Goal: Transaction & Acquisition: Purchase product/service

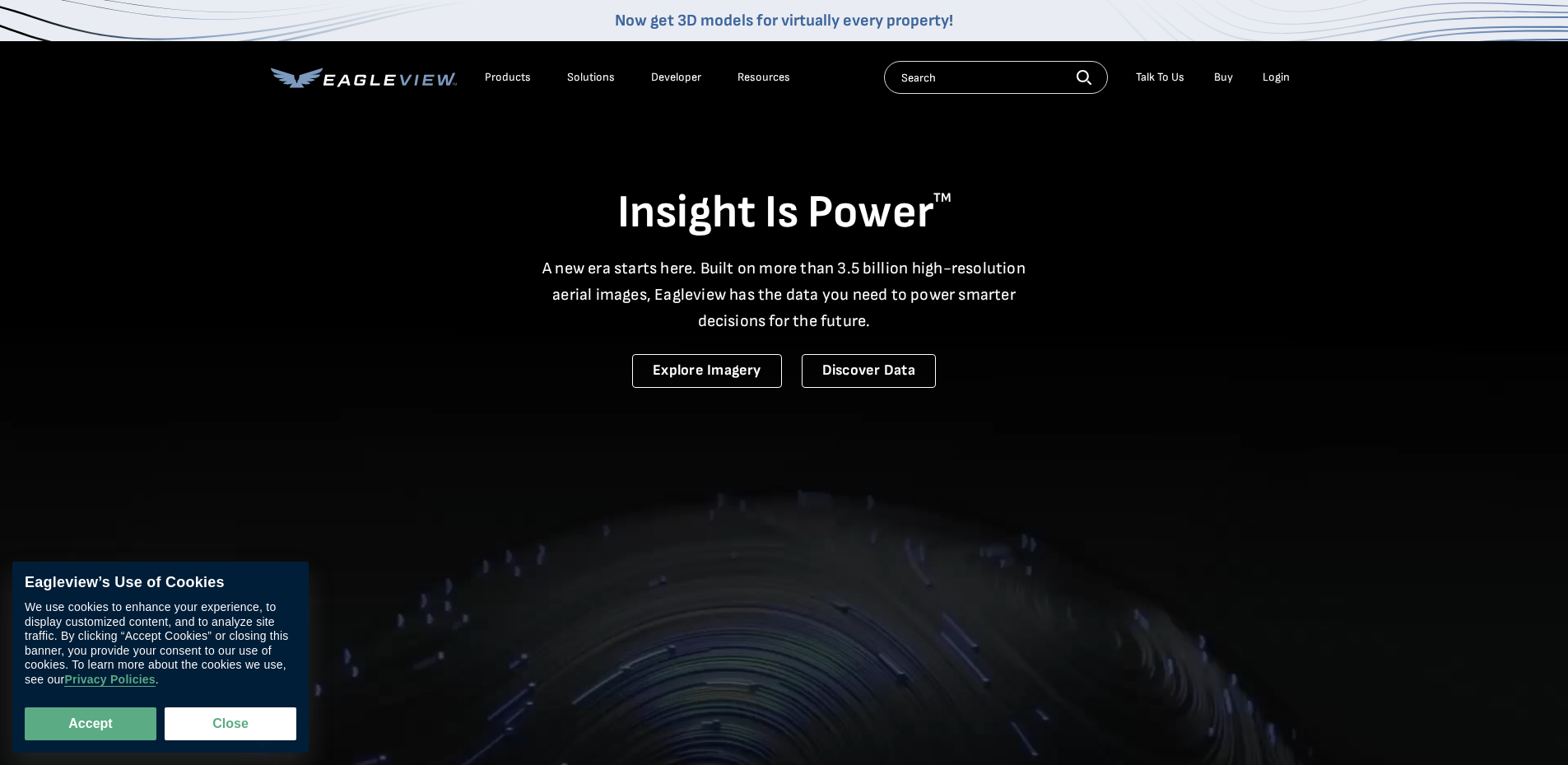
click at [1278, 80] on div "Login" at bounding box center [1275, 78] width 27 height 15
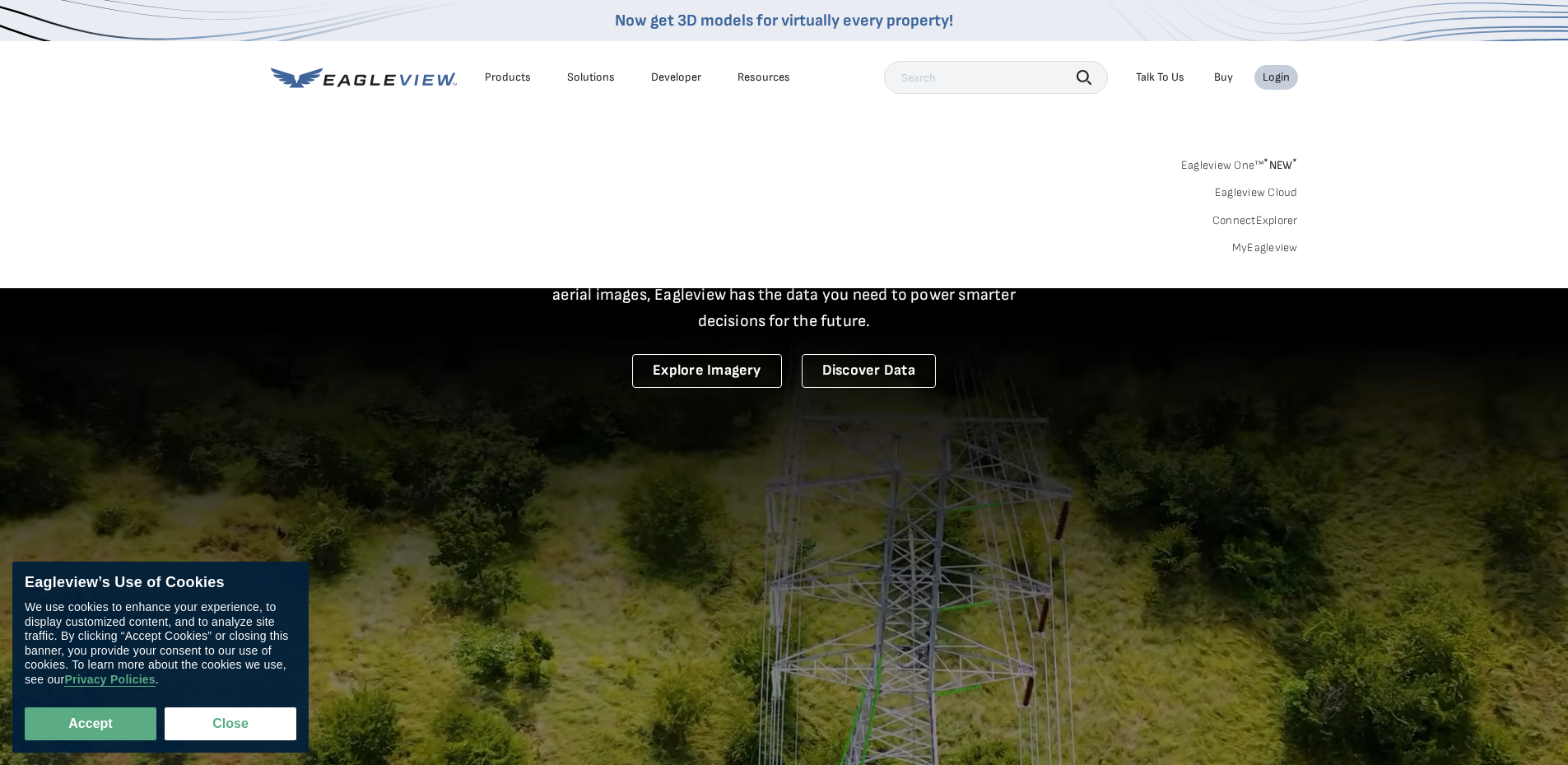
click at [1261, 247] on link "MyEagleview" at bounding box center [1265, 248] width 66 height 15
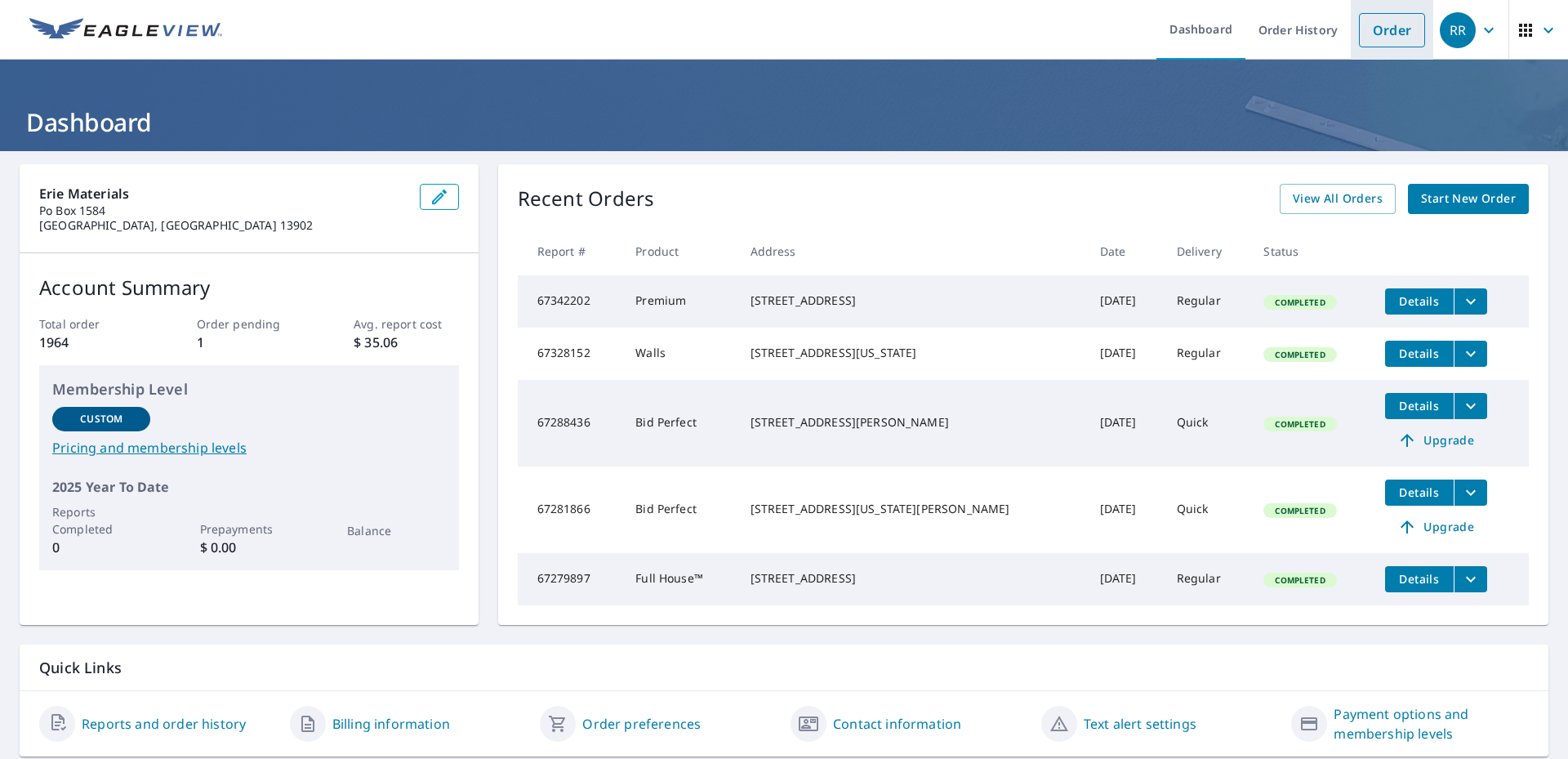
click at [1371, 24] on link "Order" at bounding box center [1392, 30] width 66 height 34
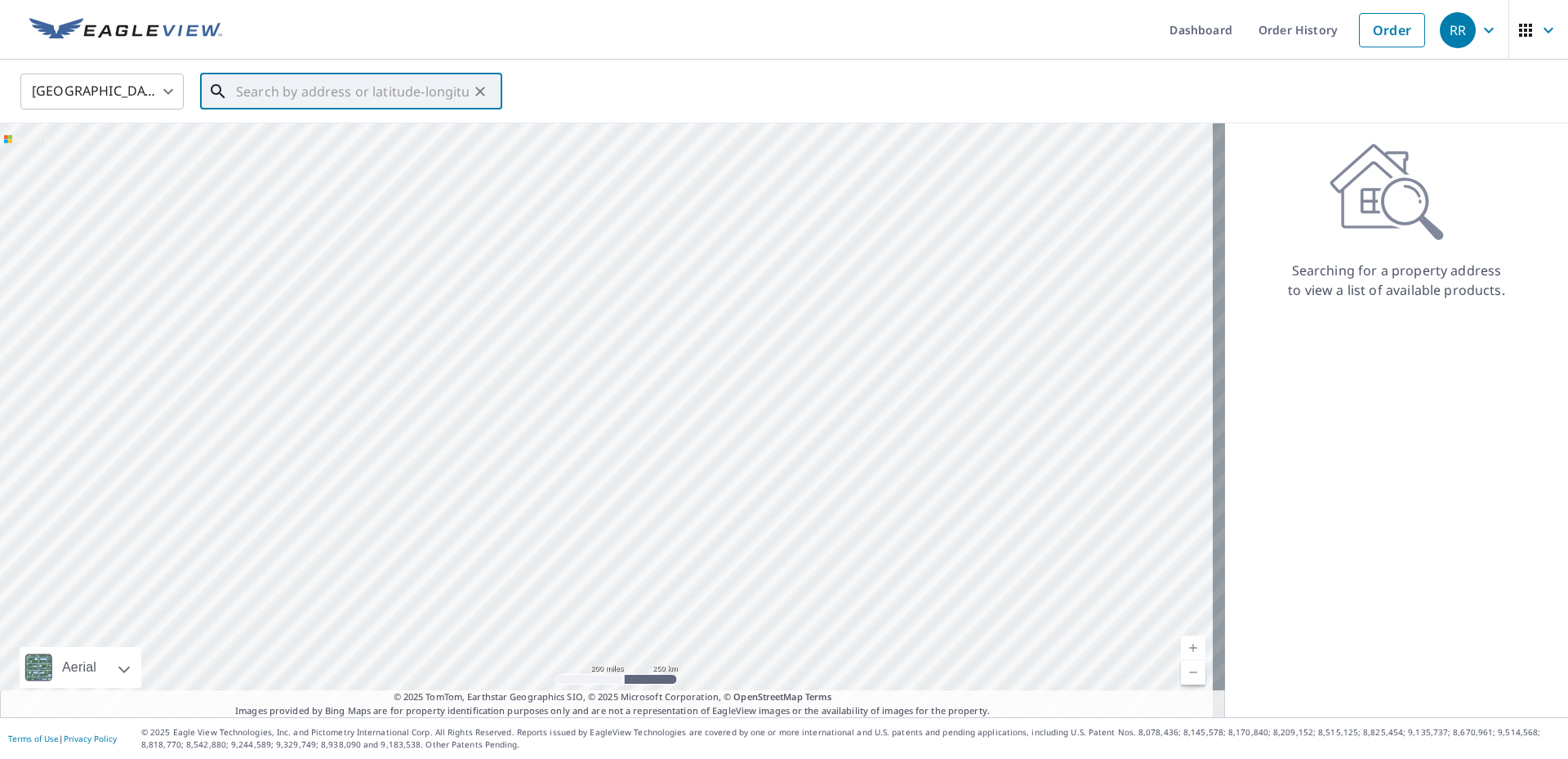
click at [385, 83] on input "text" at bounding box center [353, 91] width 233 height 46
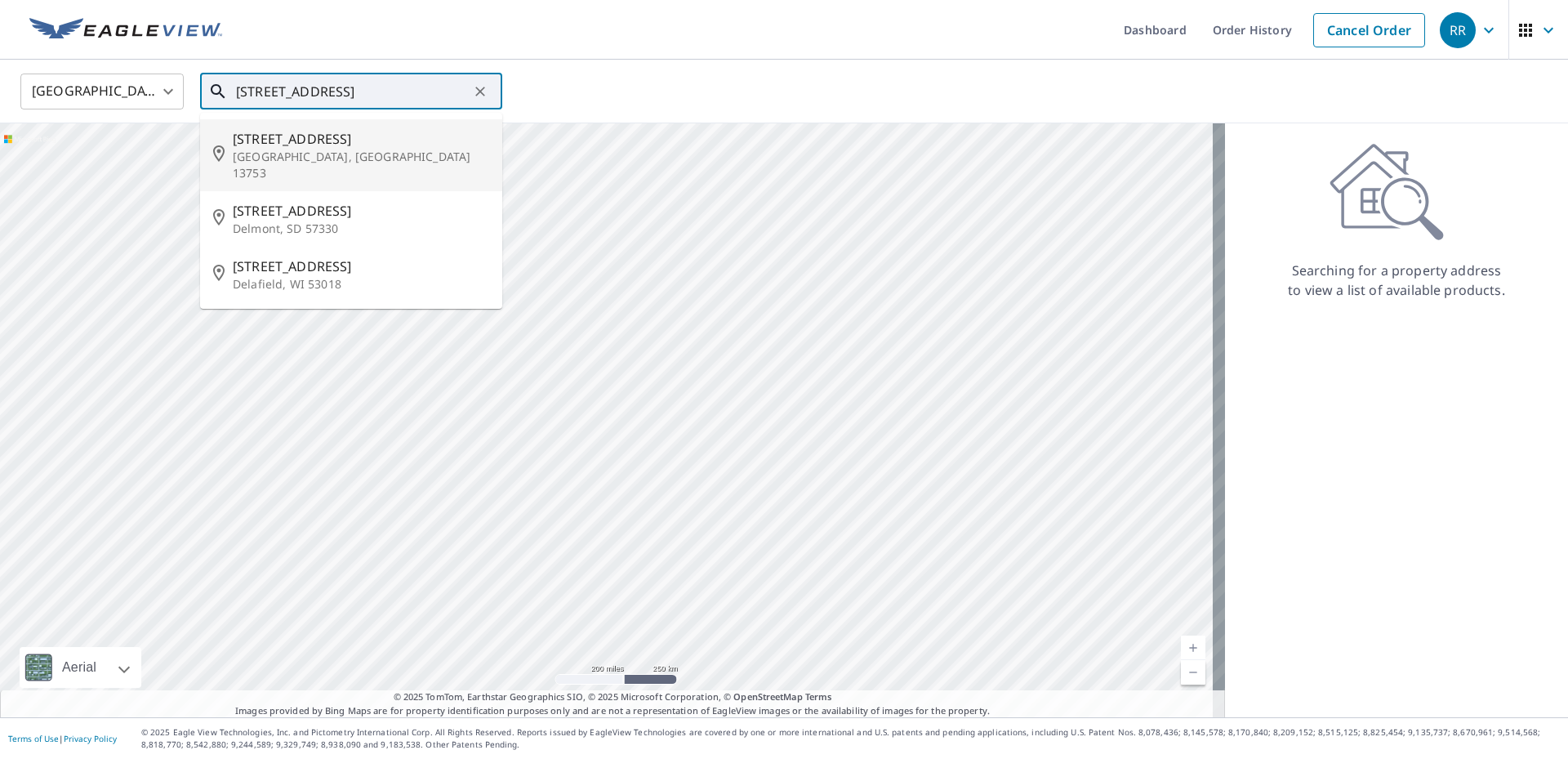
click at [390, 153] on p "Delhi, NY 13753" at bounding box center [361, 164] width 256 height 32
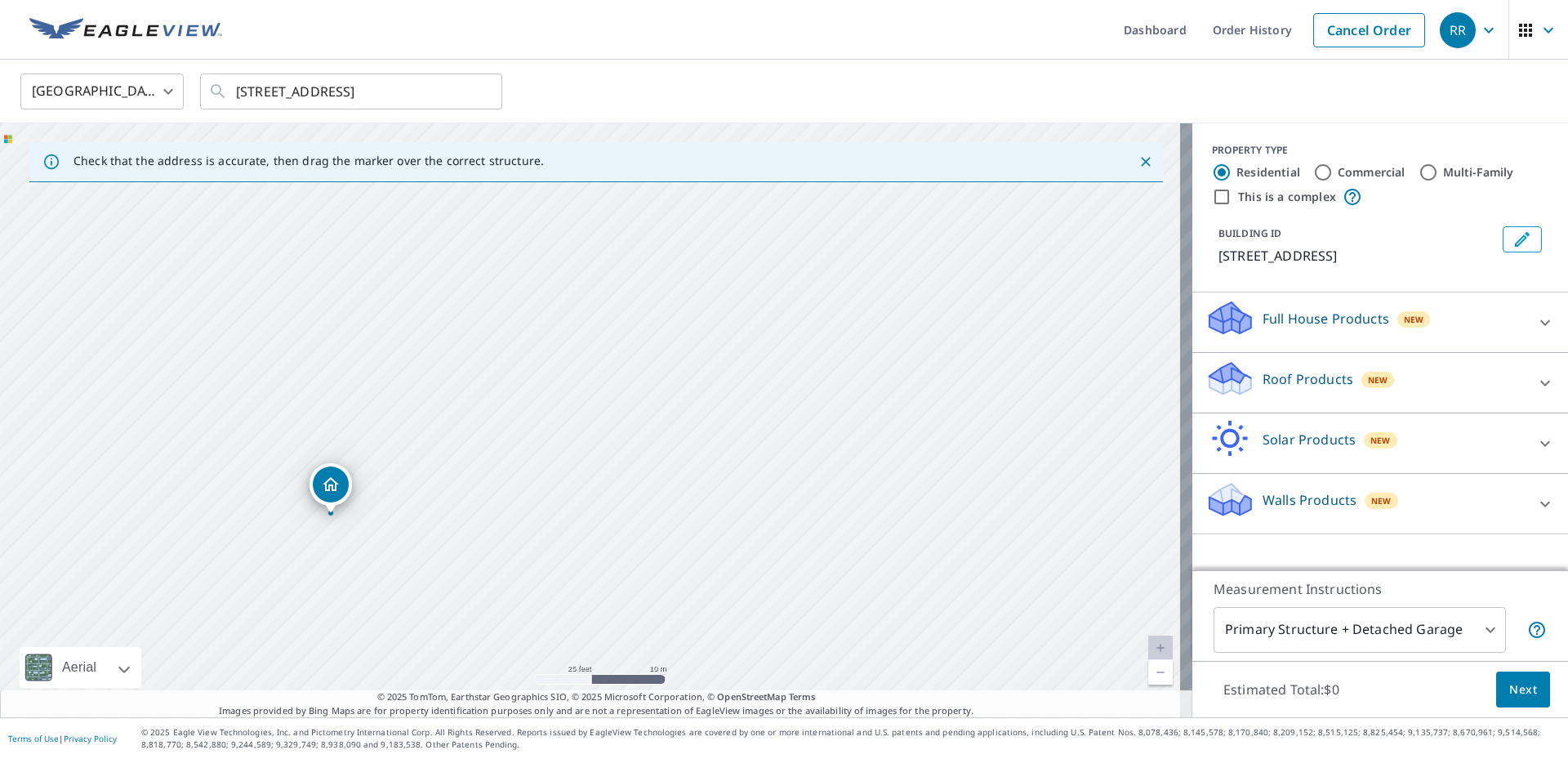
drag, startPoint x: 503, startPoint y: 497, endPoint x: 650, endPoint y: 348, distance: 209.3
click at [650, 348] on div "158 Main St Delhi, NY 13753" at bounding box center [597, 421] width 1193 height 594
drag, startPoint x: 511, startPoint y: 467, endPoint x: 577, endPoint y: 399, distance: 94.8
click at [577, 399] on div "158 Main St Delhi, NY 13753" at bounding box center [597, 421] width 1193 height 594
click at [259, 87] on input "158 Main St Delhi, NY 13753" at bounding box center [353, 91] width 233 height 46
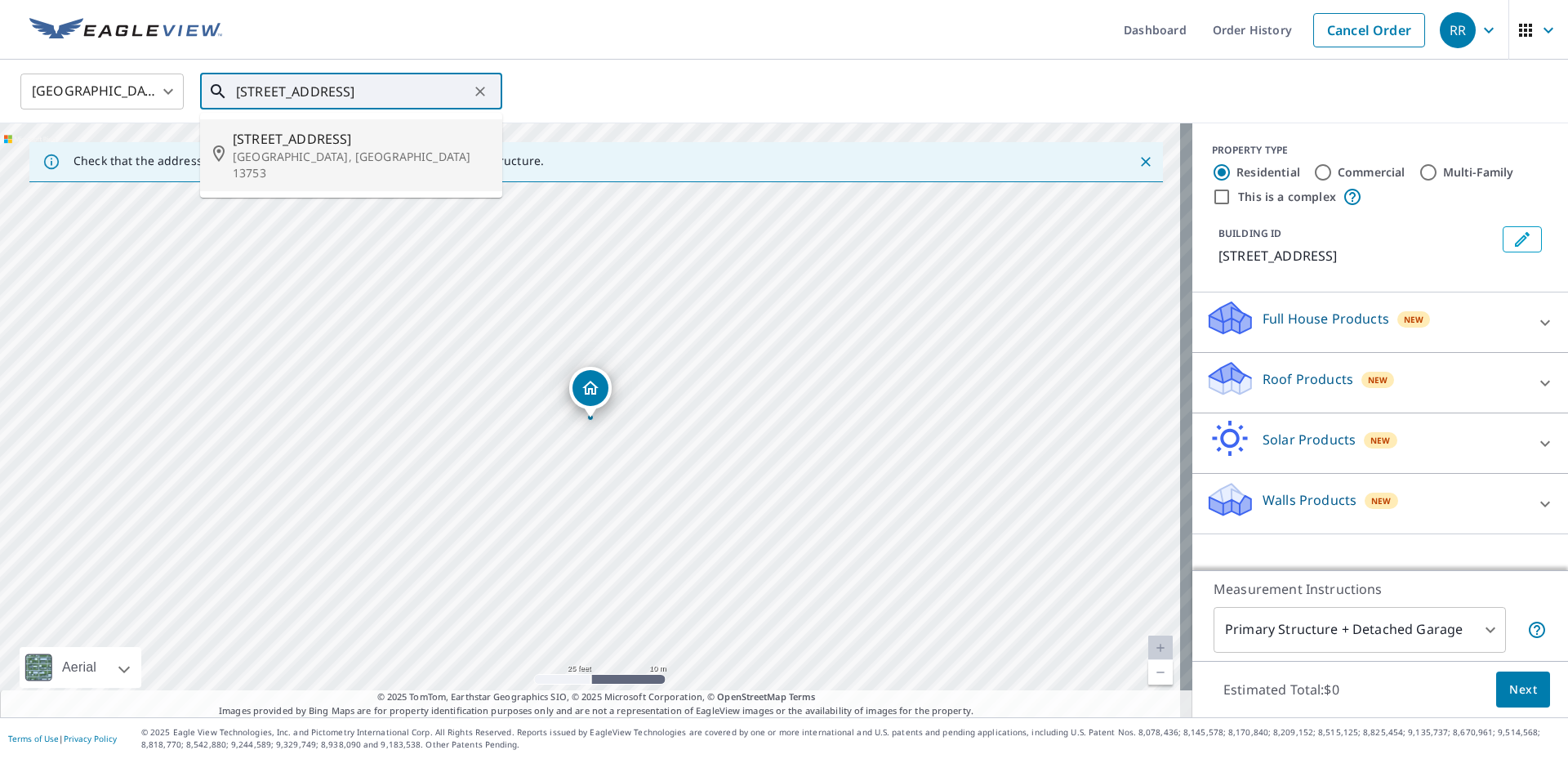
click at [261, 139] on span "156 Main St" at bounding box center [361, 139] width 256 height 20
type input "156 Main St Delhi, NY 13753"
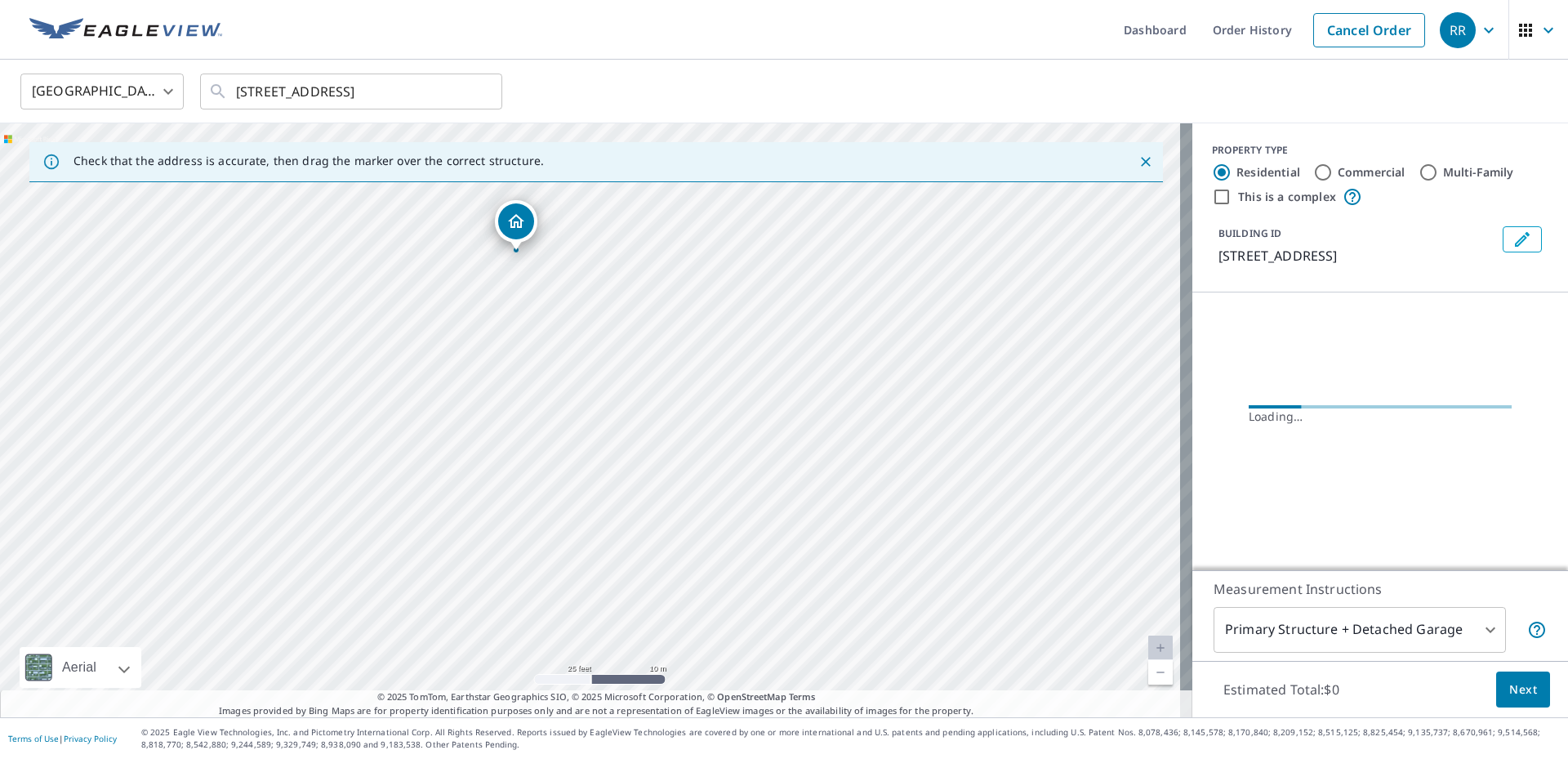
drag, startPoint x: 588, startPoint y: 392, endPoint x: 514, endPoint y: 226, distance: 181.7
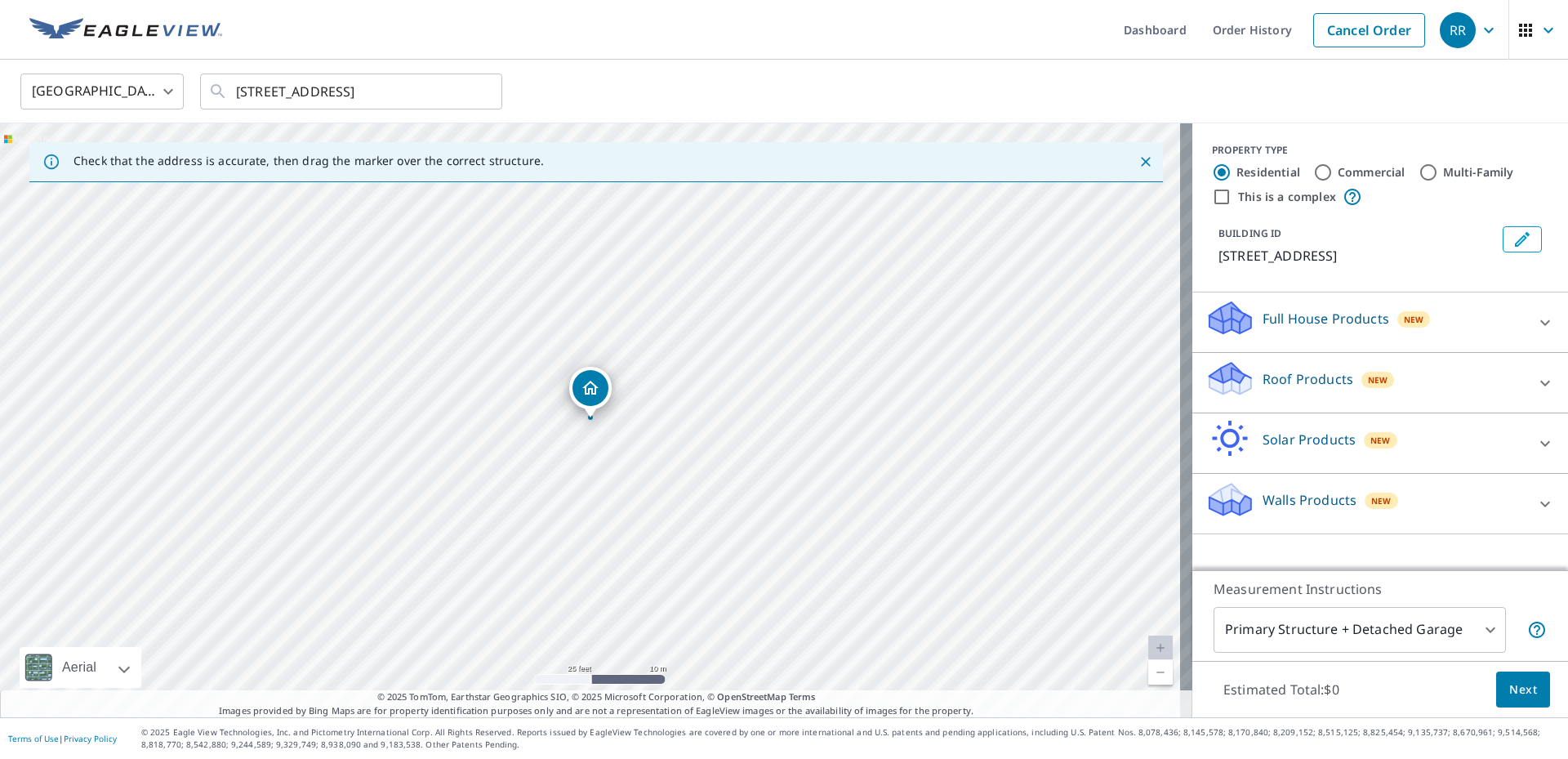
click at [1318, 381] on p "Roof Products" at bounding box center [1307, 379] width 90 height 20
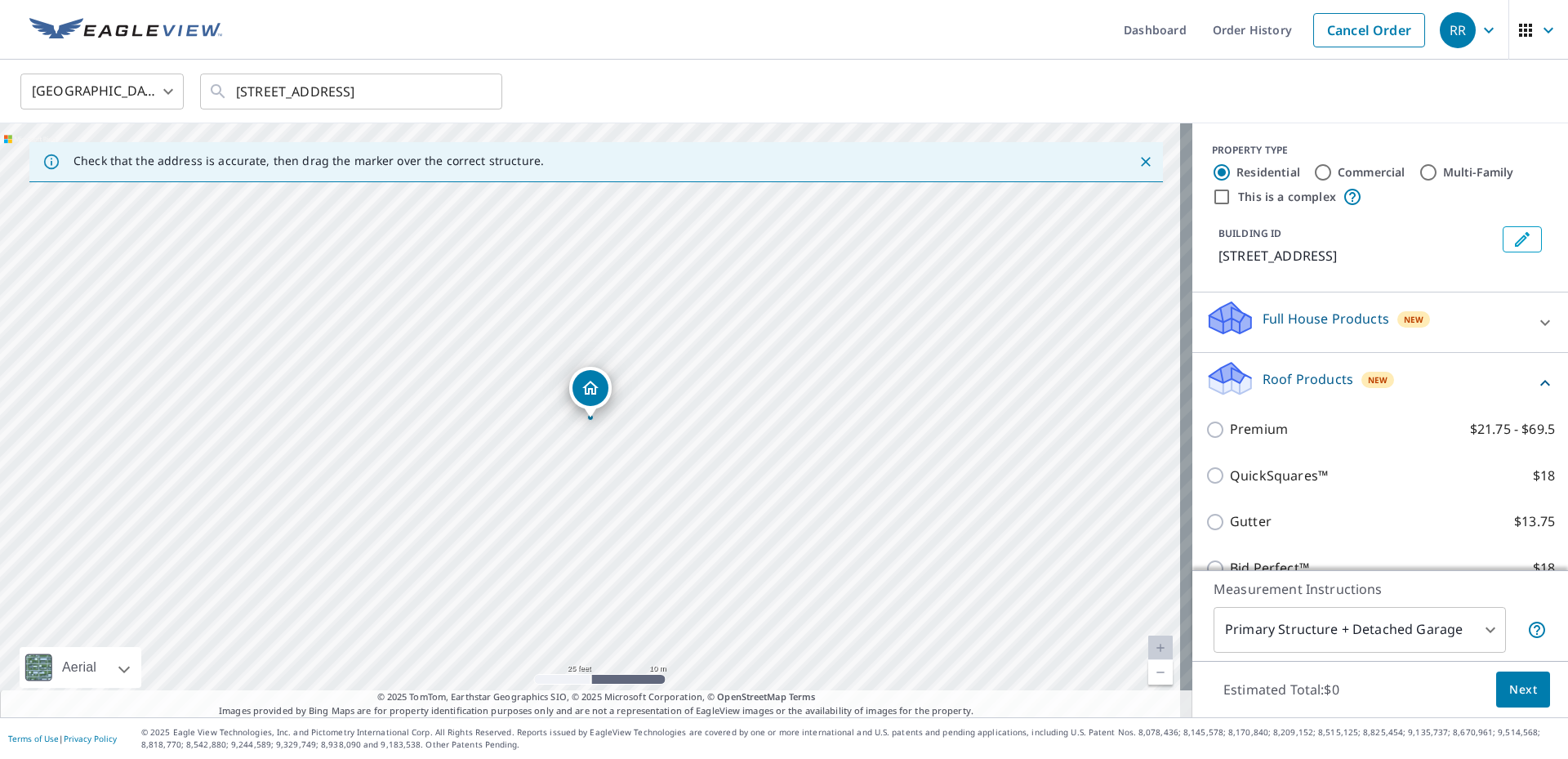
scroll to position [81, 0]
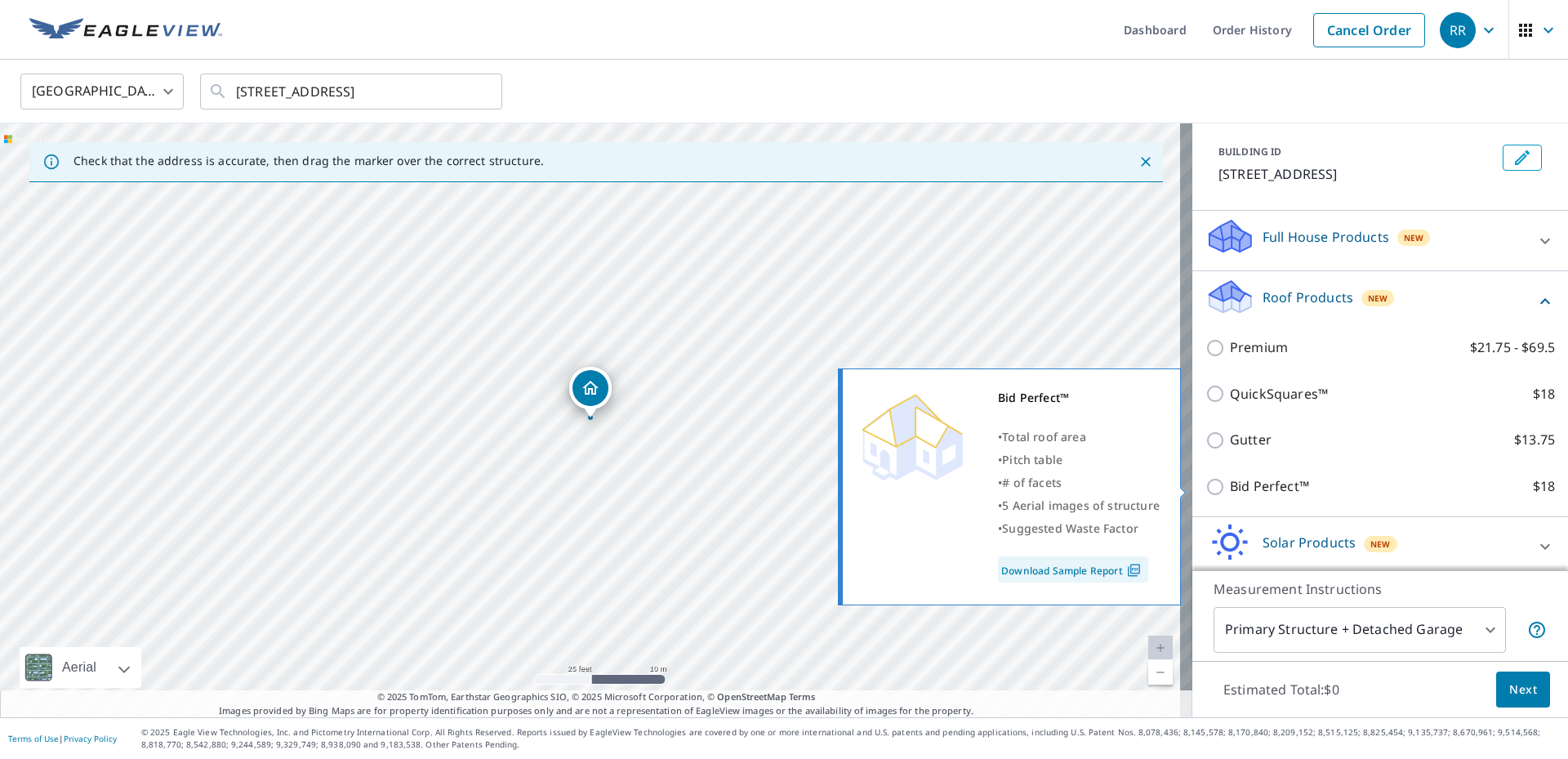
click at [1272, 484] on p "Bid Perfect™" at bounding box center [1270, 486] width 80 height 21
click at [1230, 484] on input "Bid Perfect™ $18" at bounding box center [1218, 487] width 25 height 20
checkbox input "true"
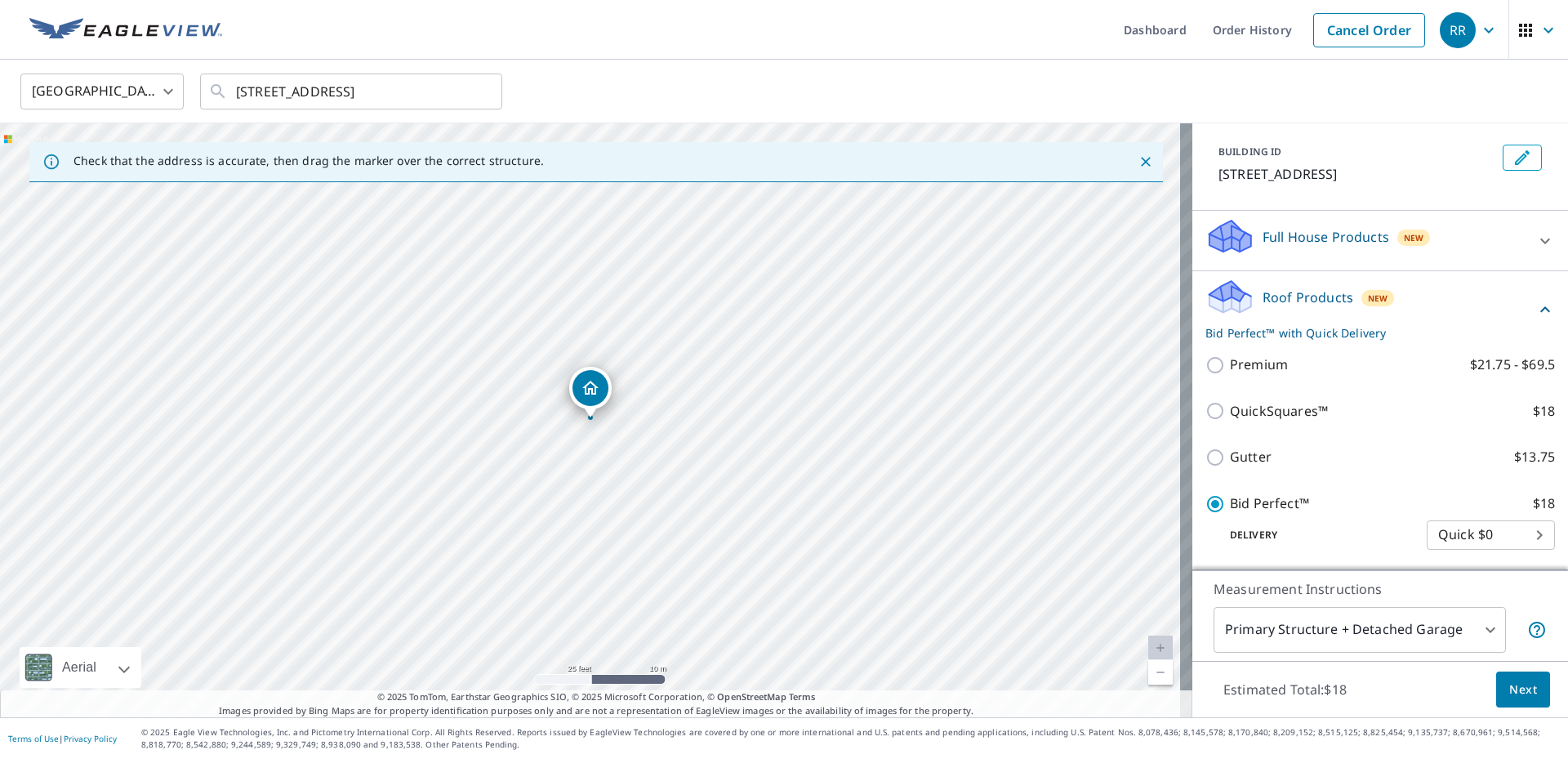
scroll to position [163, 0]
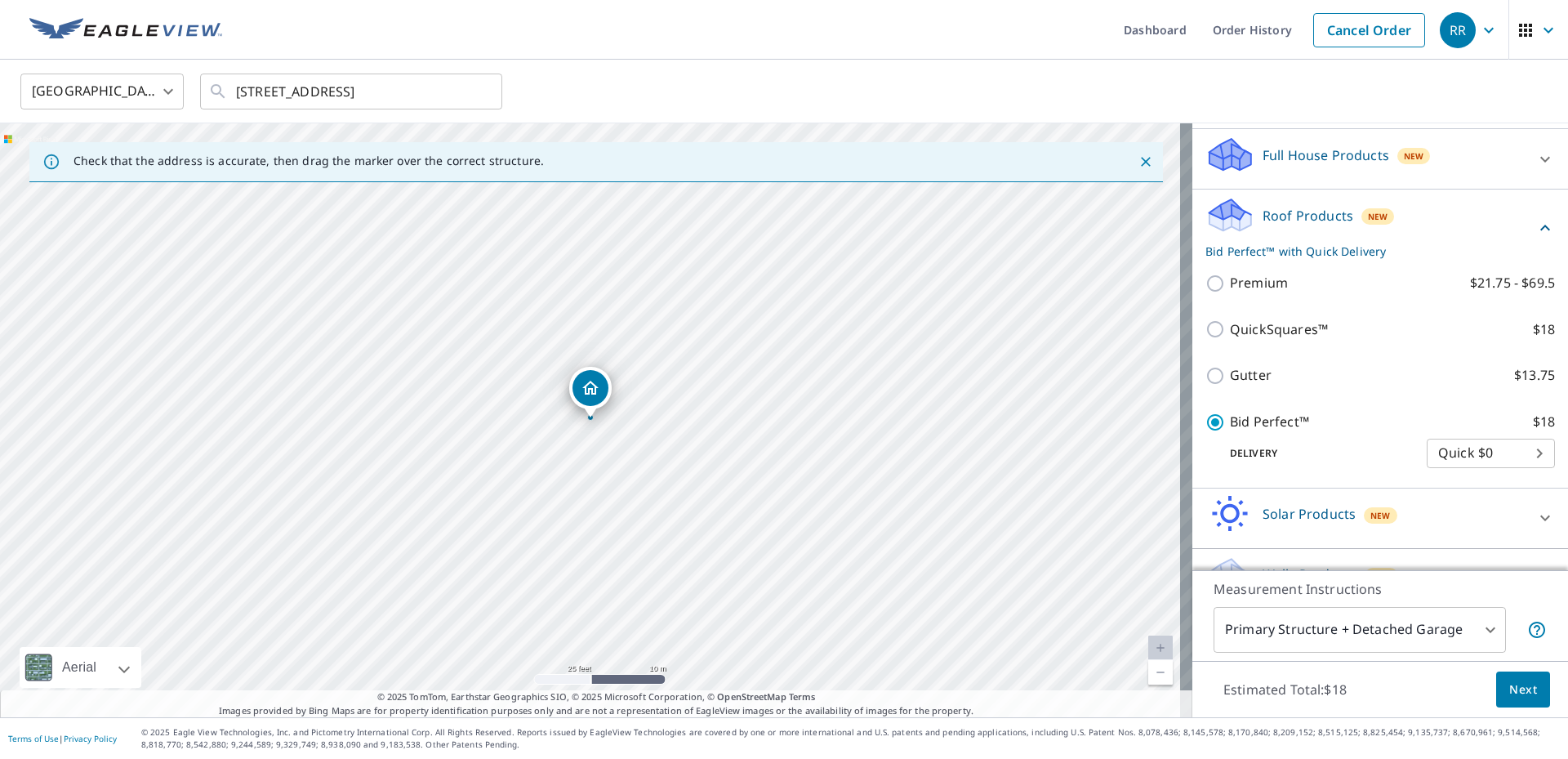
click at [1449, 630] on body "RR RR Dashboard Order History Cancel Order RR United States US ​ 156 Main St De…" at bounding box center [784, 379] width 1568 height 759
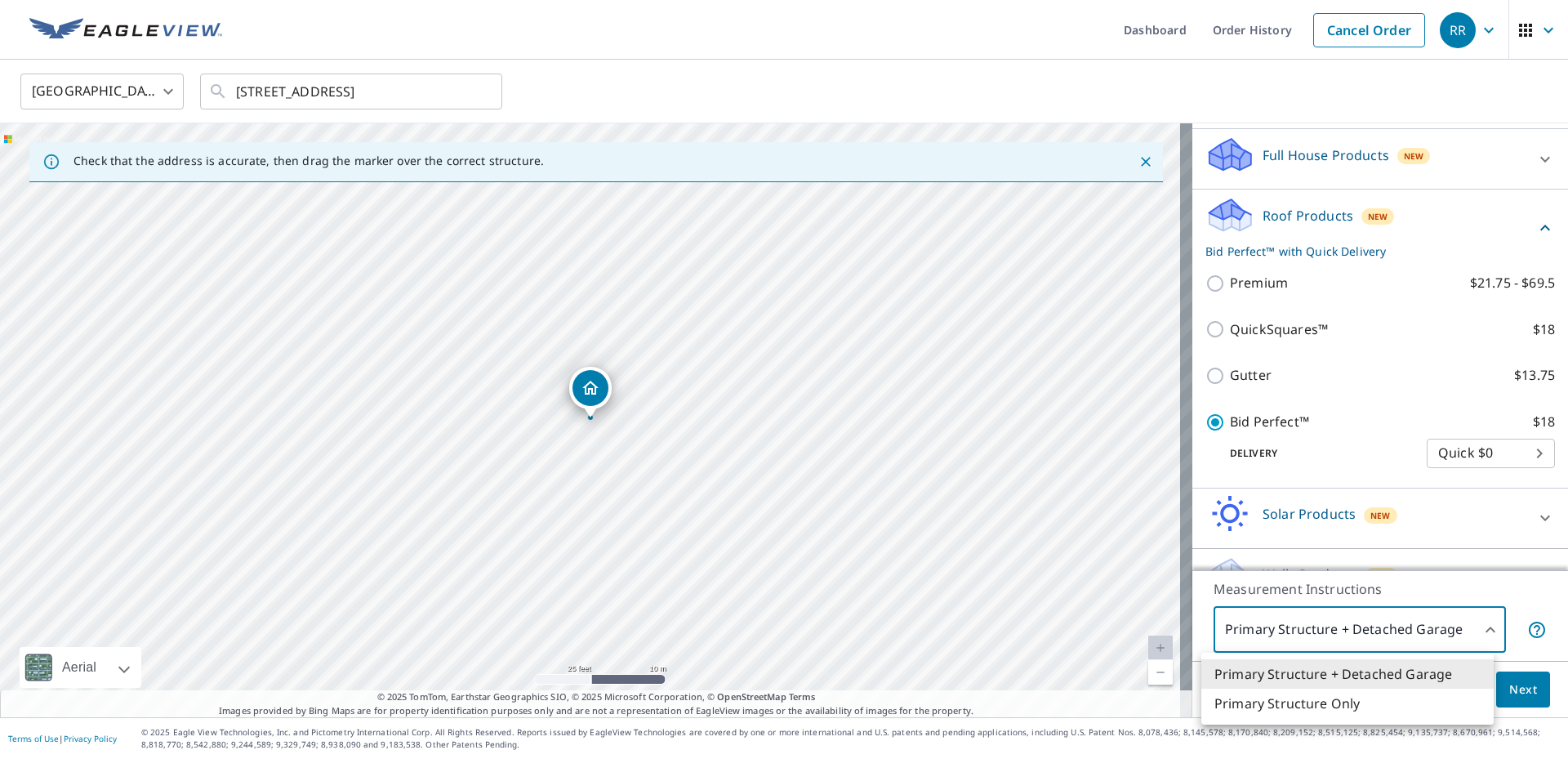
click at [1381, 709] on li "Primary Structure Only" at bounding box center [1347, 703] width 292 height 29
type input "2"
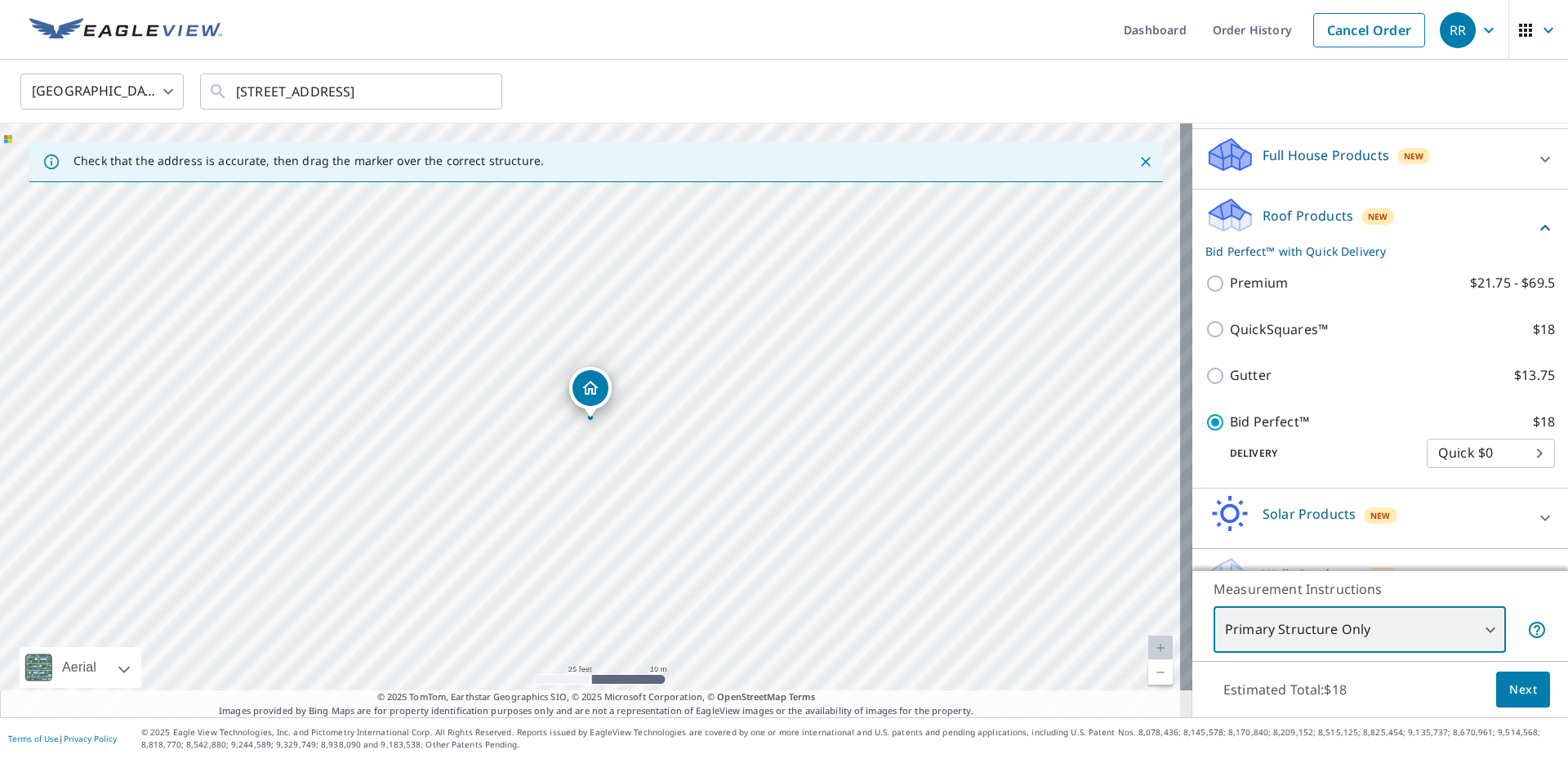
scroll to position [202, 0]
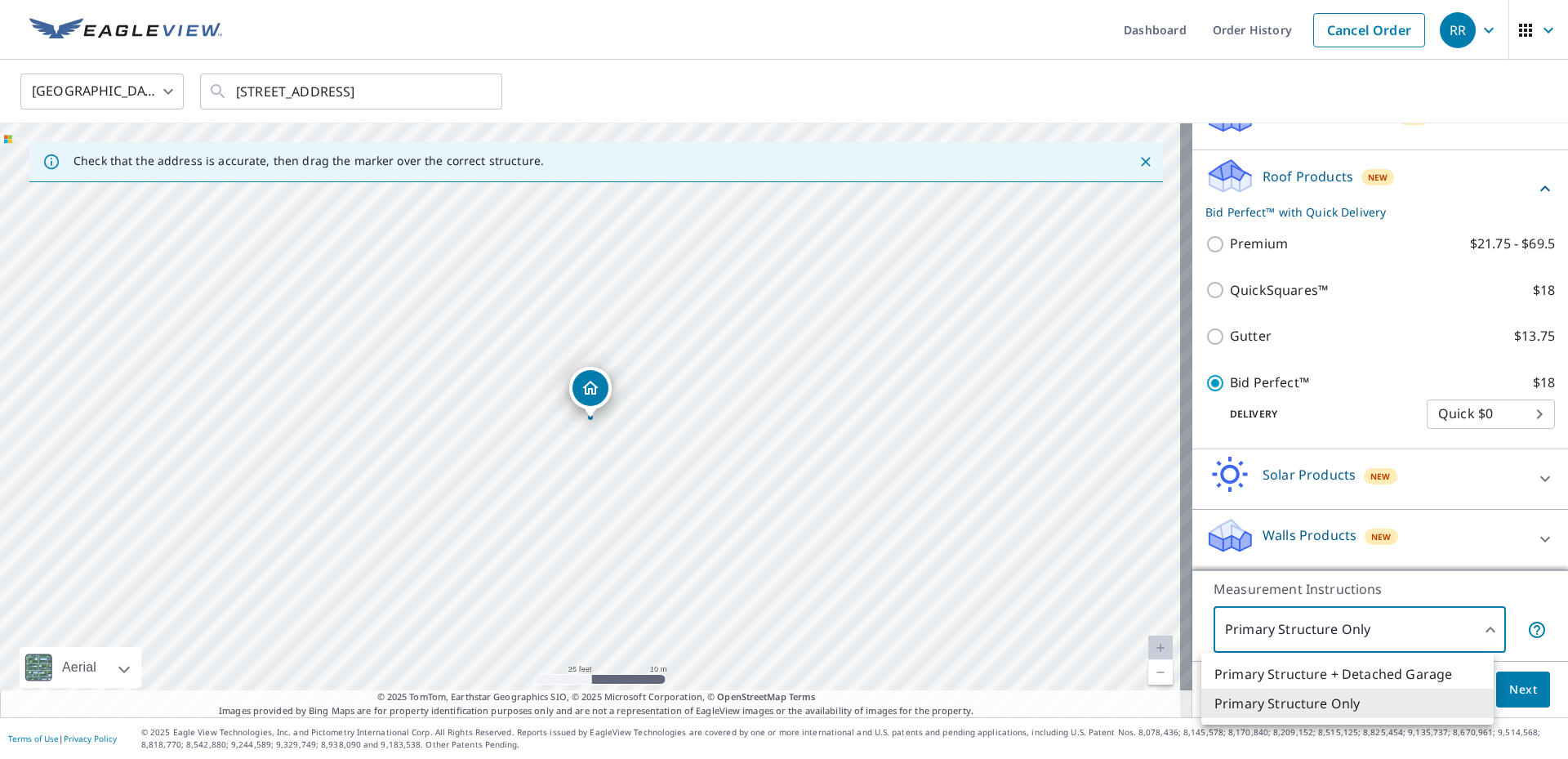
click at [1360, 621] on body "RR RR Dashboard Order History Cancel Order RR United States US ​ 156 Main St De…" at bounding box center [784, 379] width 1568 height 759
click at [1362, 621] on div at bounding box center [784, 379] width 1568 height 759
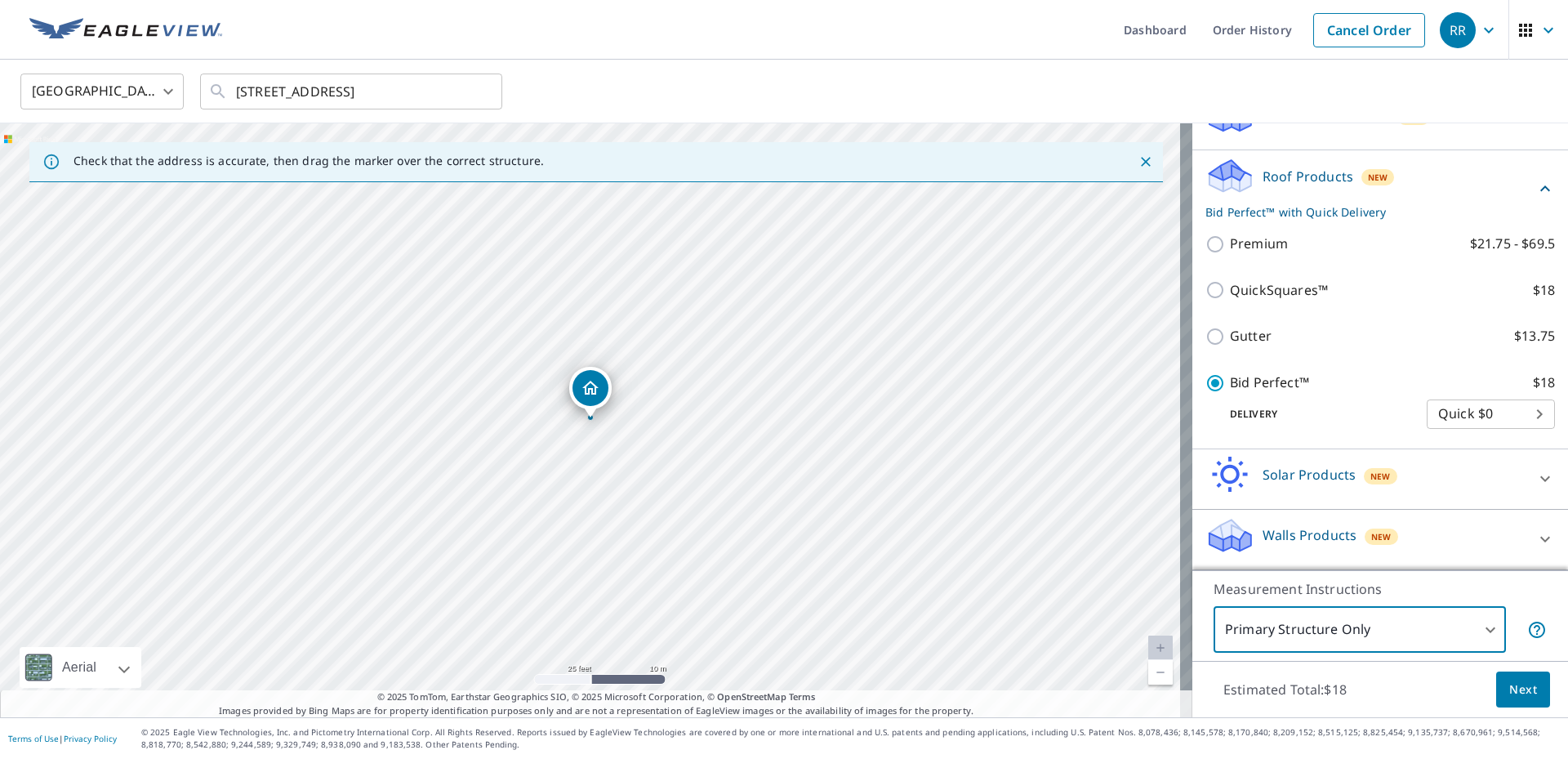
click at [1510, 685] on span "Next" at bounding box center [1523, 689] width 27 height 21
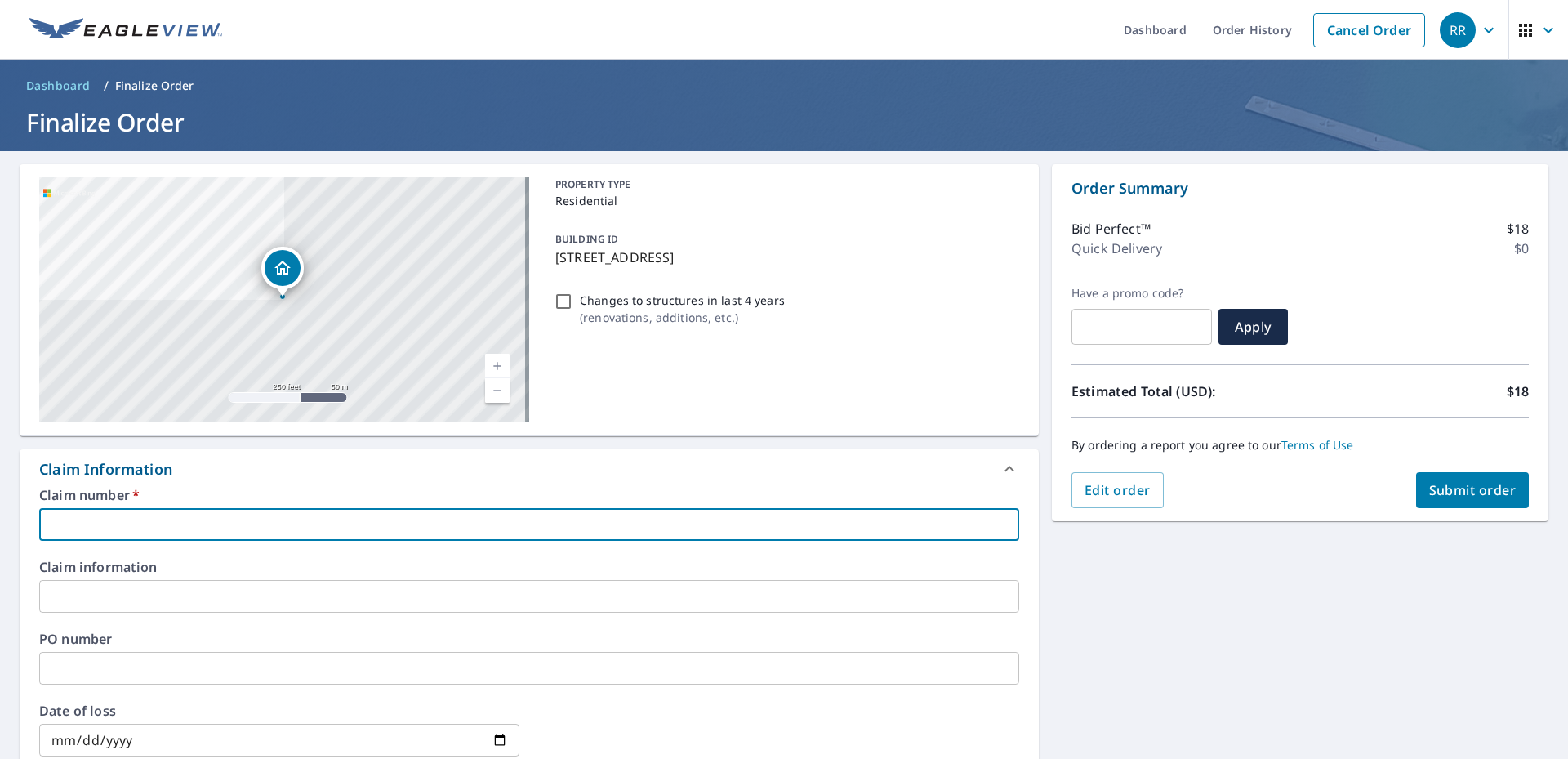
click at [181, 523] on input "text" at bounding box center [529, 523] width 981 height 32
type input "3"
checkbox input "true"
type input "35"
checkbox input "true"
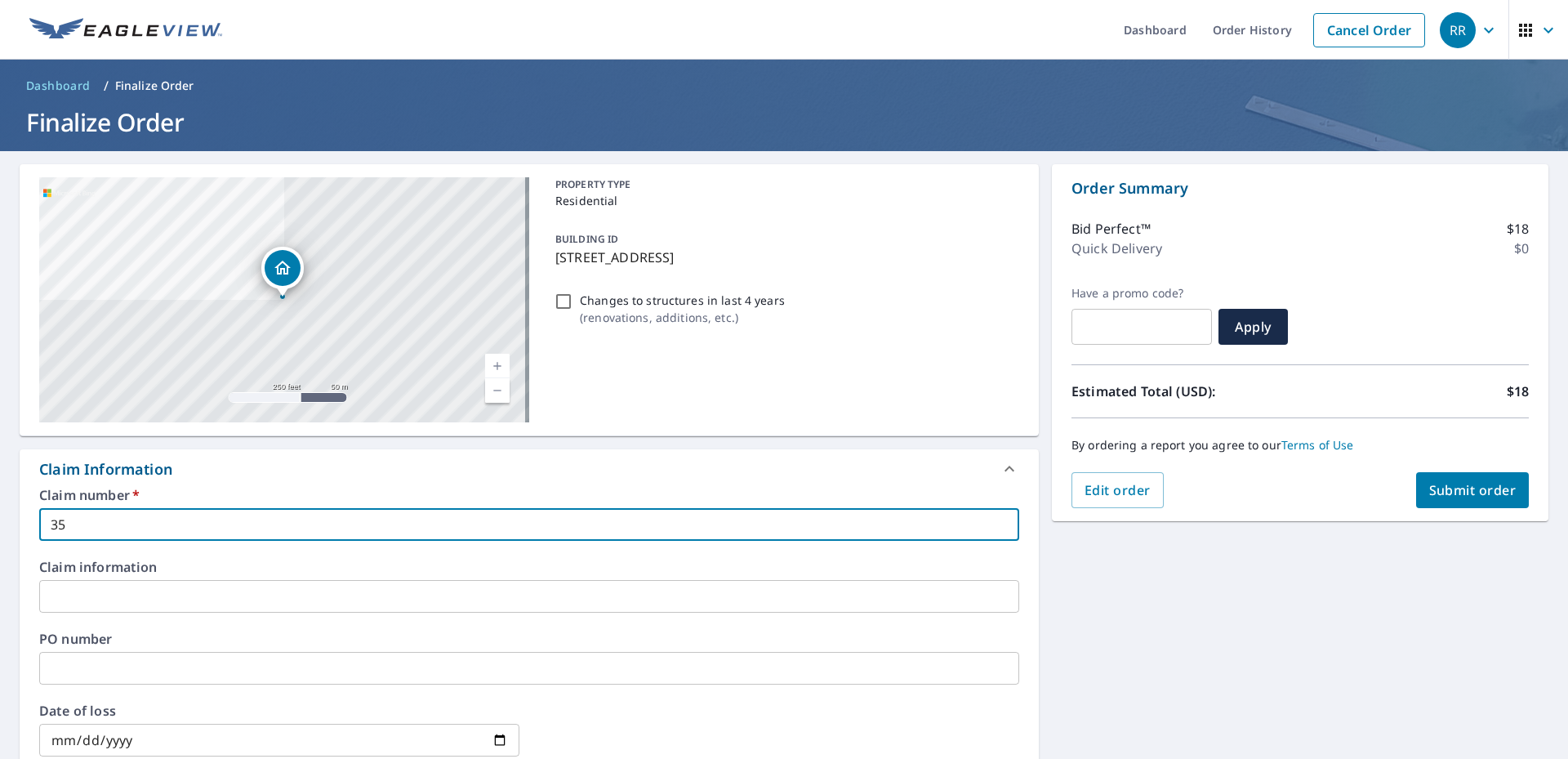
type input "355"
checkbox input "true"
type input "3551"
checkbox input "true"
type input "35518"
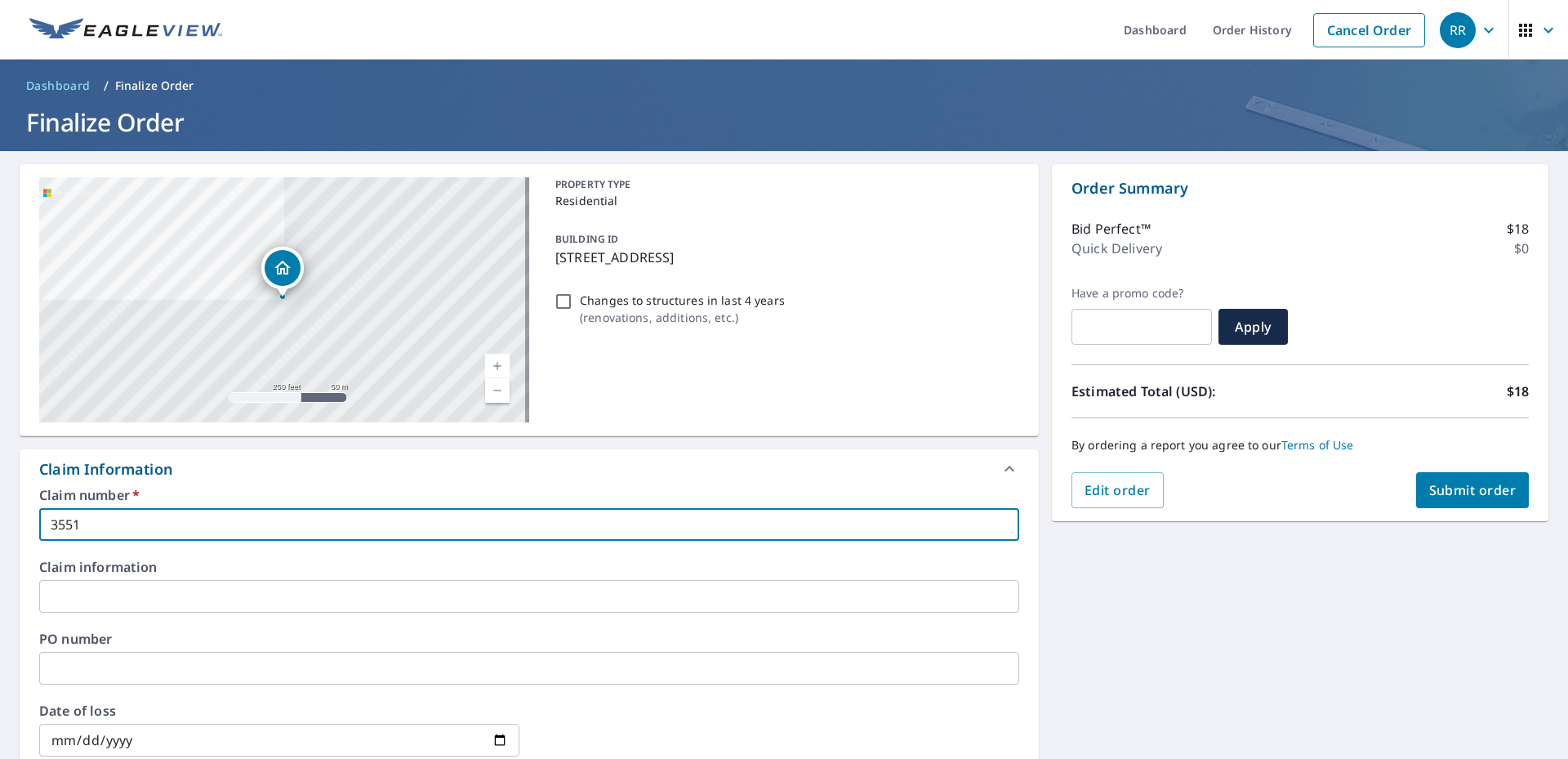
checkbox input "true"
type input "355183"
checkbox input "true"
type input "3551834"
checkbox input "true"
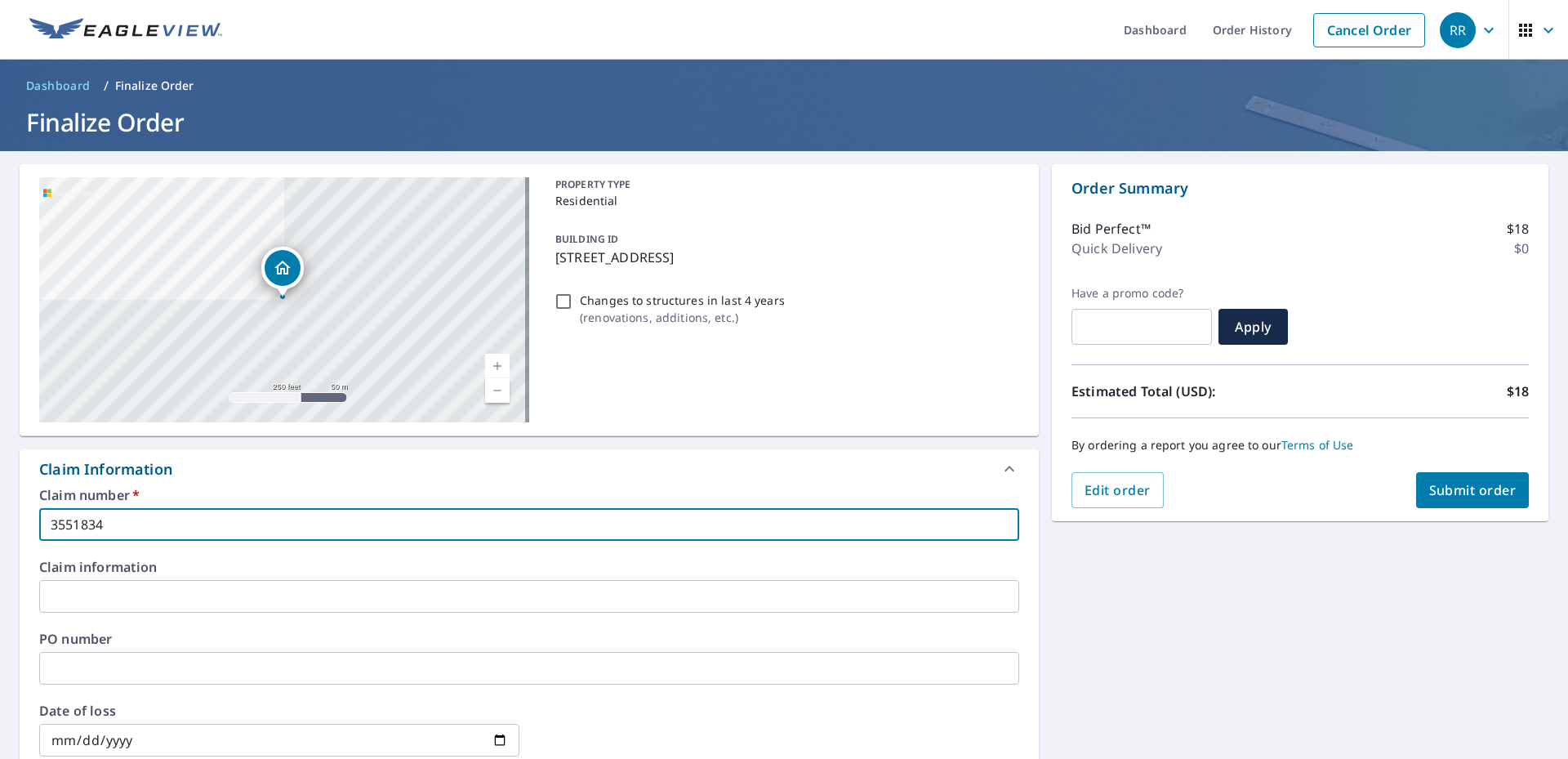
type input "3551834"
click at [114, 591] on input "text" at bounding box center [529, 596] width 981 height 32
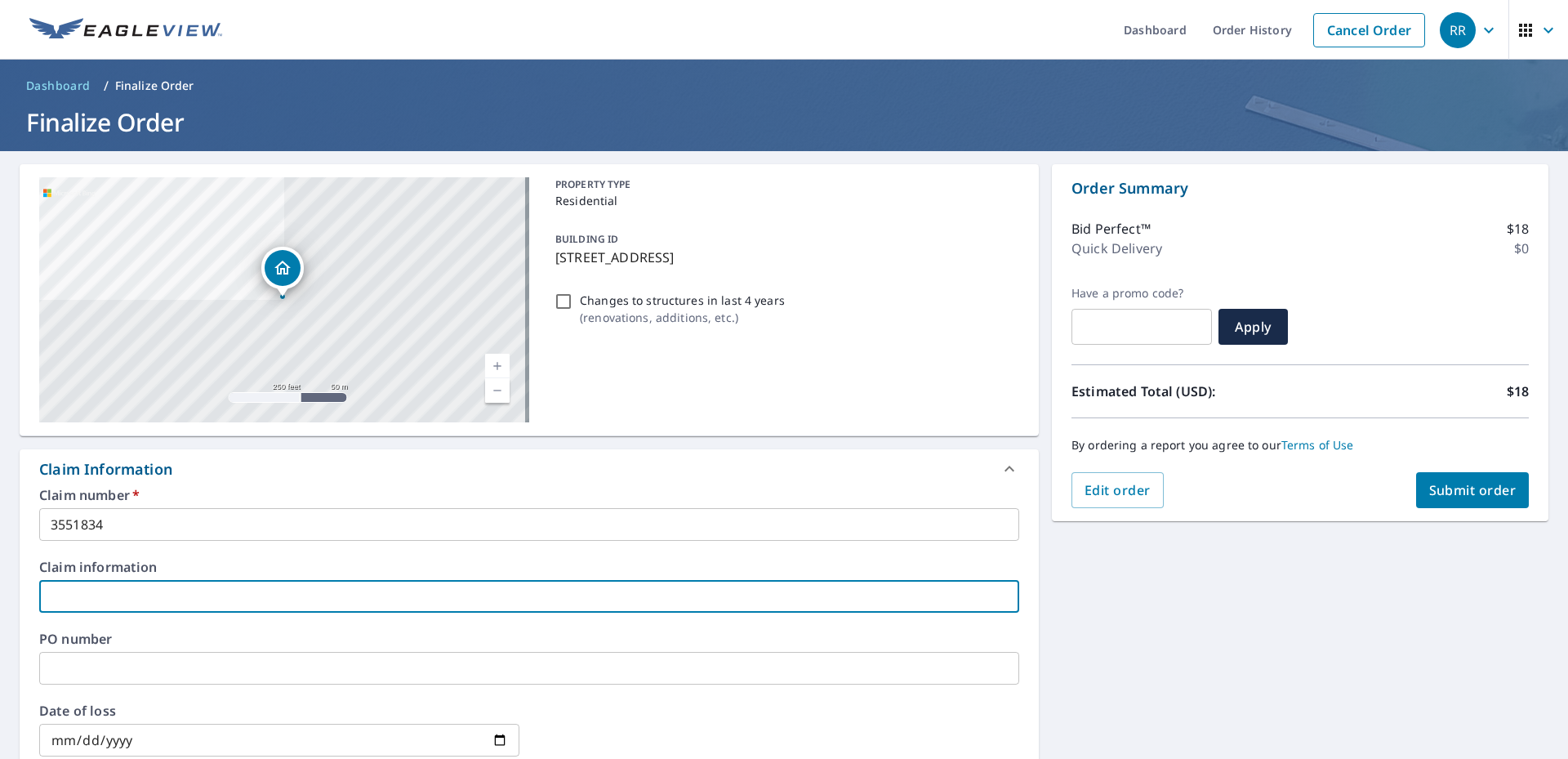
type input "3"
checkbox input "true"
type input "35"
checkbox input "true"
type input "355"
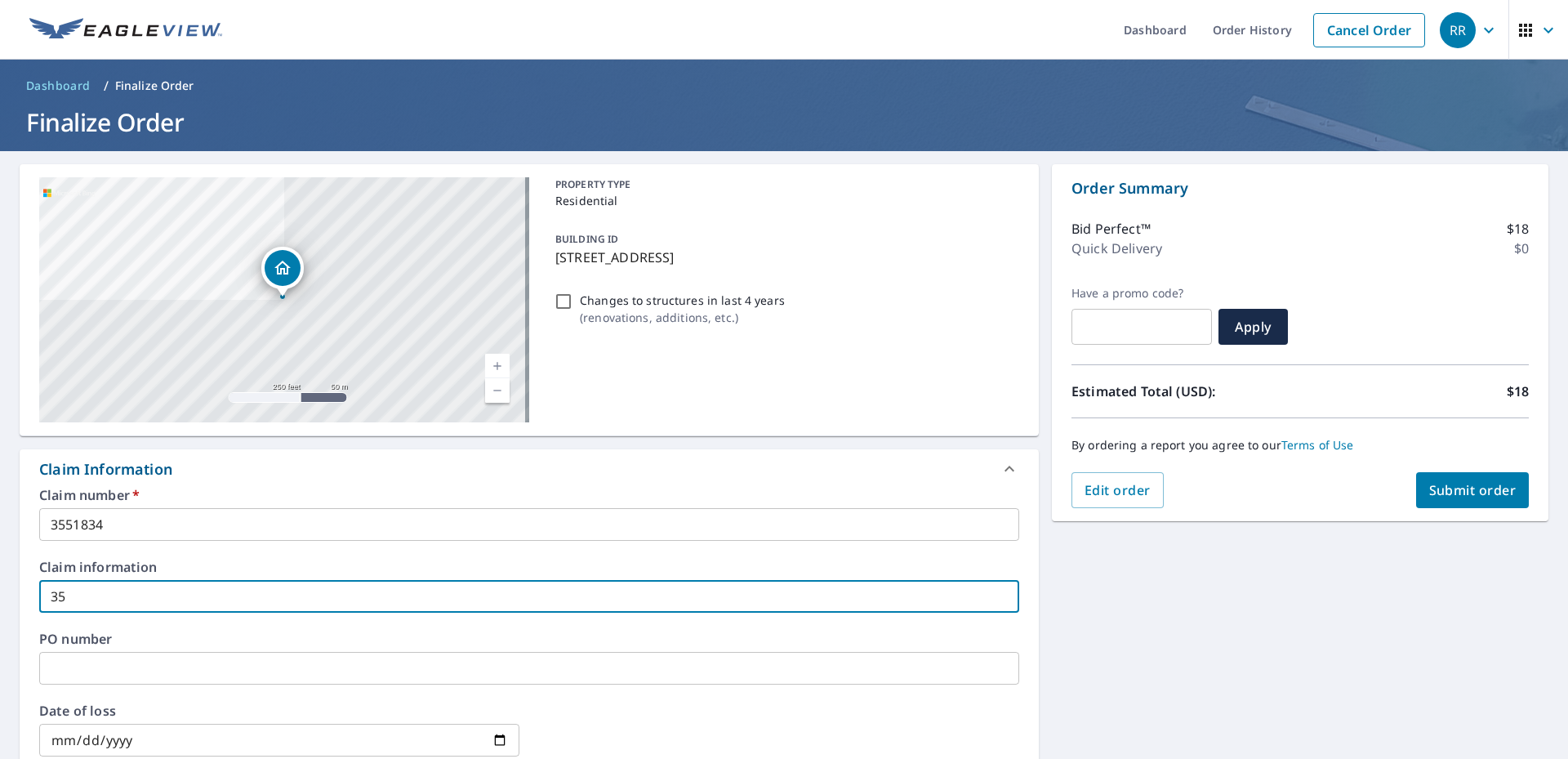
checkbox input "true"
type input "3551"
checkbox input "true"
type input "35518"
checkbox input "true"
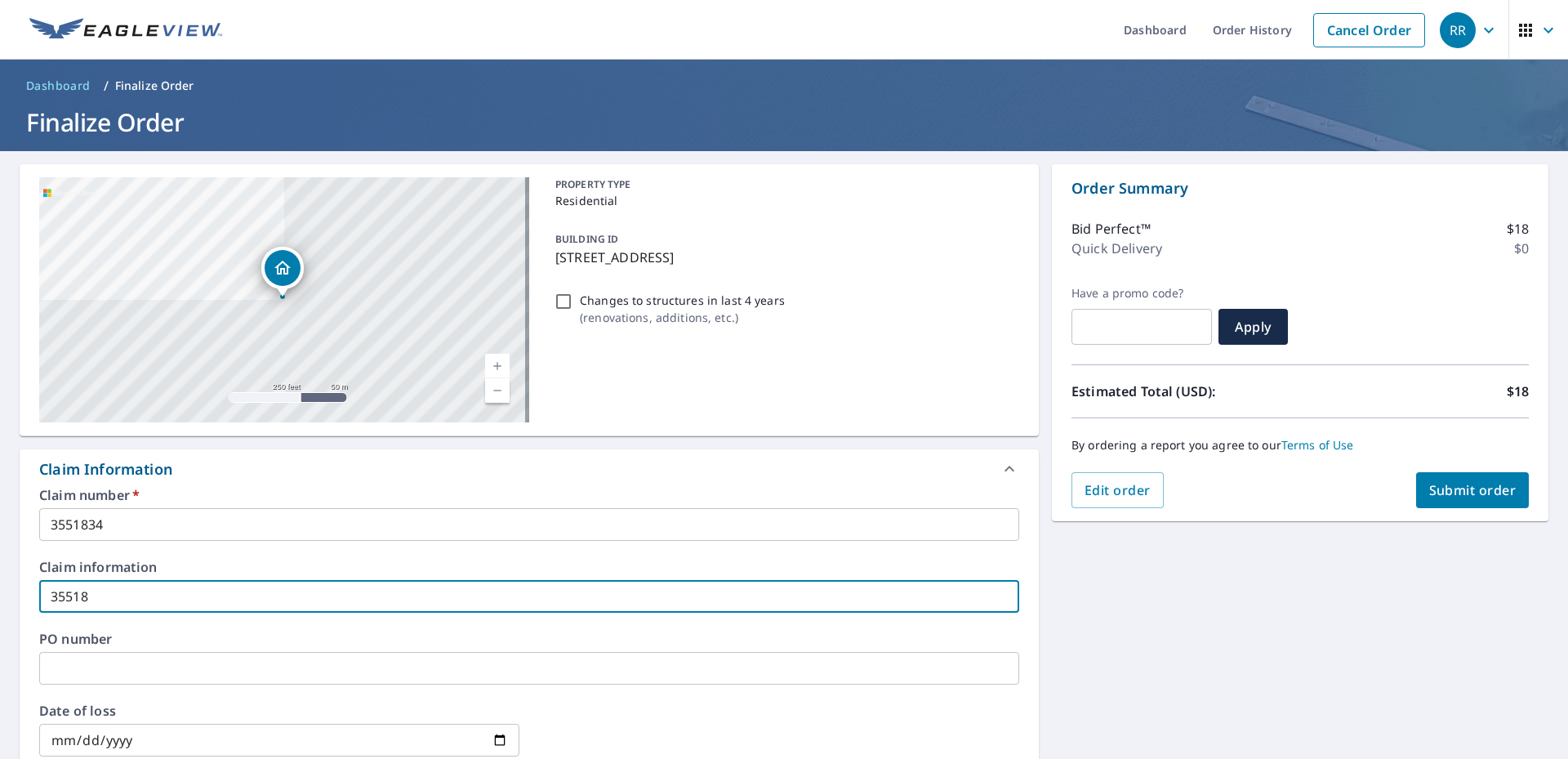
type input "355183"
checkbox input "true"
type input "3551834"
checkbox input "true"
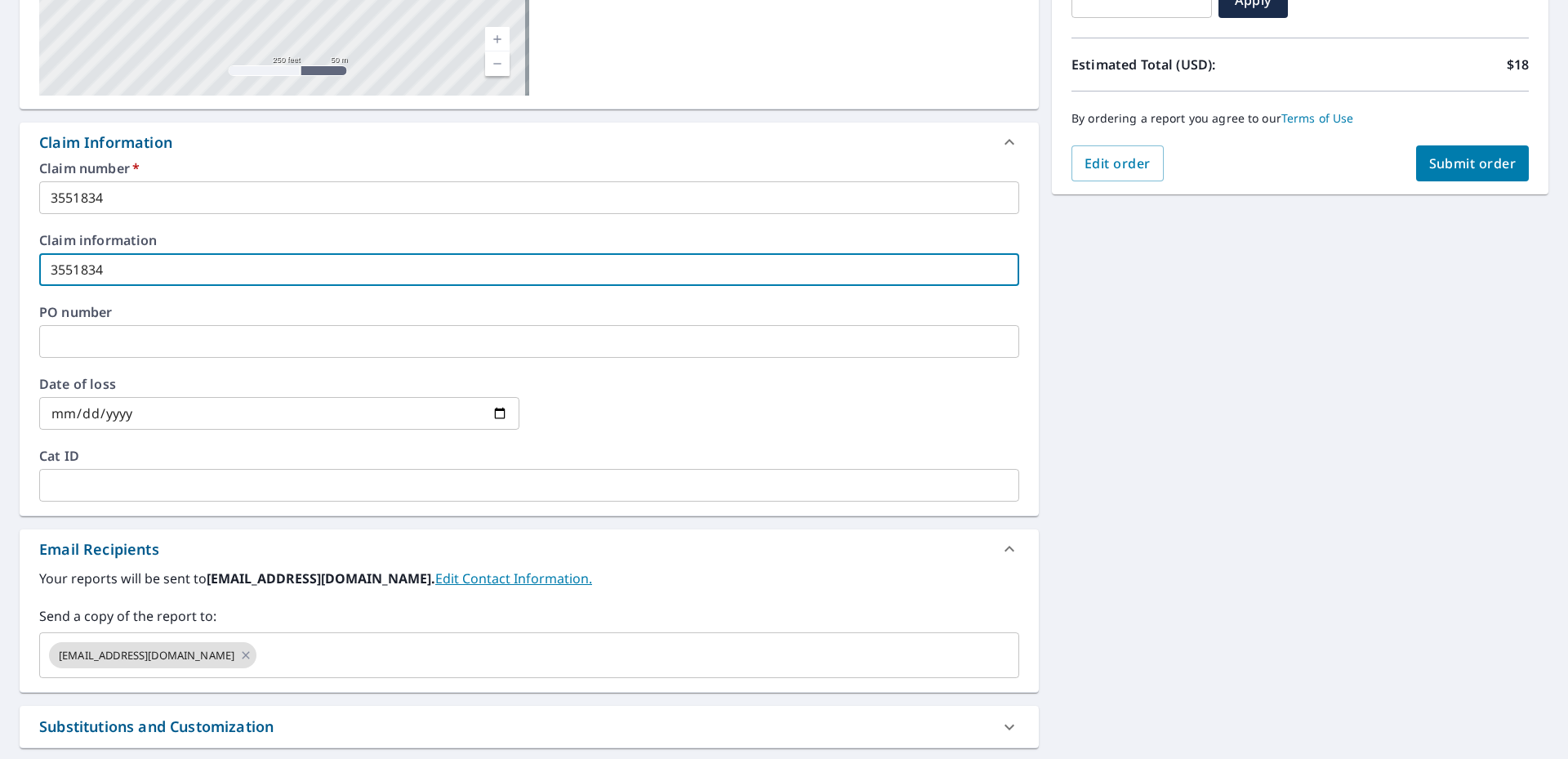
scroll to position [408, 0]
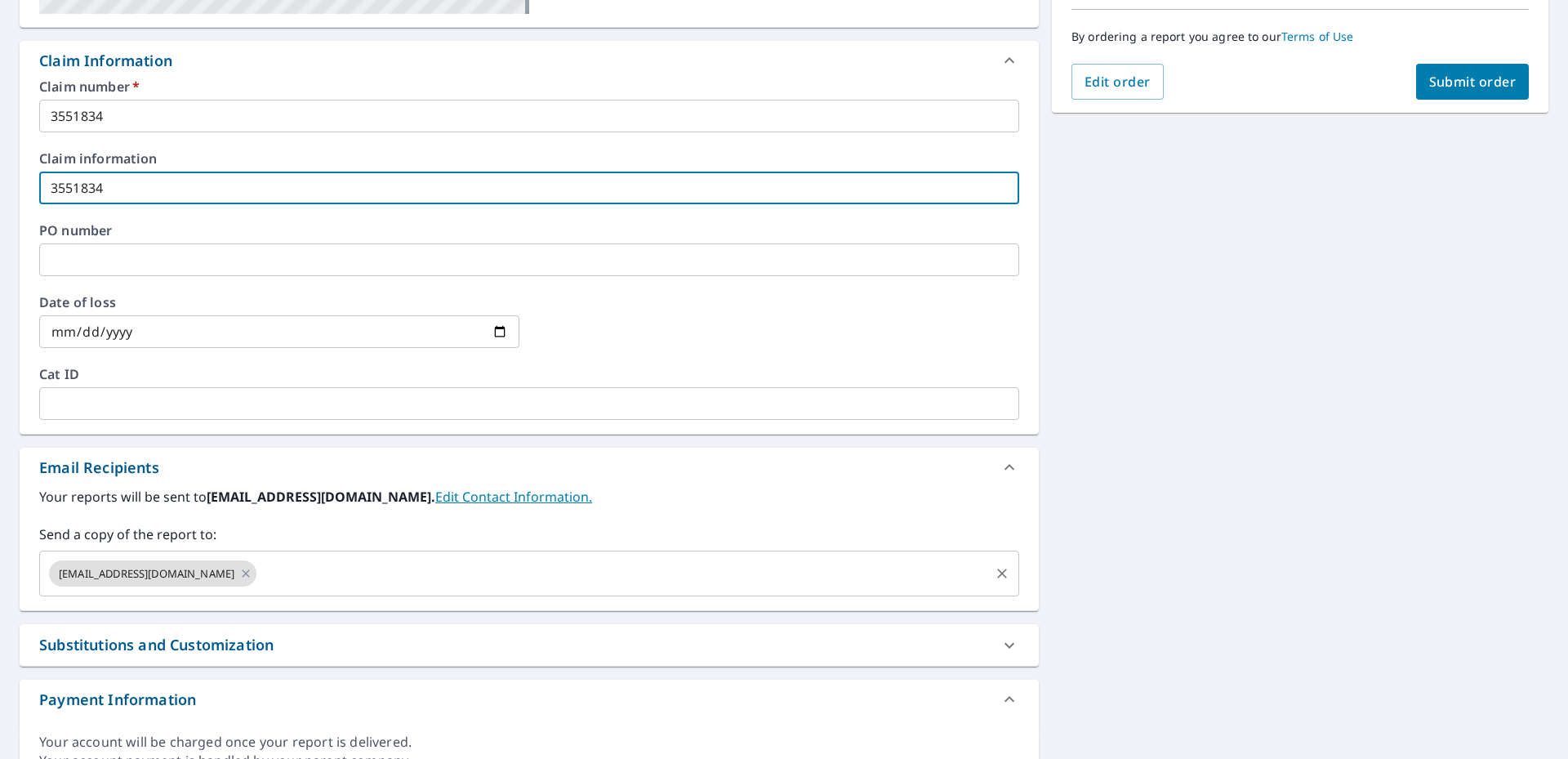
type input "3551834"
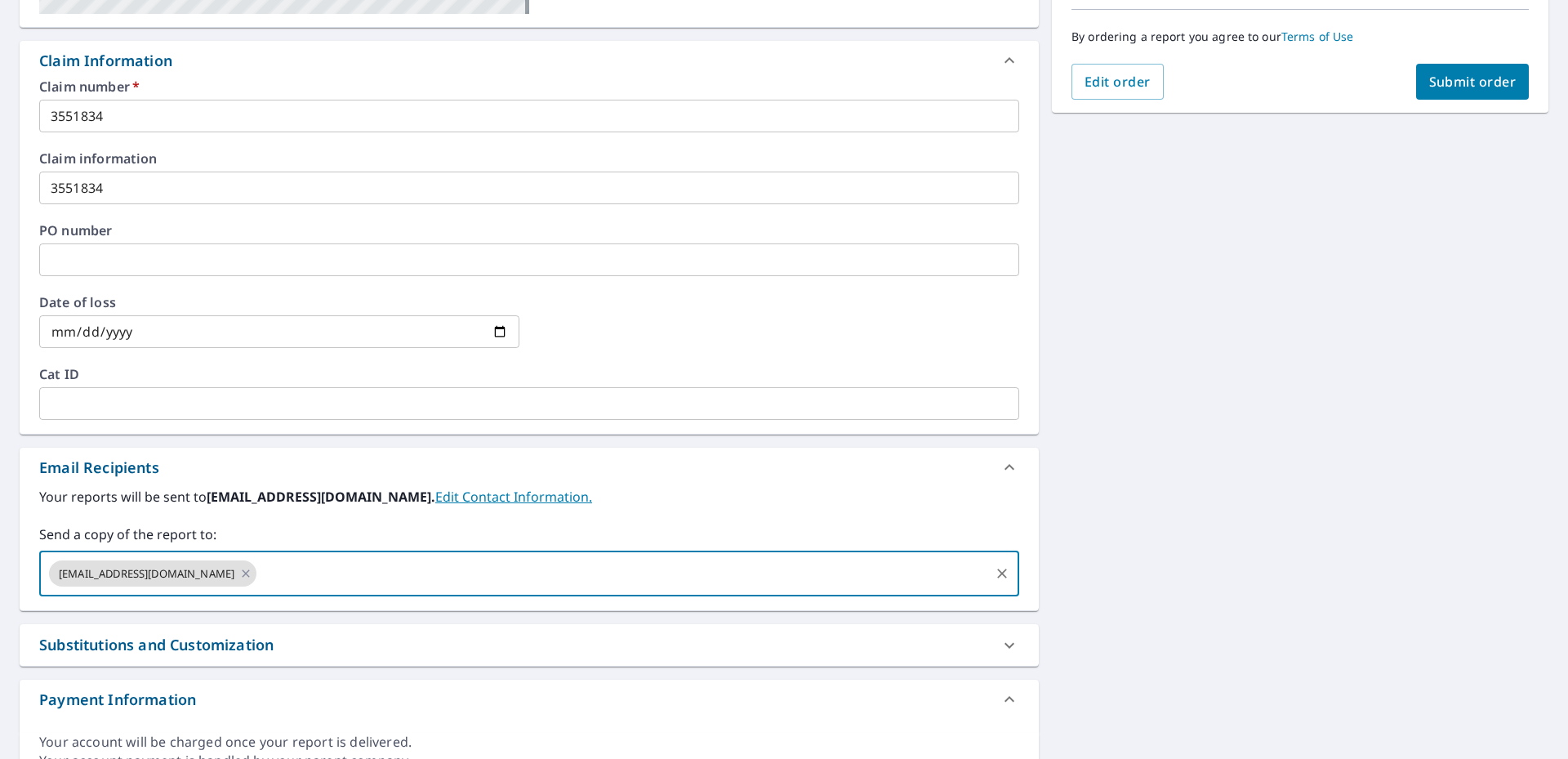
click at [292, 575] on input "text" at bounding box center [623, 572] width 728 height 31
type input "cpratt@eriematerials.com"
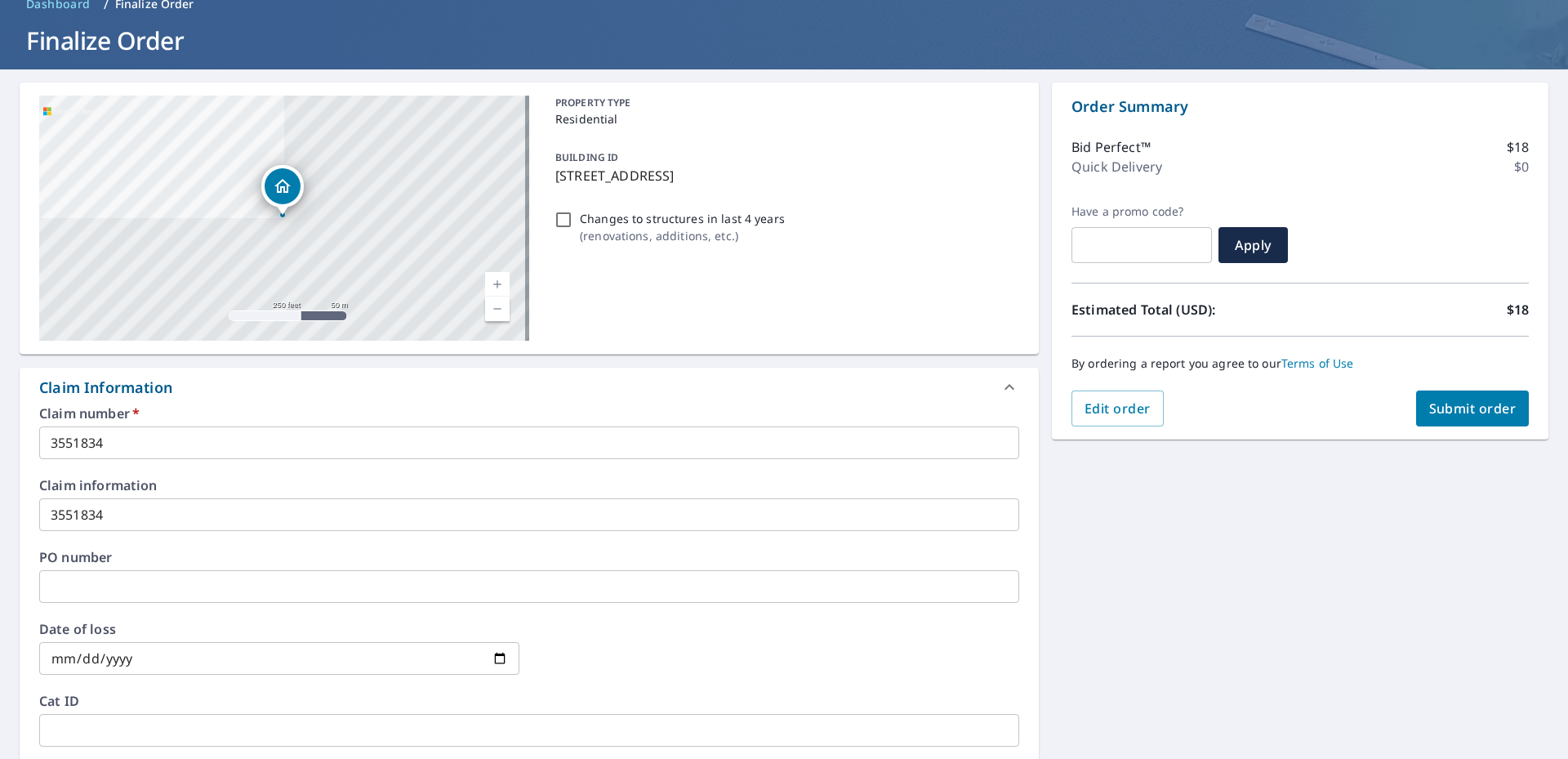
scroll to position [0, 0]
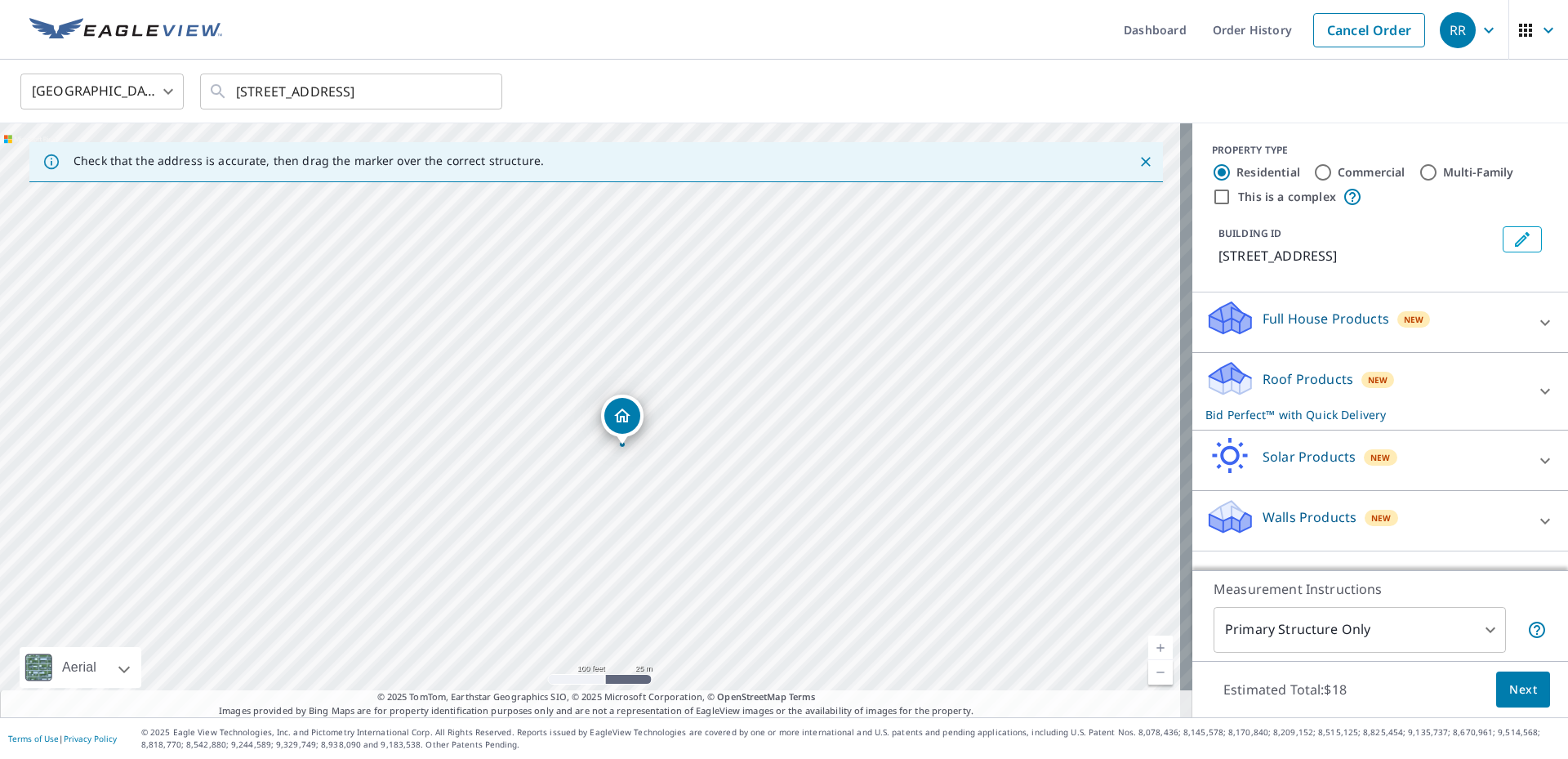
click at [1493, 130] on div "PROPERTY TYPE Residential Commercial Multi-Family This is a complex BUILDING ID…" at bounding box center [1381, 208] width 376 height 169
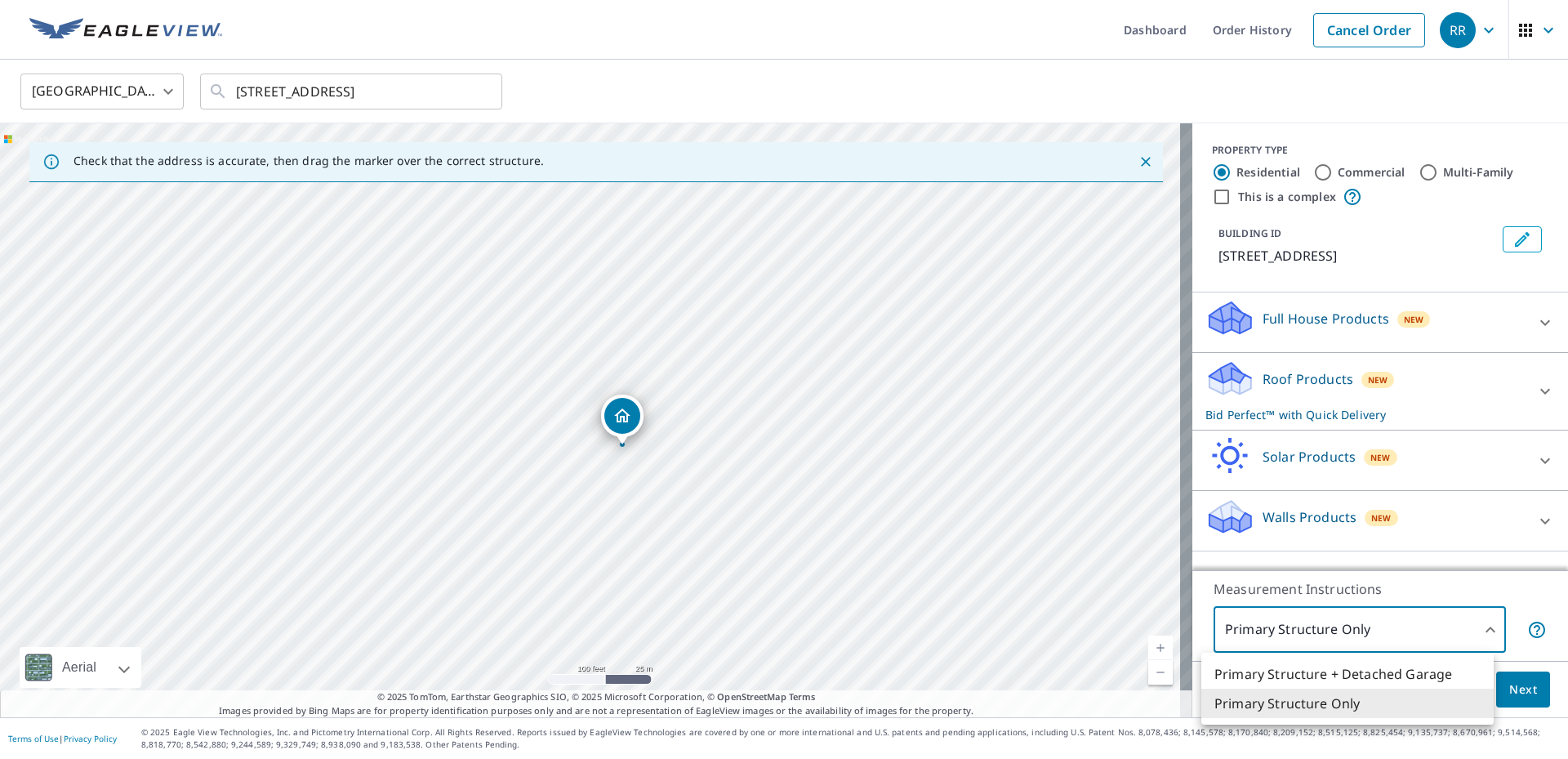
click at [1475, 631] on body "RR RR Dashboard Order History Cancel Order RR United States US ​ 156 Main St De…" at bounding box center [784, 379] width 1568 height 759
click at [1370, 710] on li "Primary Structure Only" at bounding box center [1347, 703] width 292 height 29
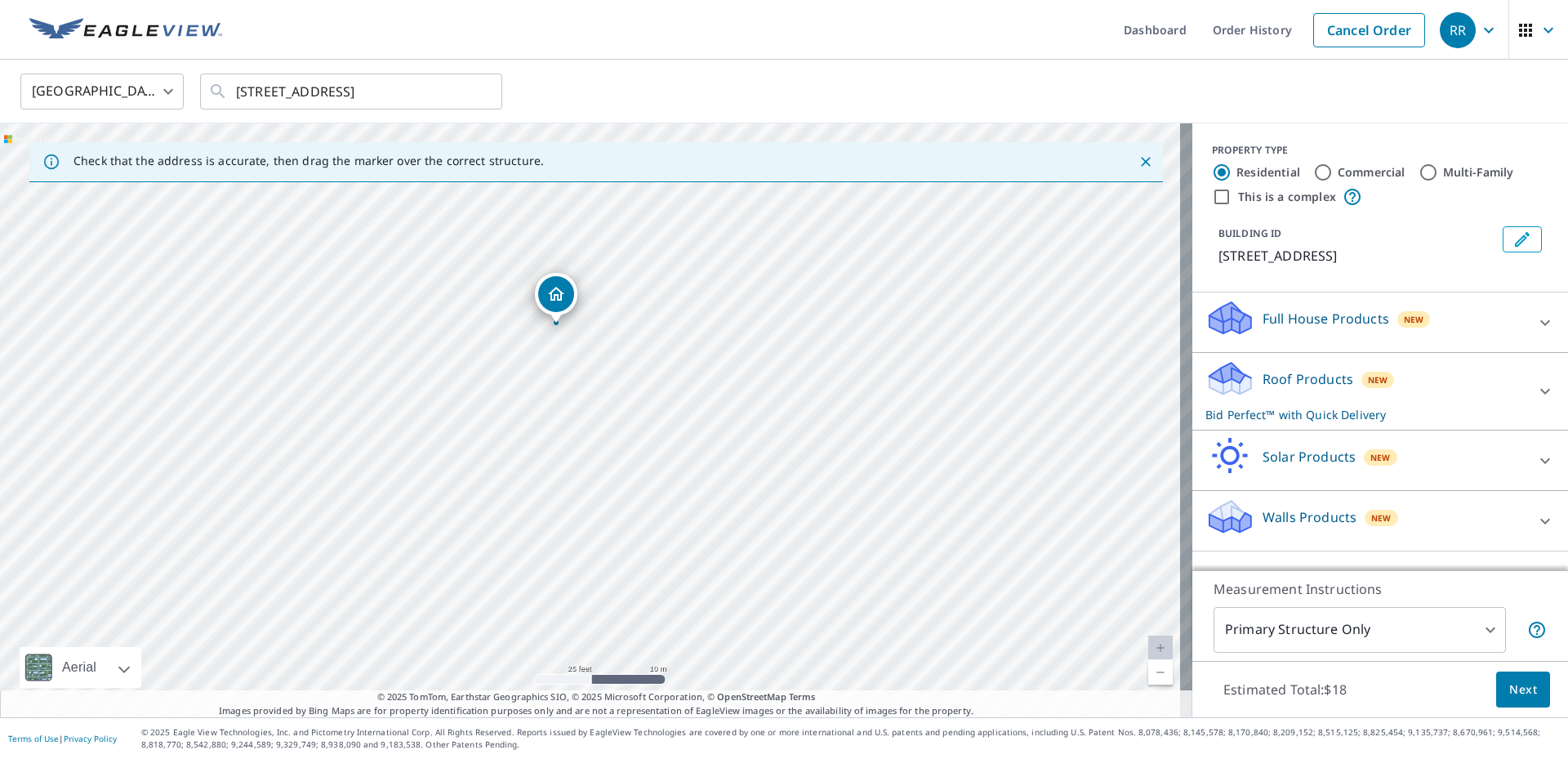
click at [1536, 387] on icon at bounding box center [1546, 392] width 20 height 20
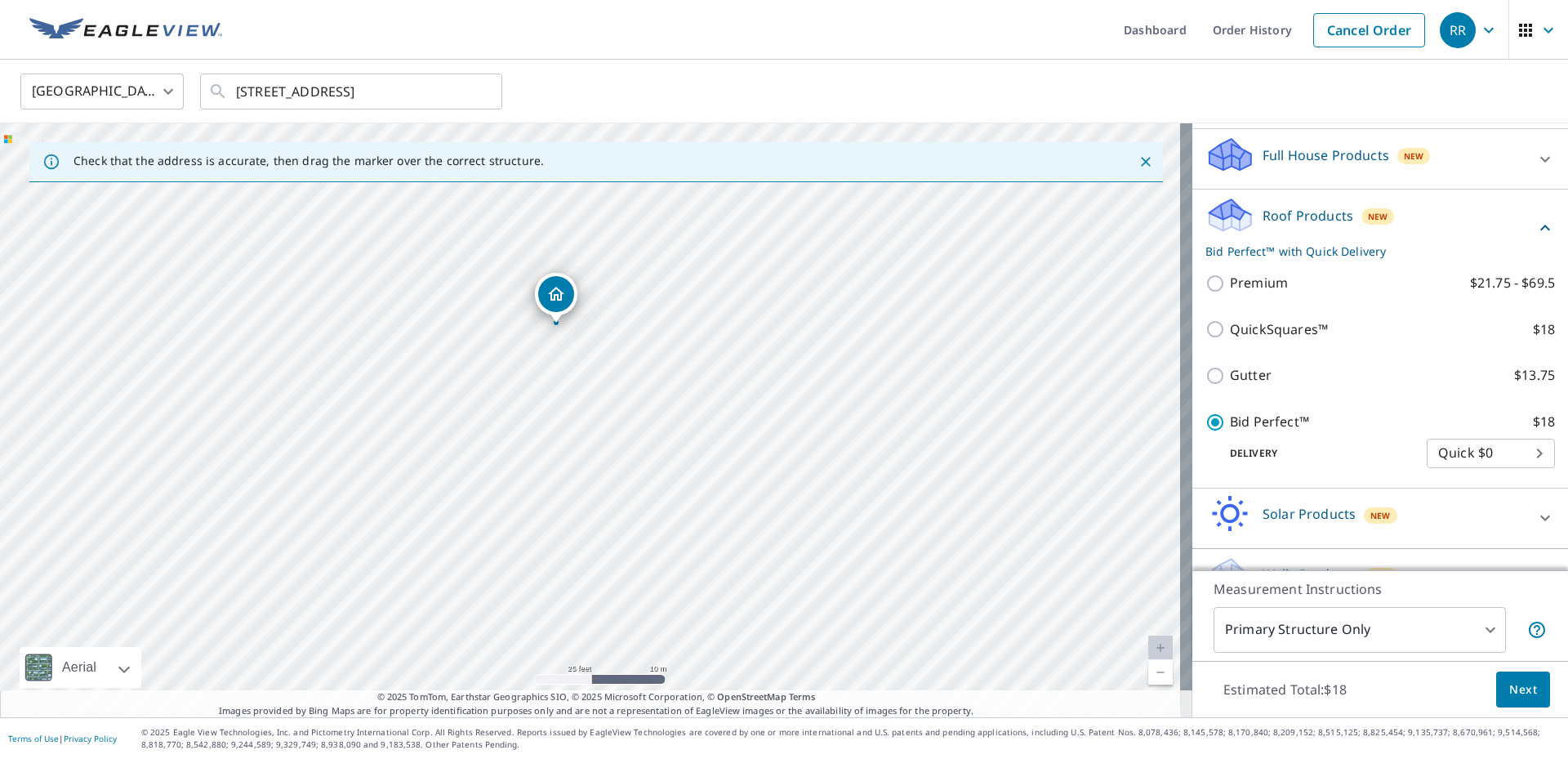
scroll to position [202, 0]
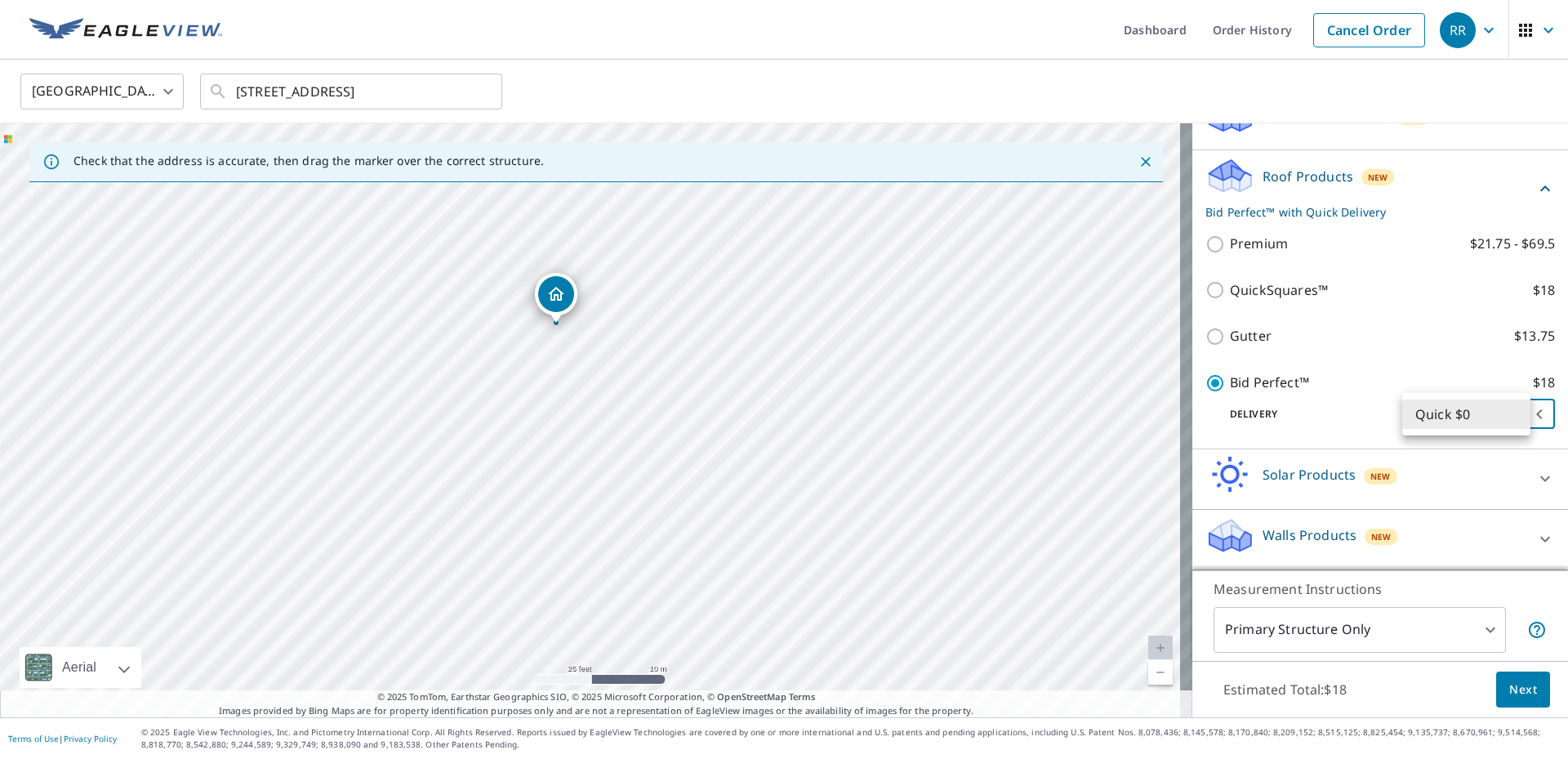
click at [1513, 413] on body "RR RR Dashboard Order History Cancel Order RR United States US ​ 156 Main St De…" at bounding box center [784, 379] width 1568 height 759
click at [1278, 418] on div at bounding box center [784, 379] width 1568 height 759
click at [1512, 686] on span "Next" at bounding box center [1523, 689] width 27 height 21
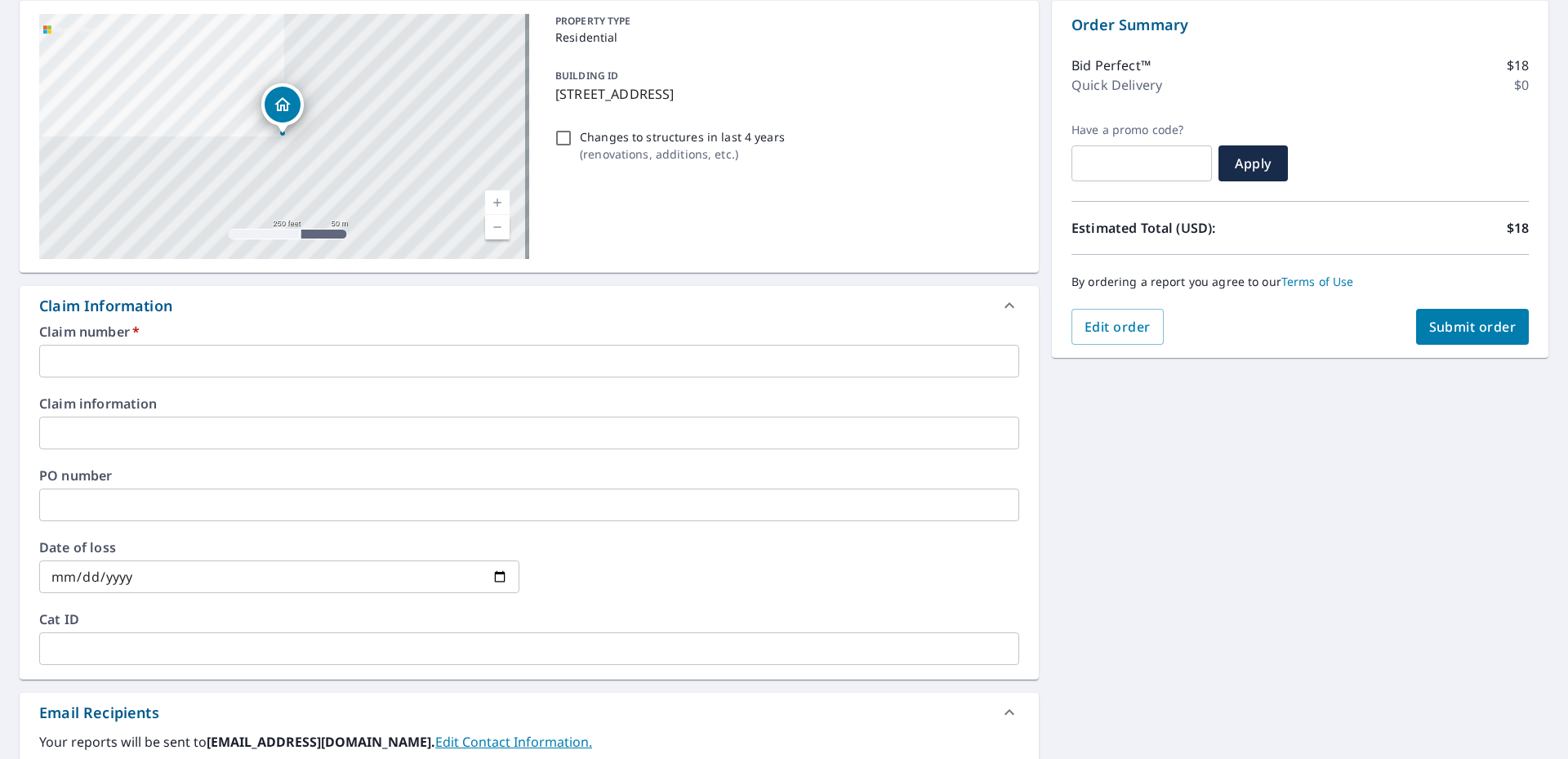
scroll to position [327, 0]
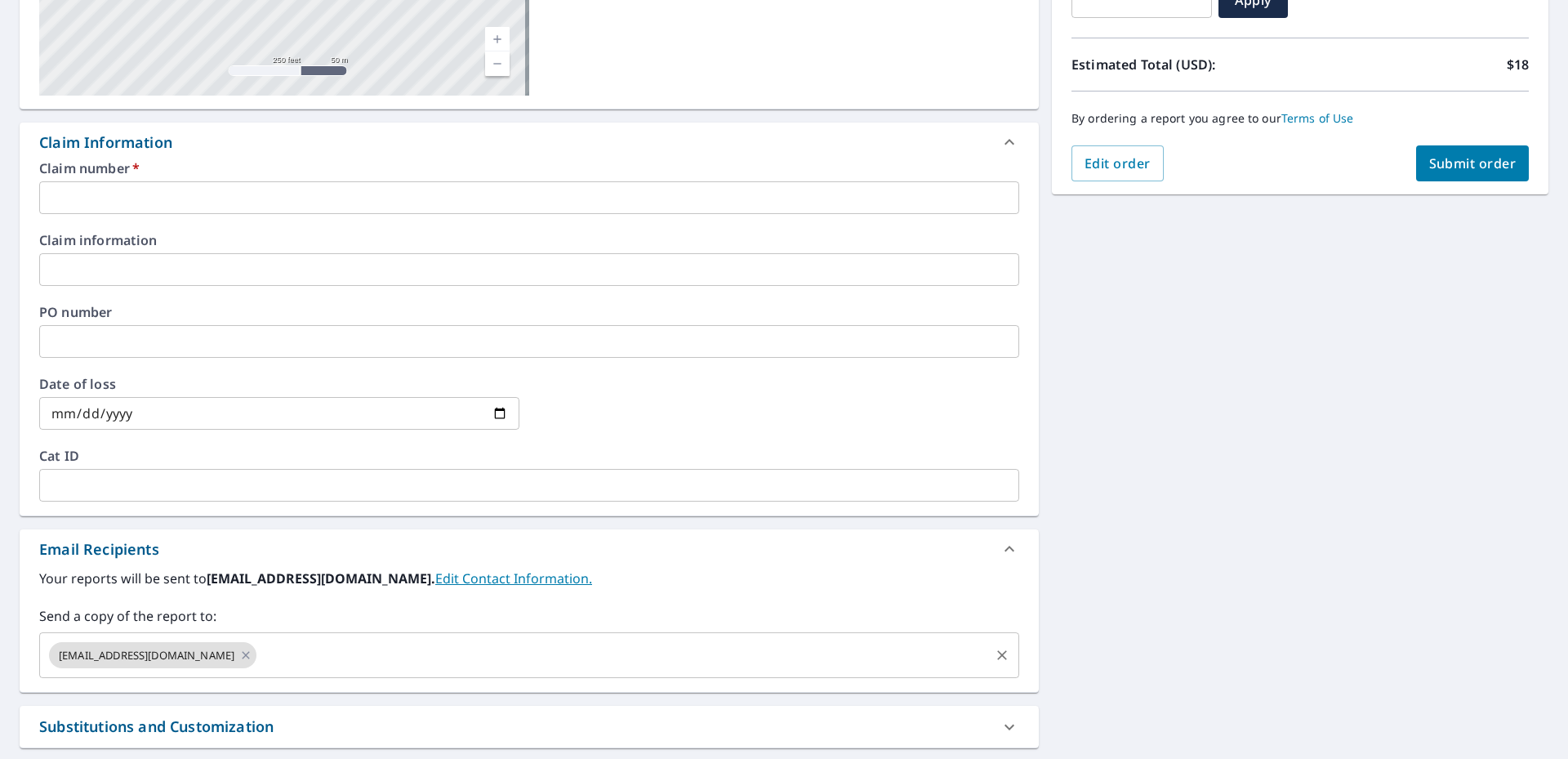
click at [294, 655] on input "text" at bounding box center [623, 654] width 728 height 31
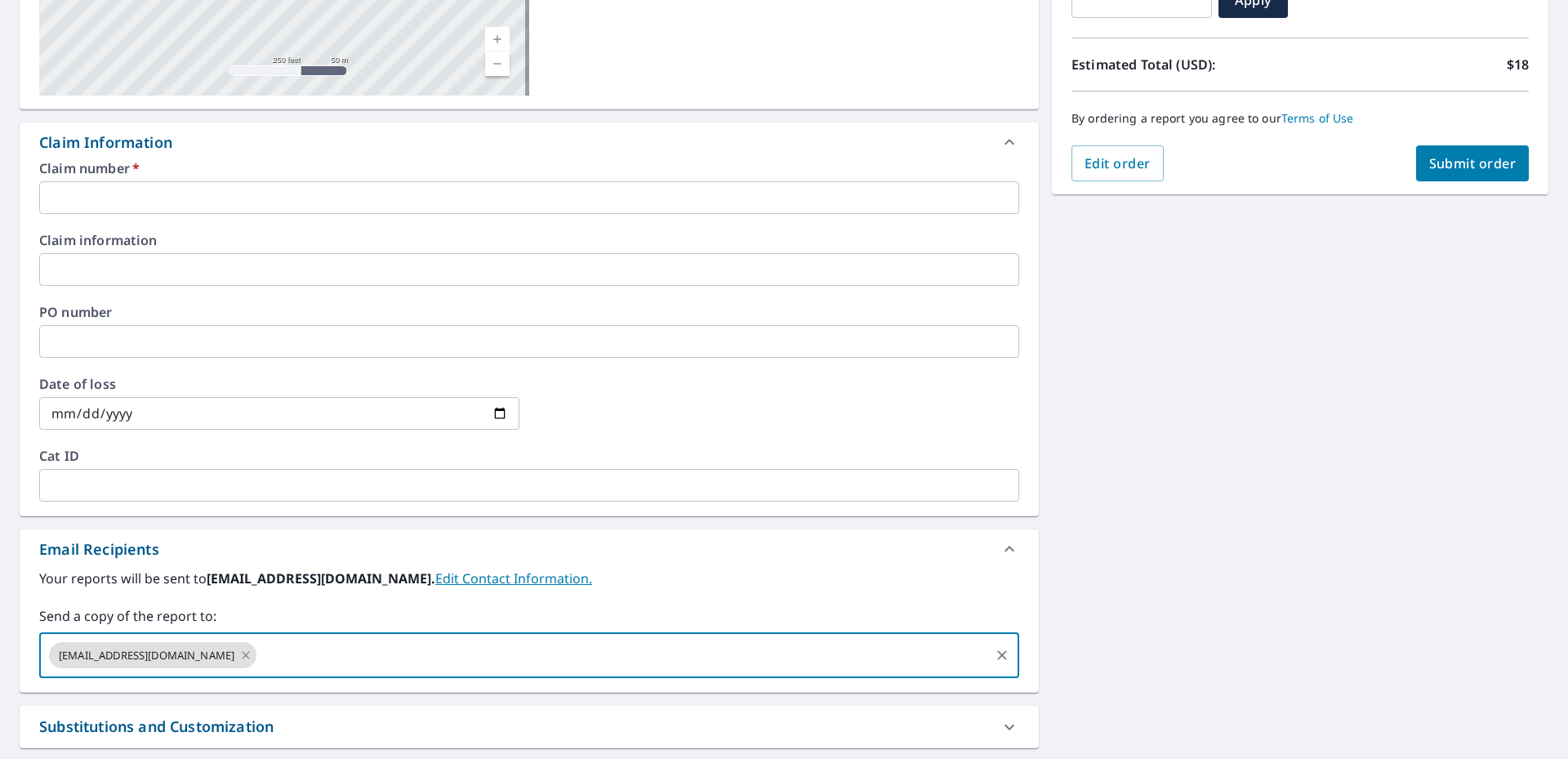
type input "cpratt@eriematerials.com"
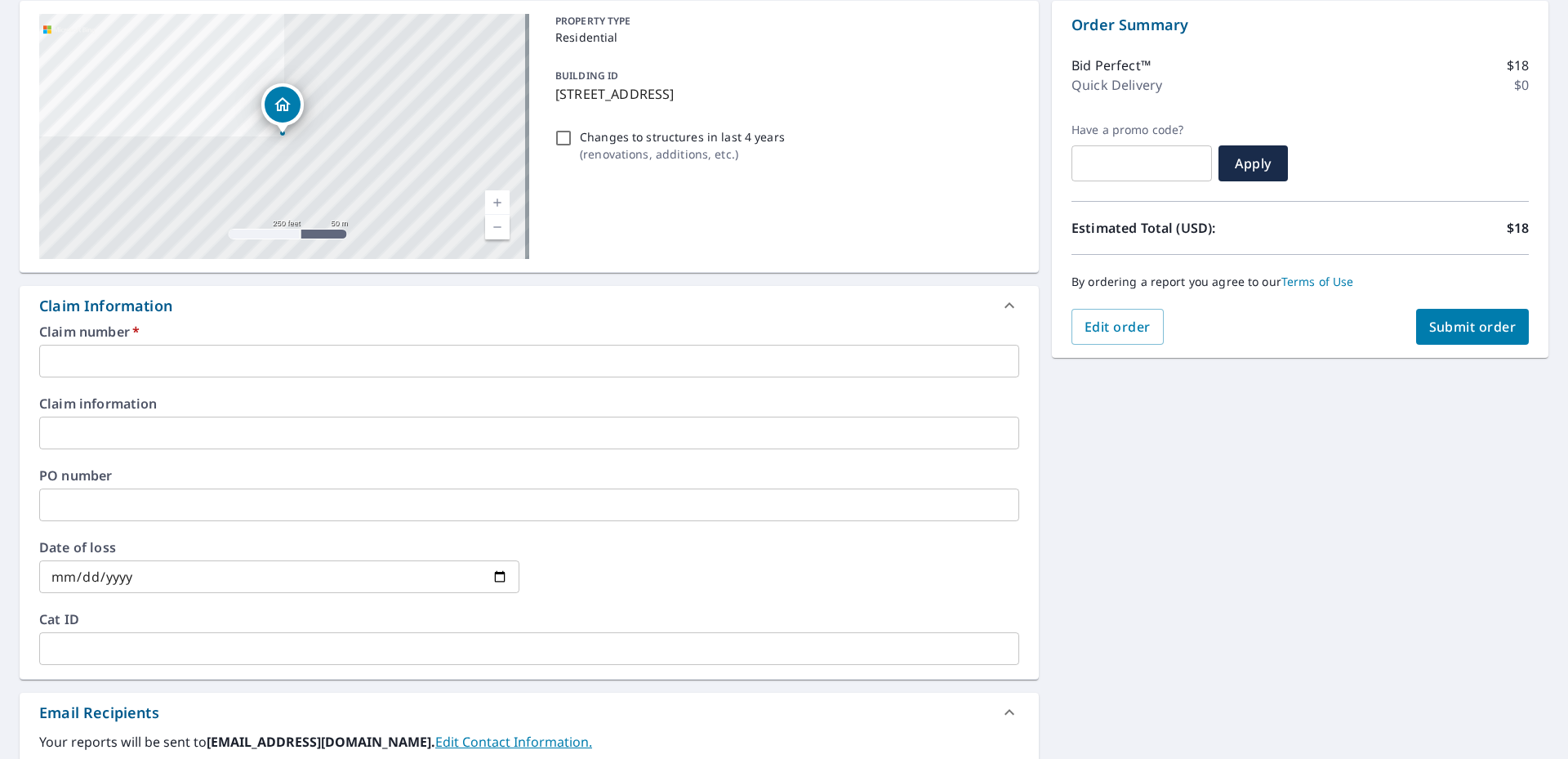
scroll to position [81, 0]
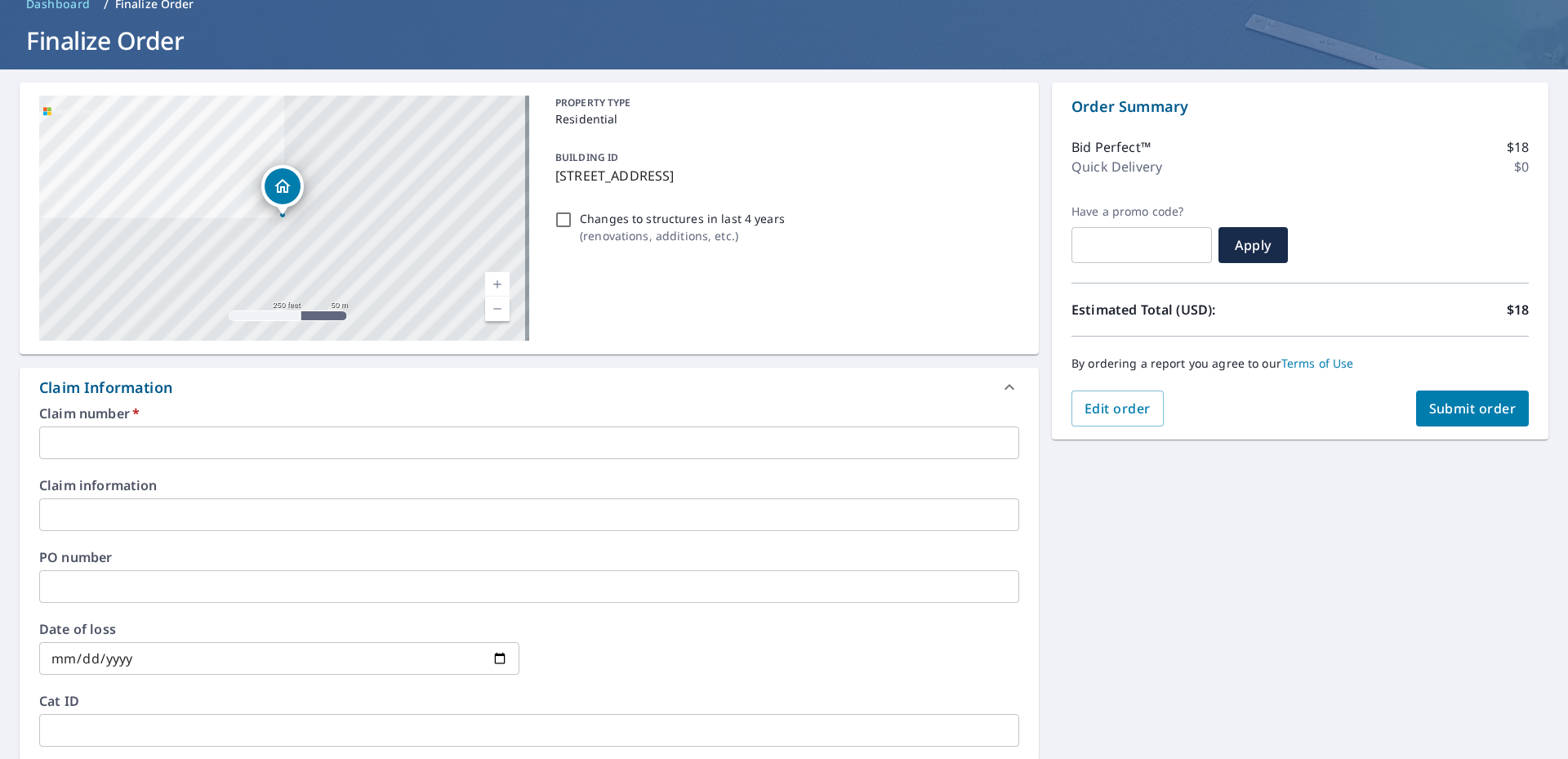
checkbox input "true"
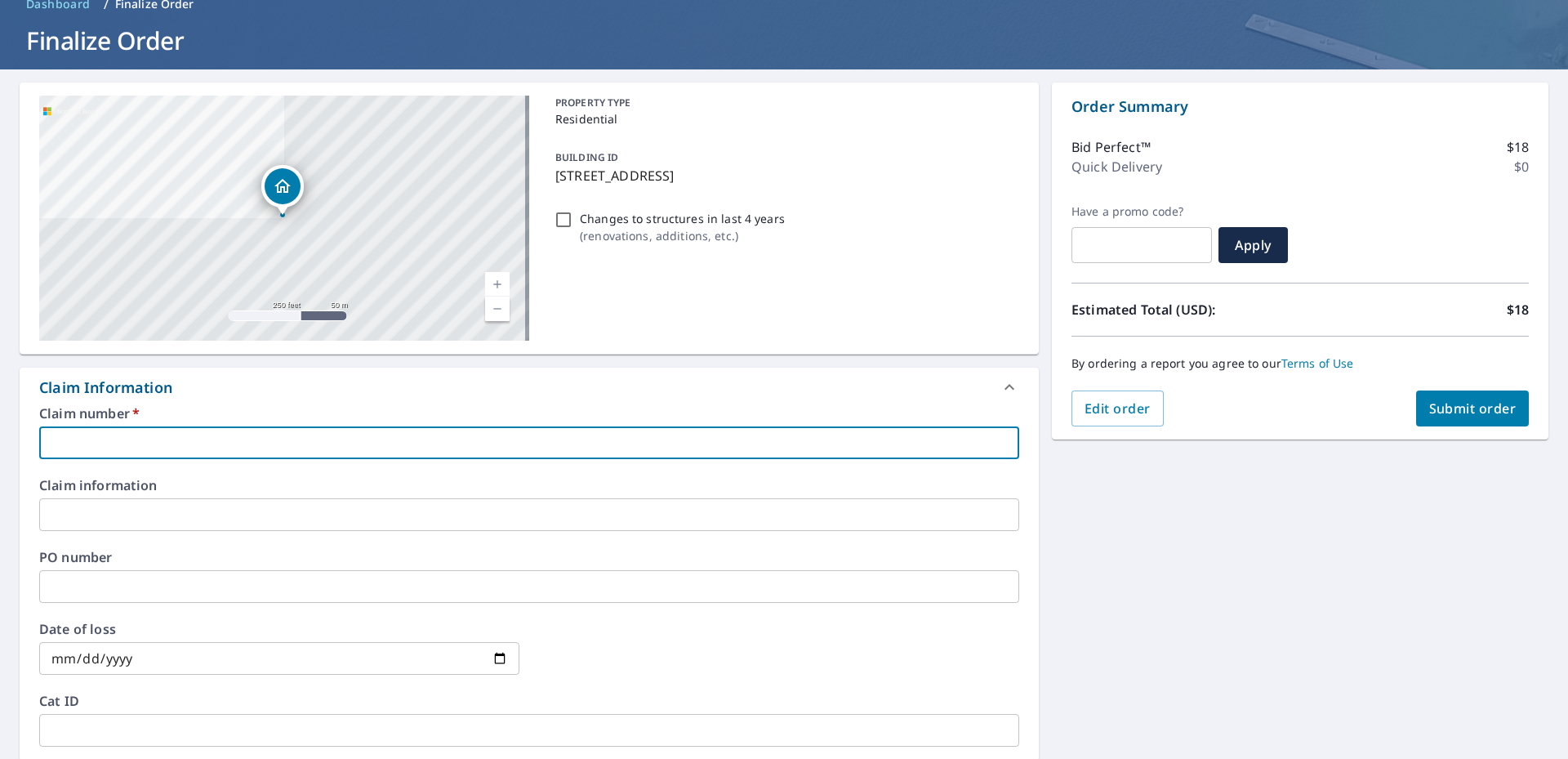
click at [148, 442] on input "text" at bounding box center [529, 442] width 981 height 32
type input "3"
checkbox input "true"
type input "35"
checkbox input "true"
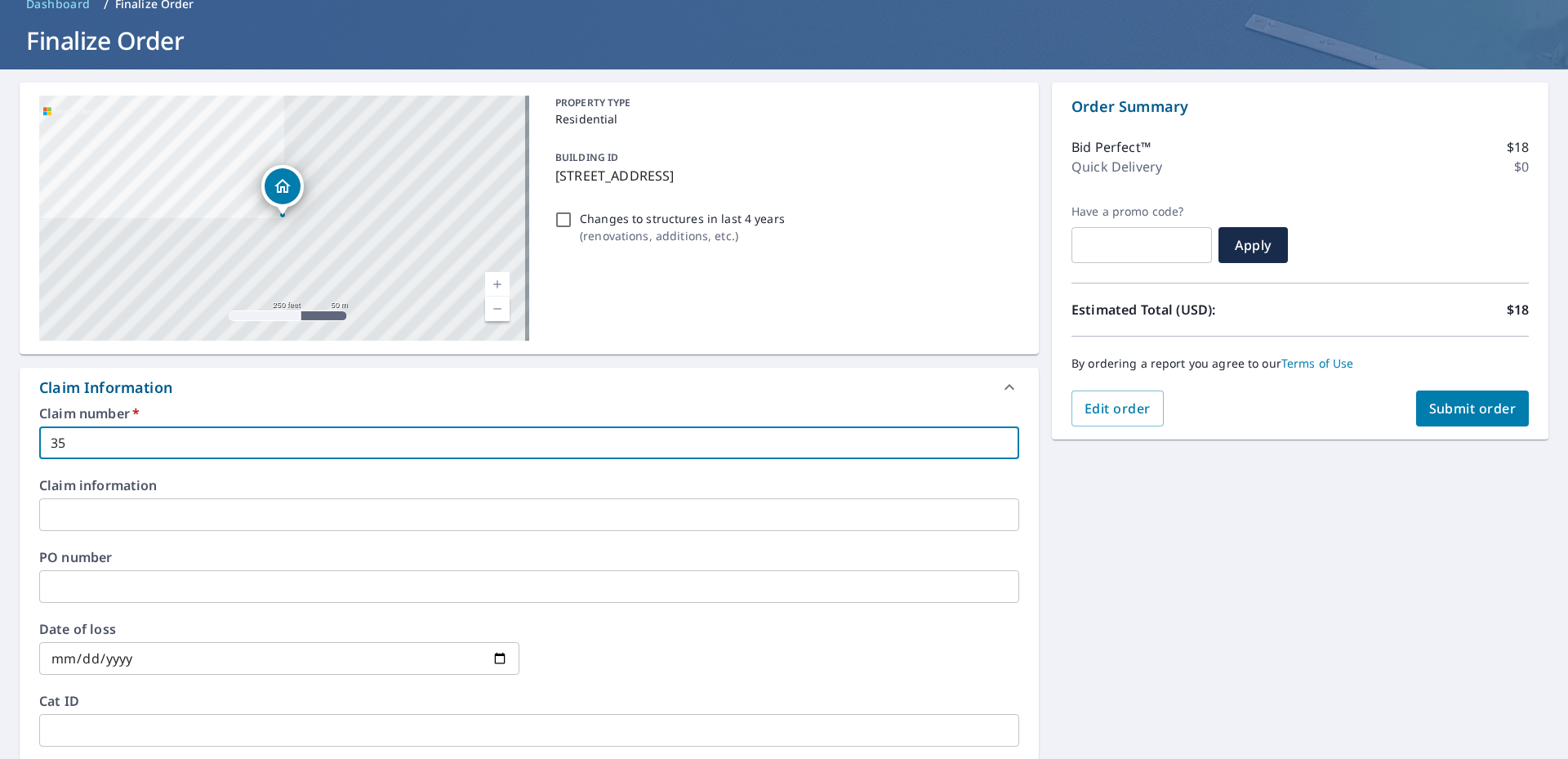
type input "355"
checkbox input "true"
type input "3551"
checkbox input "true"
type input "35518"
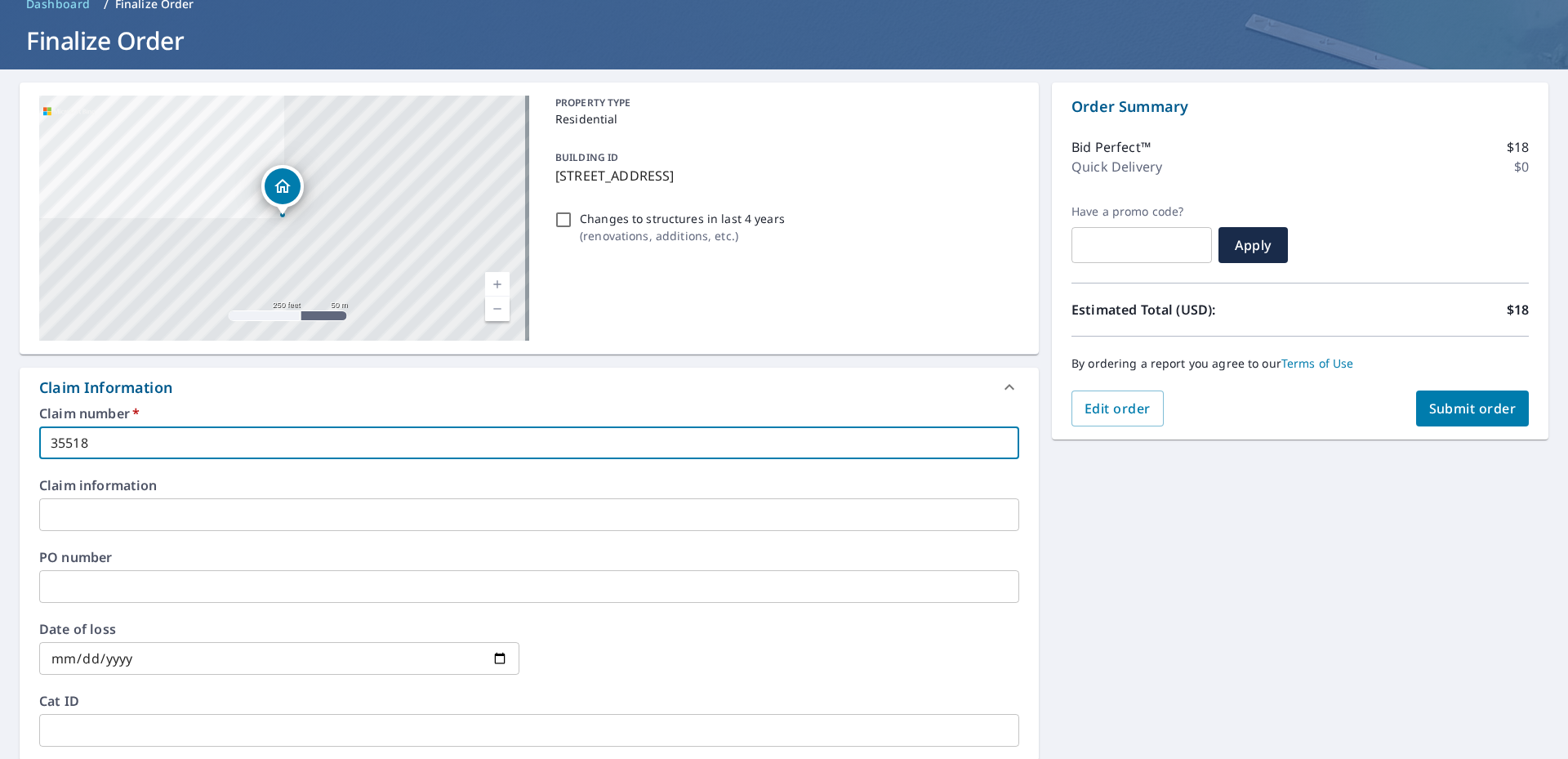
checkbox input "true"
type input "355183"
checkbox input "true"
type input "3551834"
checkbox input "true"
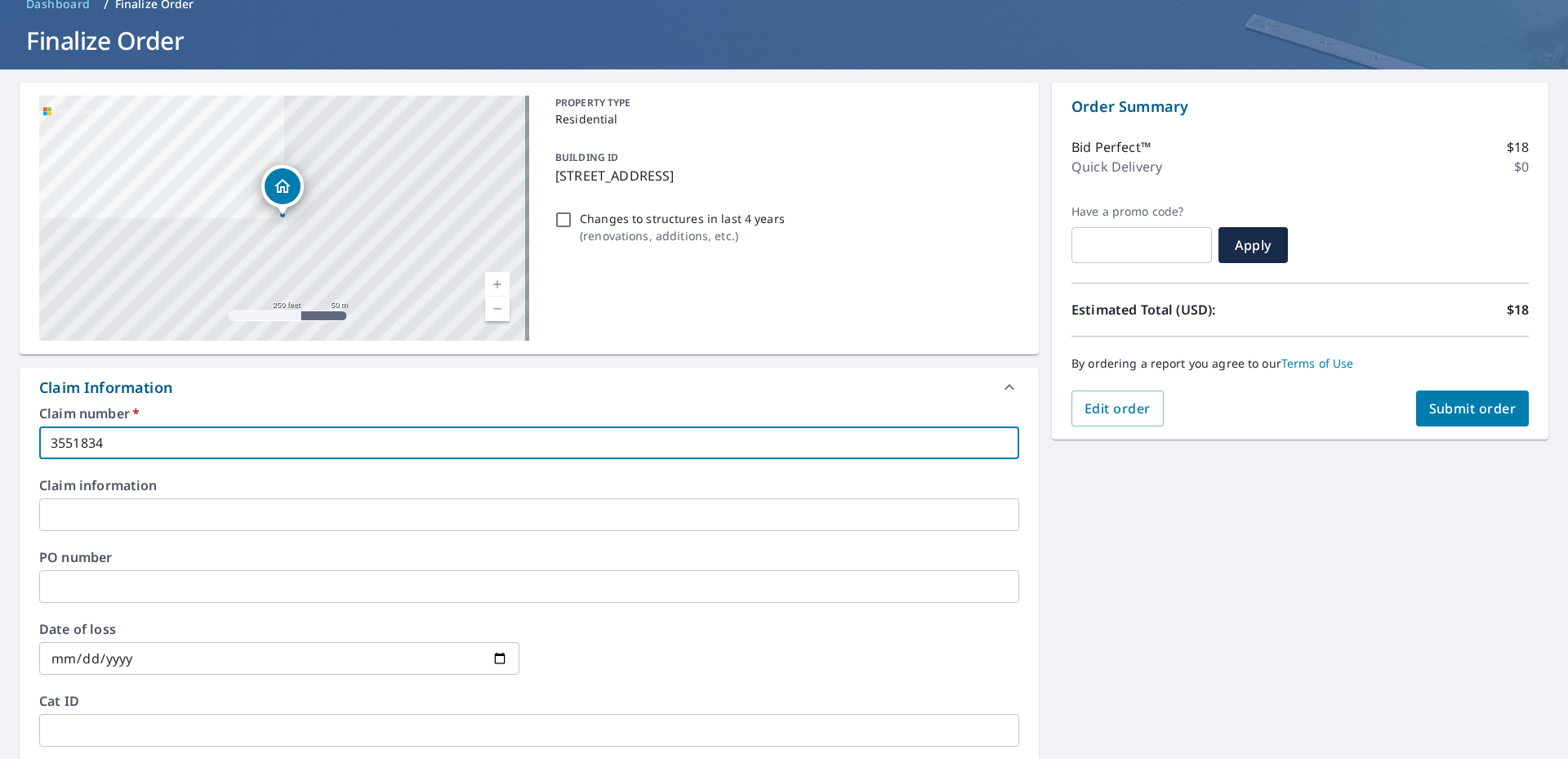
type input "3551834"
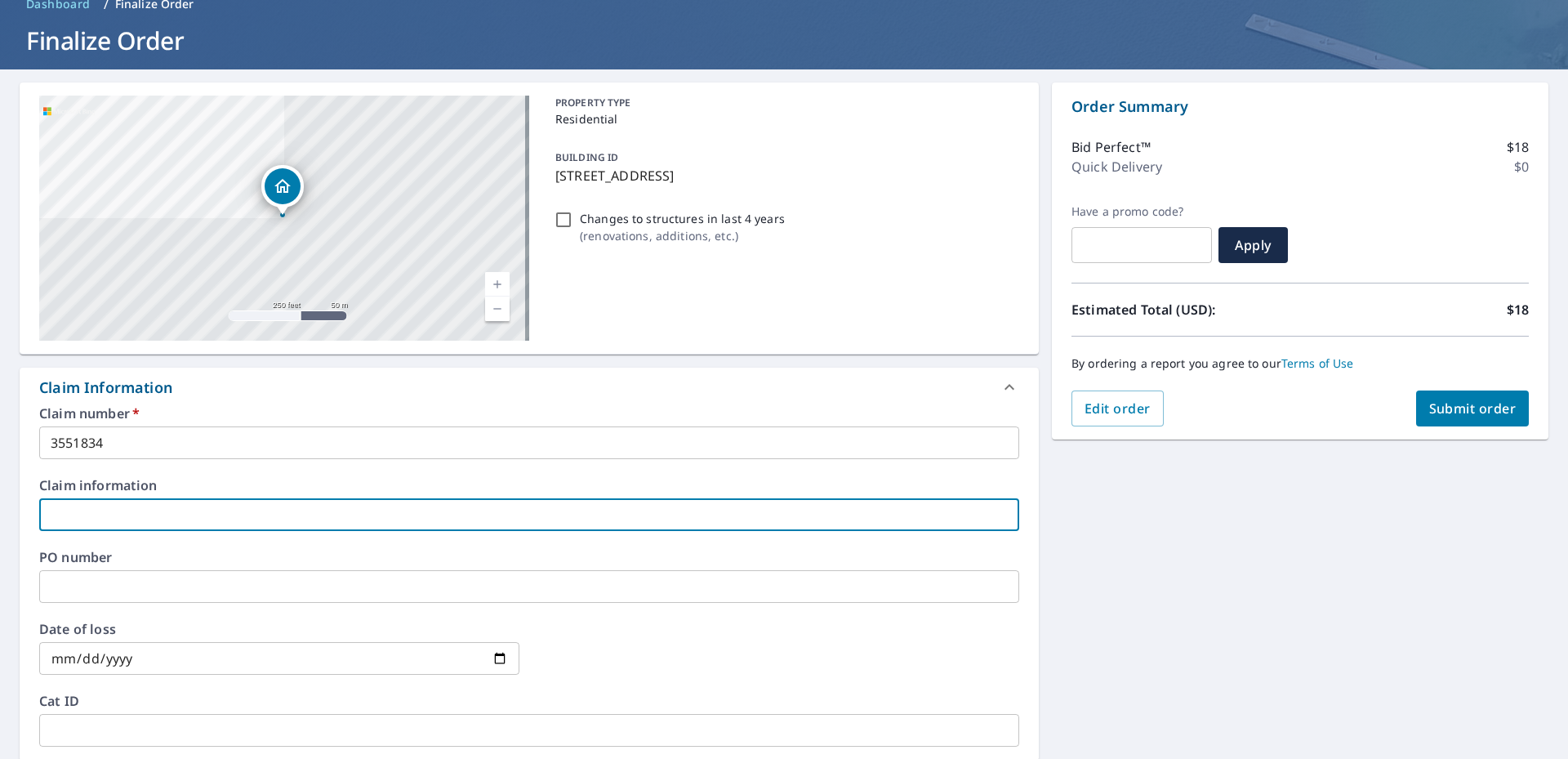
type input "C"
checkbox input "true"
type input "CU"
checkbox input "true"
type input "CUS"
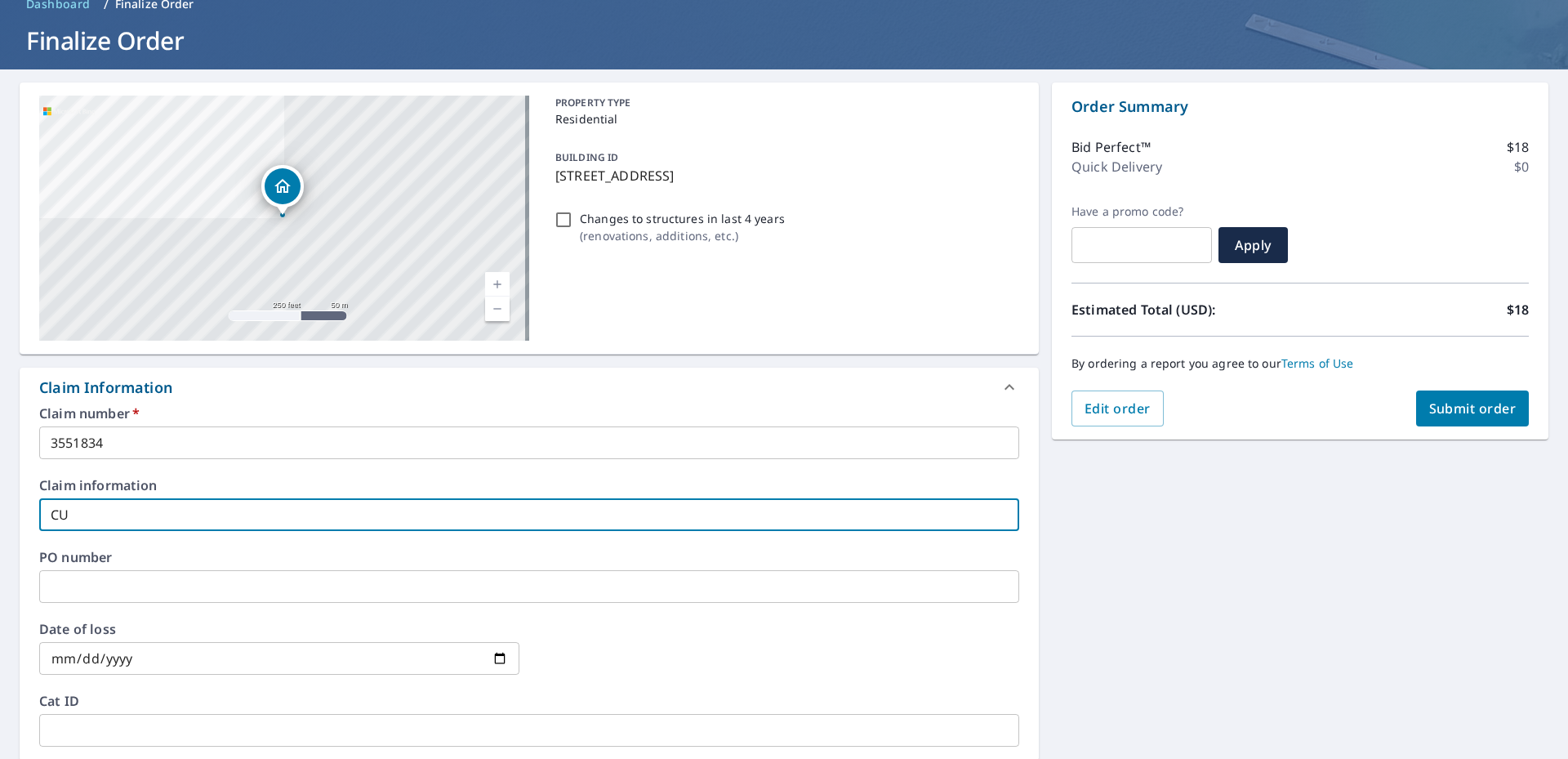
checkbox input "true"
type input "CUST"
checkbox input "true"
type input "CUSTO"
checkbox input "true"
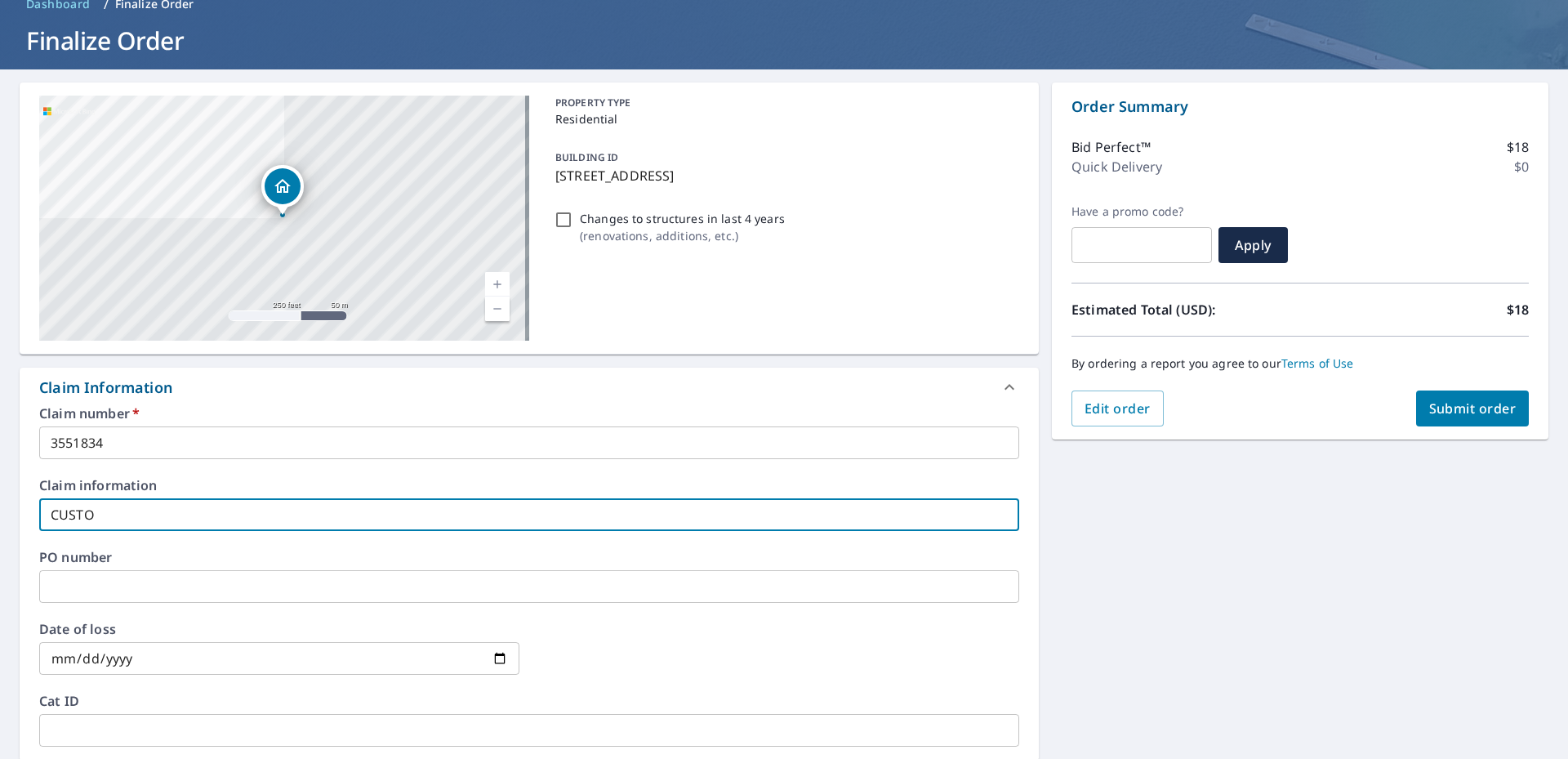
type input "CUSTOM"
checkbox input "true"
type input "CUSTOME"
checkbox input "true"
type input "CUSTOMER"
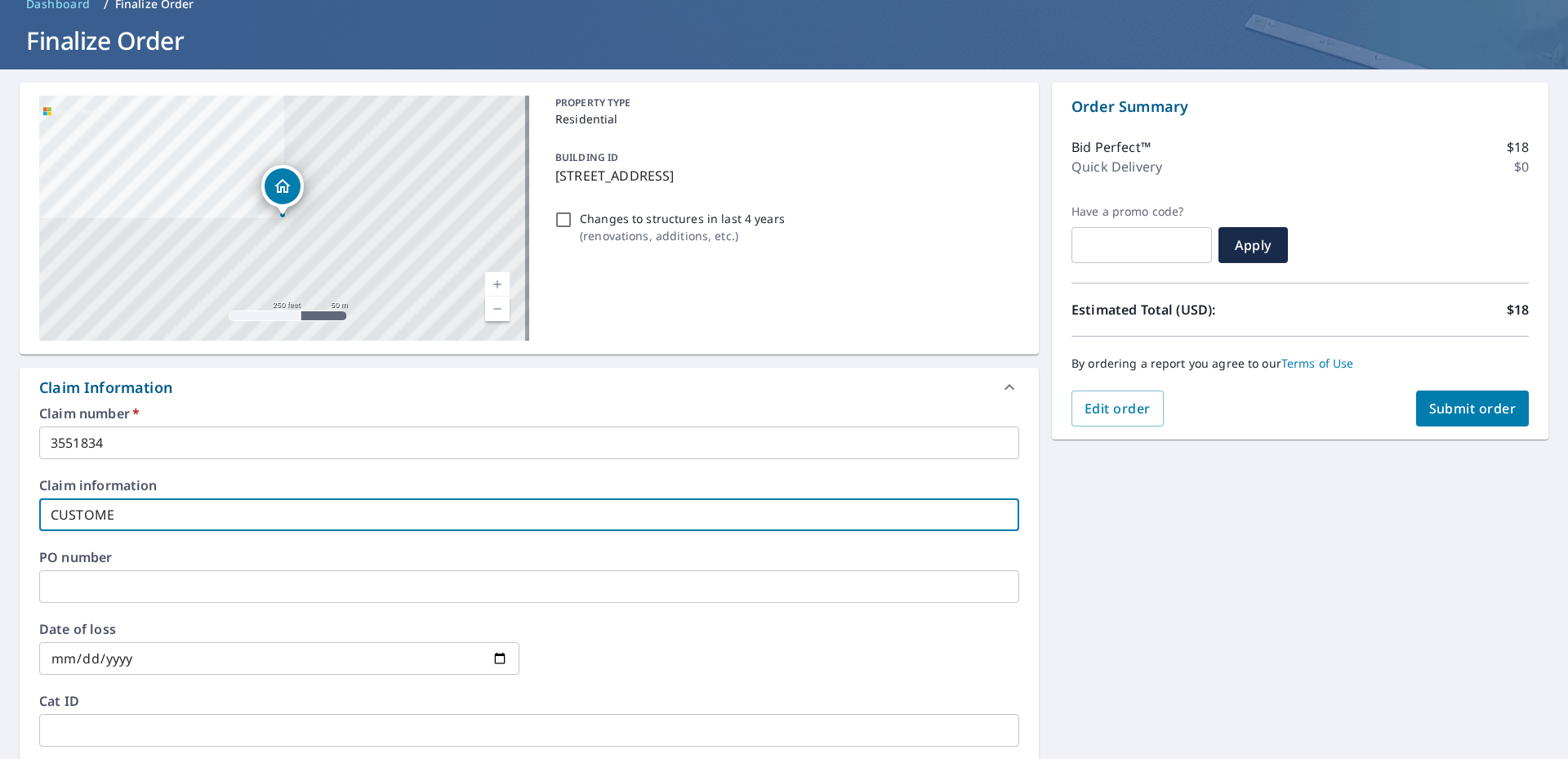
checkbox input "true"
type input "CUSTOMER"
checkbox input "true"
type input "CUSTOMER I"
checkbox input "true"
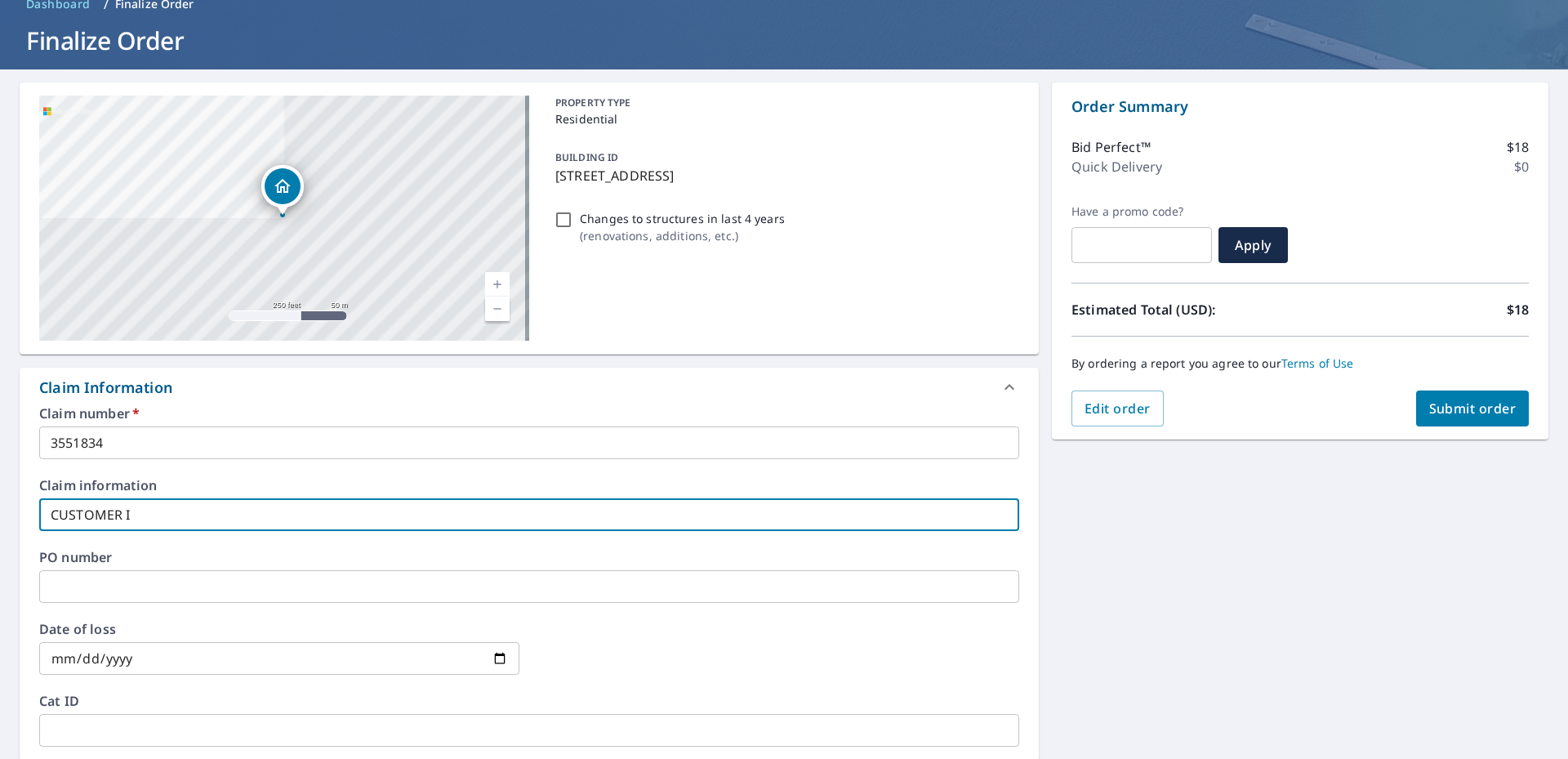
type input "CUSTOMER IS"
checkbox input "true"
type input "CUSTOMER IS"
checkbox input "true"
type input "CUSTOMER IS L"
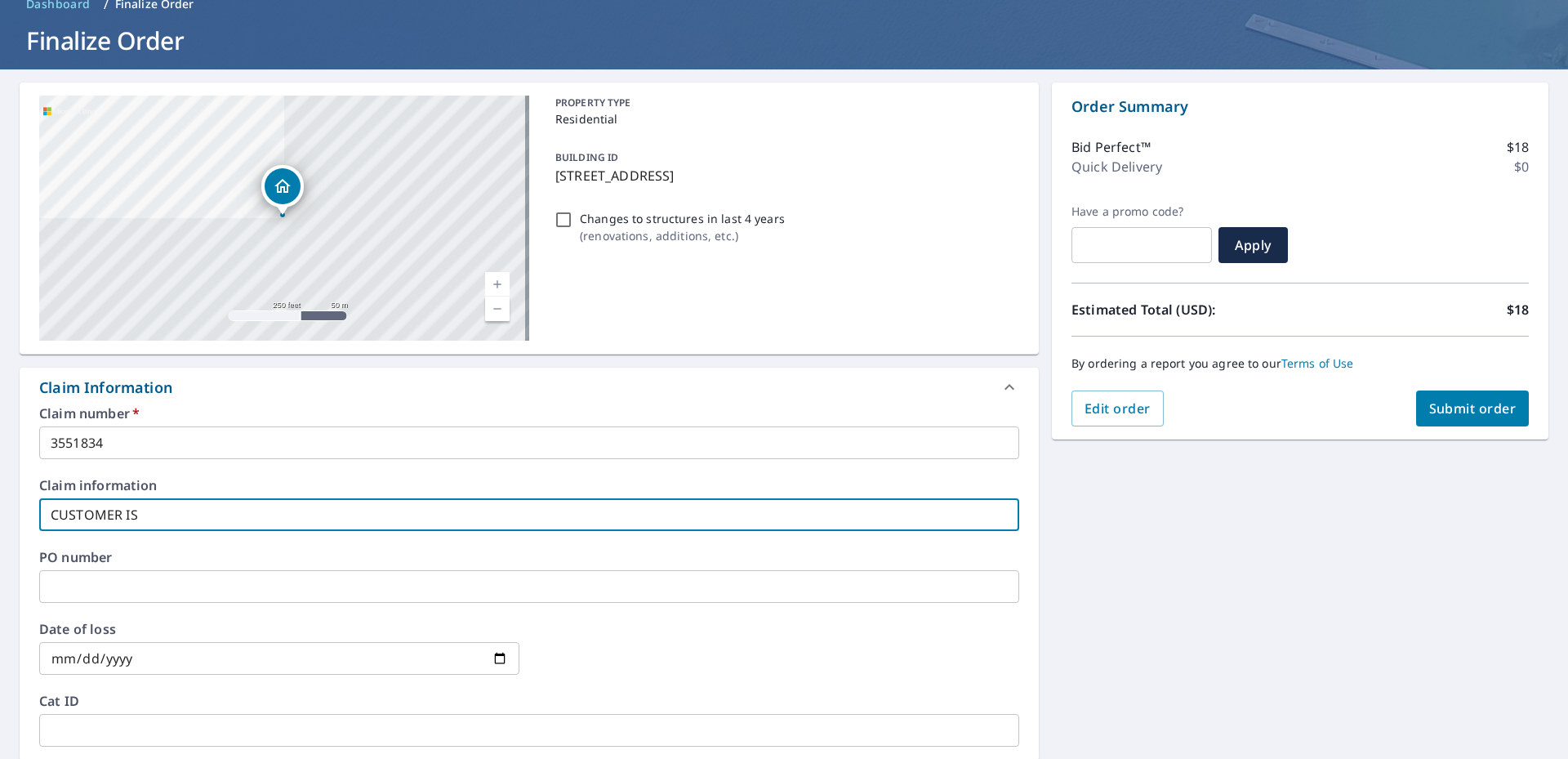
checkbox input "true"
type input "CUSTOMER IS LO"
checkbox input "true"
type input "CUSTOMER IS LOO"
checkbox input "true"
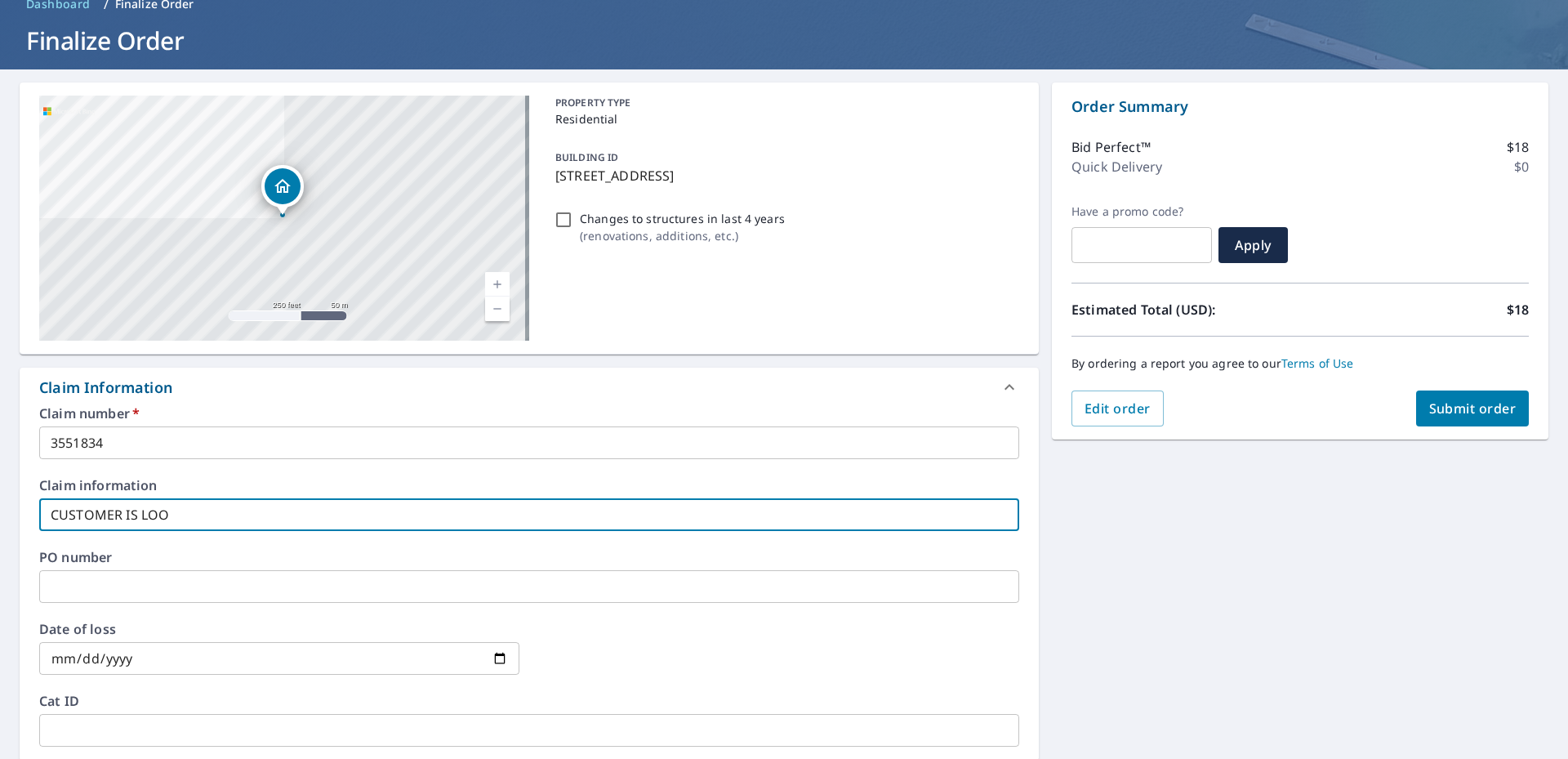
type input "CUSTOMER IS LOOK"
checkbox input "true"
type input "CUSTOMER IS LOOKI"
checkbox input "true"
type input "CUSTOMER IS LOOKIN"
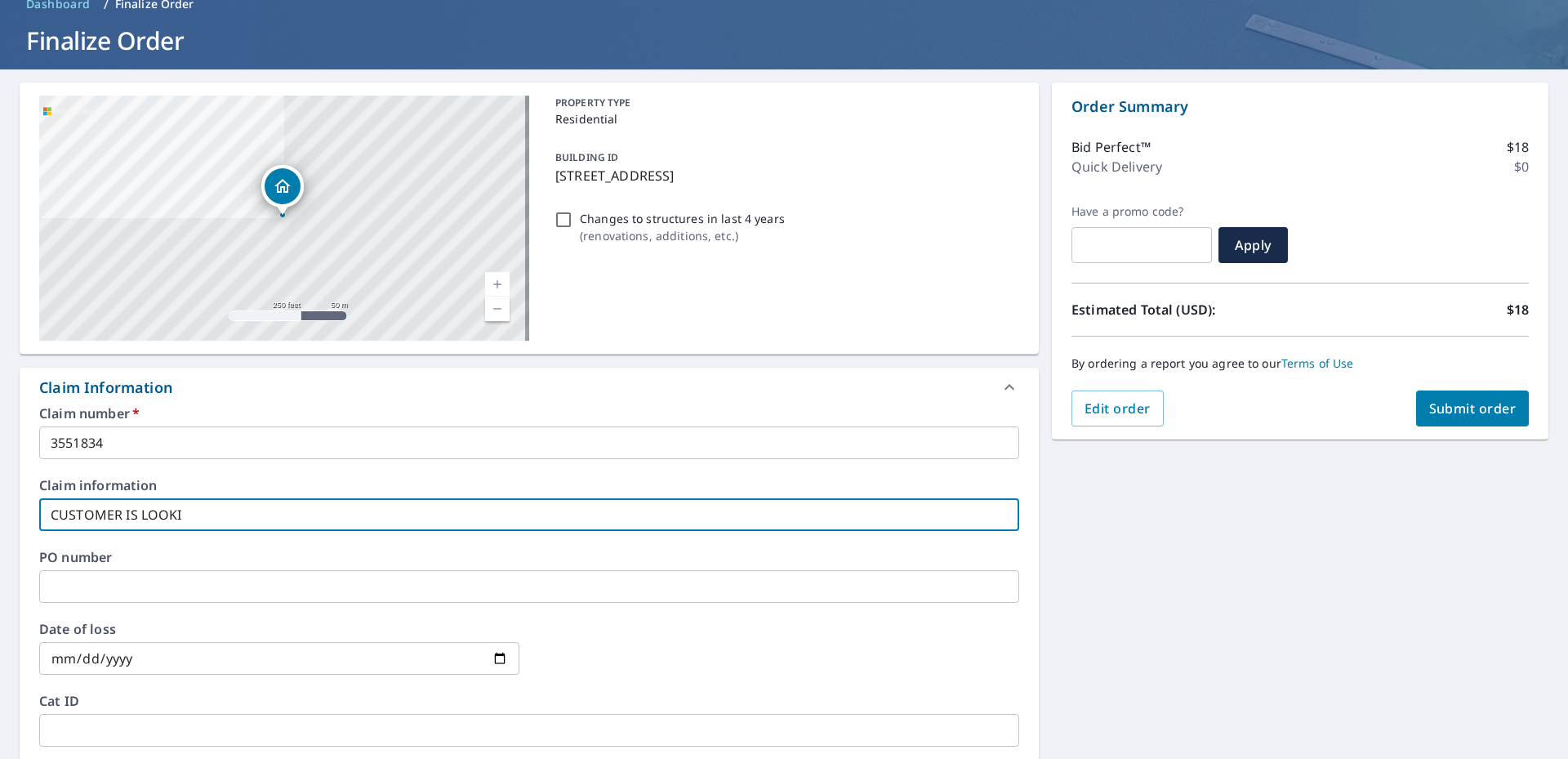
checkbox input "true"
type input "CUSTOMER IS LOOKING"
checkbox input "true"
type input "CUSTOMER IS LOOKING"
checkbox input "true"
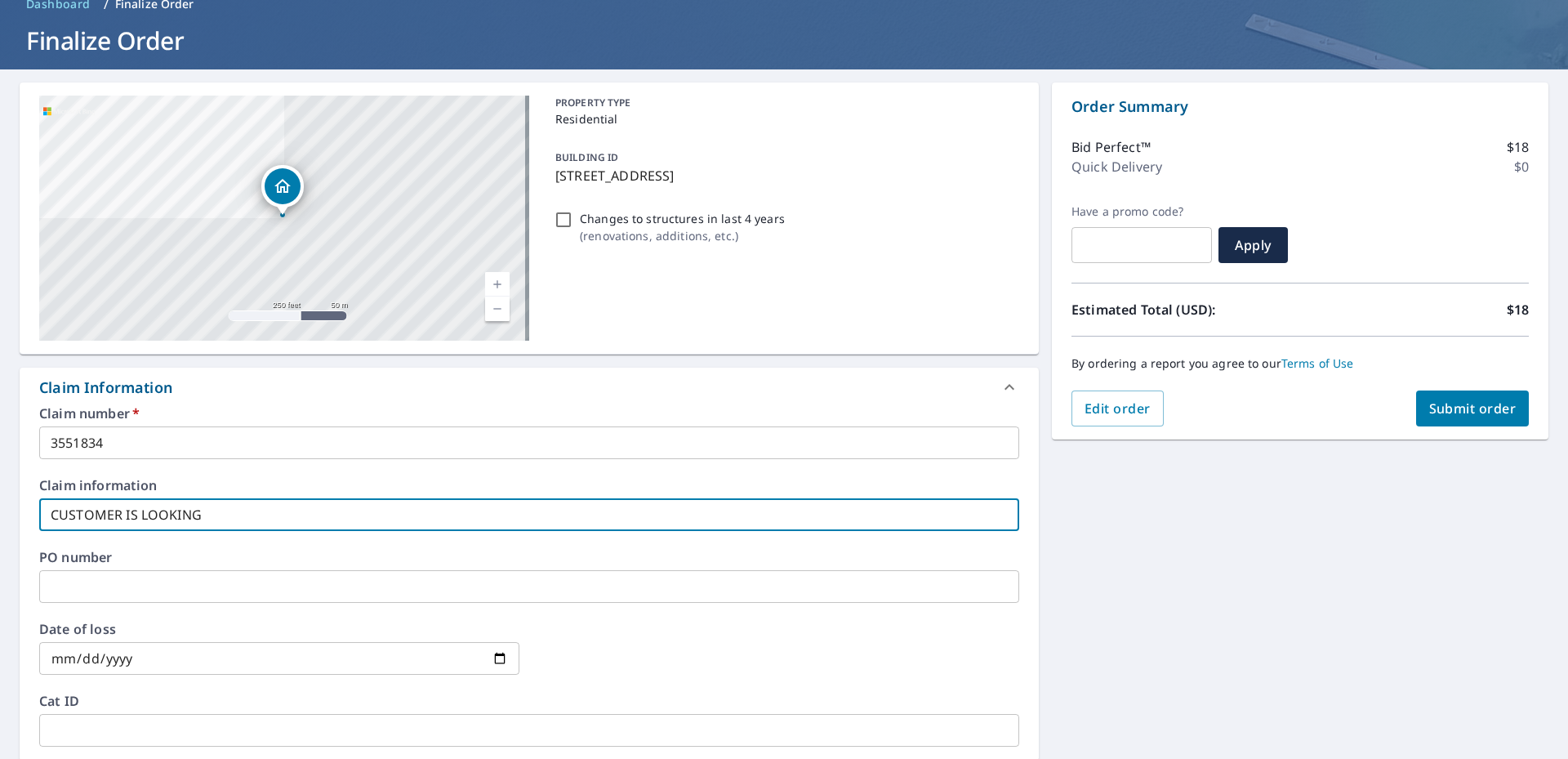
type input "CUSTOMER IS LOOKING F"
checkbox input "true"
type input "CUSTOMER IS LOOKING FO"
checkbox input "true"
type input "CUSTOMER IS LOOKING FOR"
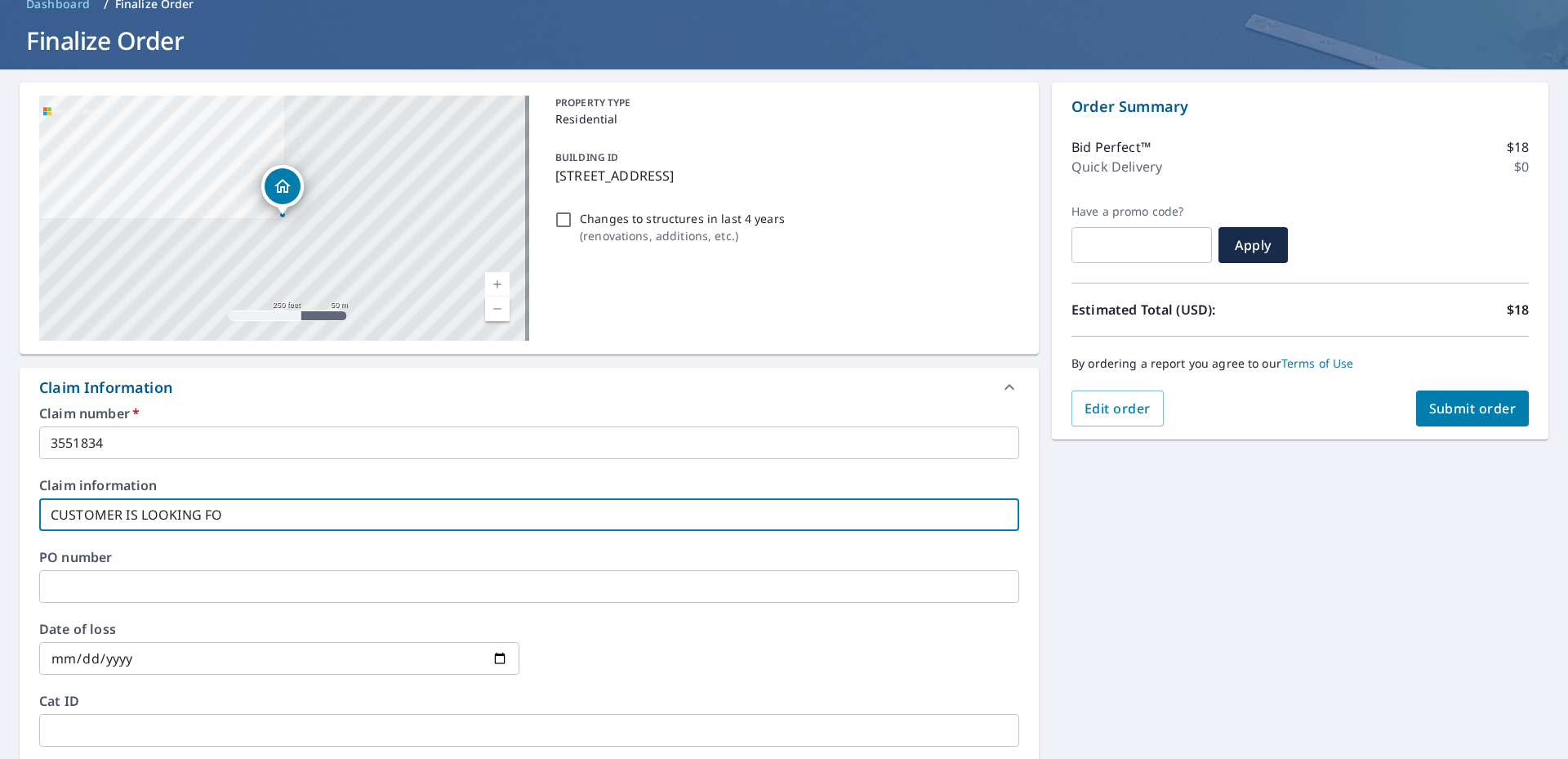
checkbox input "true"
type input "CUSTOMER IS LOOKING FOR"
checkbox input "true"
type input "CUSTOMER IS LOOKING FOR G"
checkbox input "true"
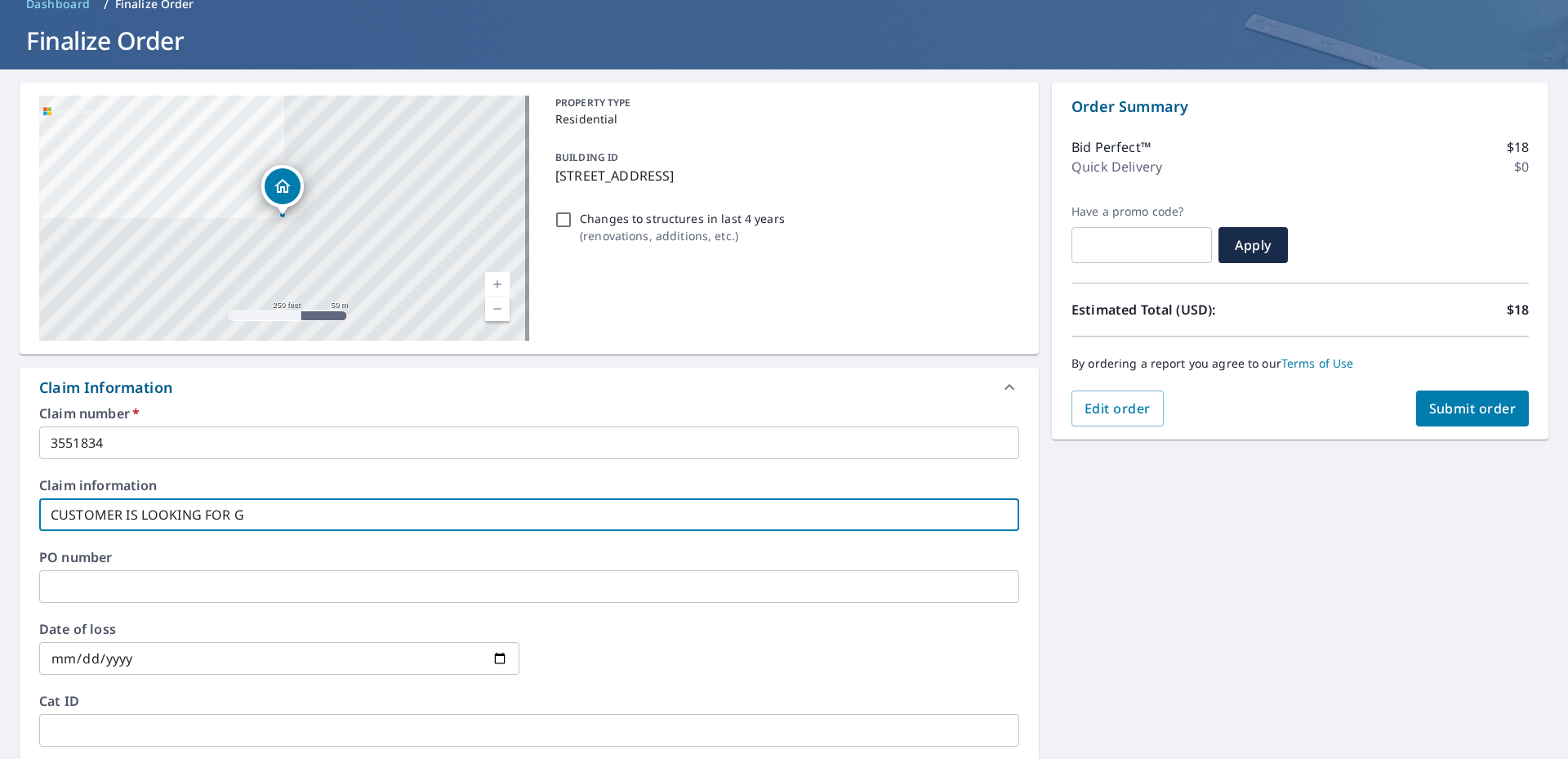
type input "CUSTOMER IS LOOKING FOR GA"
checkbox input "true"
type input "CUSTOMER IS LOOKING FOR GAR"
checkbox input "true"
type input "CUSTOMER IS LOOKING FOR GARA"
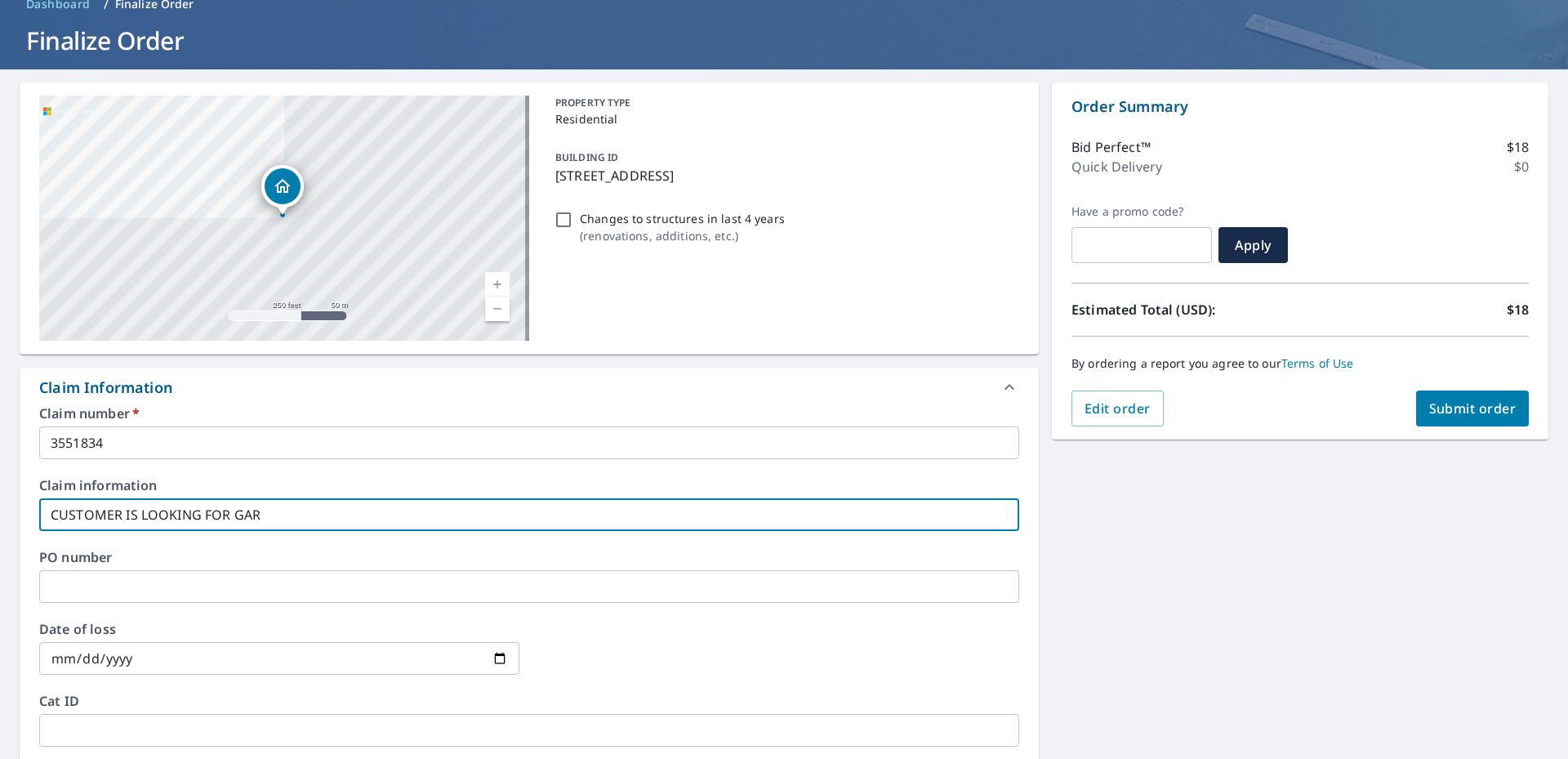
checkbox input "true"
type input "CUSTOMER IS LOOKING FOR GARAG"
checkbox input "true"
type input "CUSTOMER IS LOOKING FOR GARAGE"
checkbox input "true"
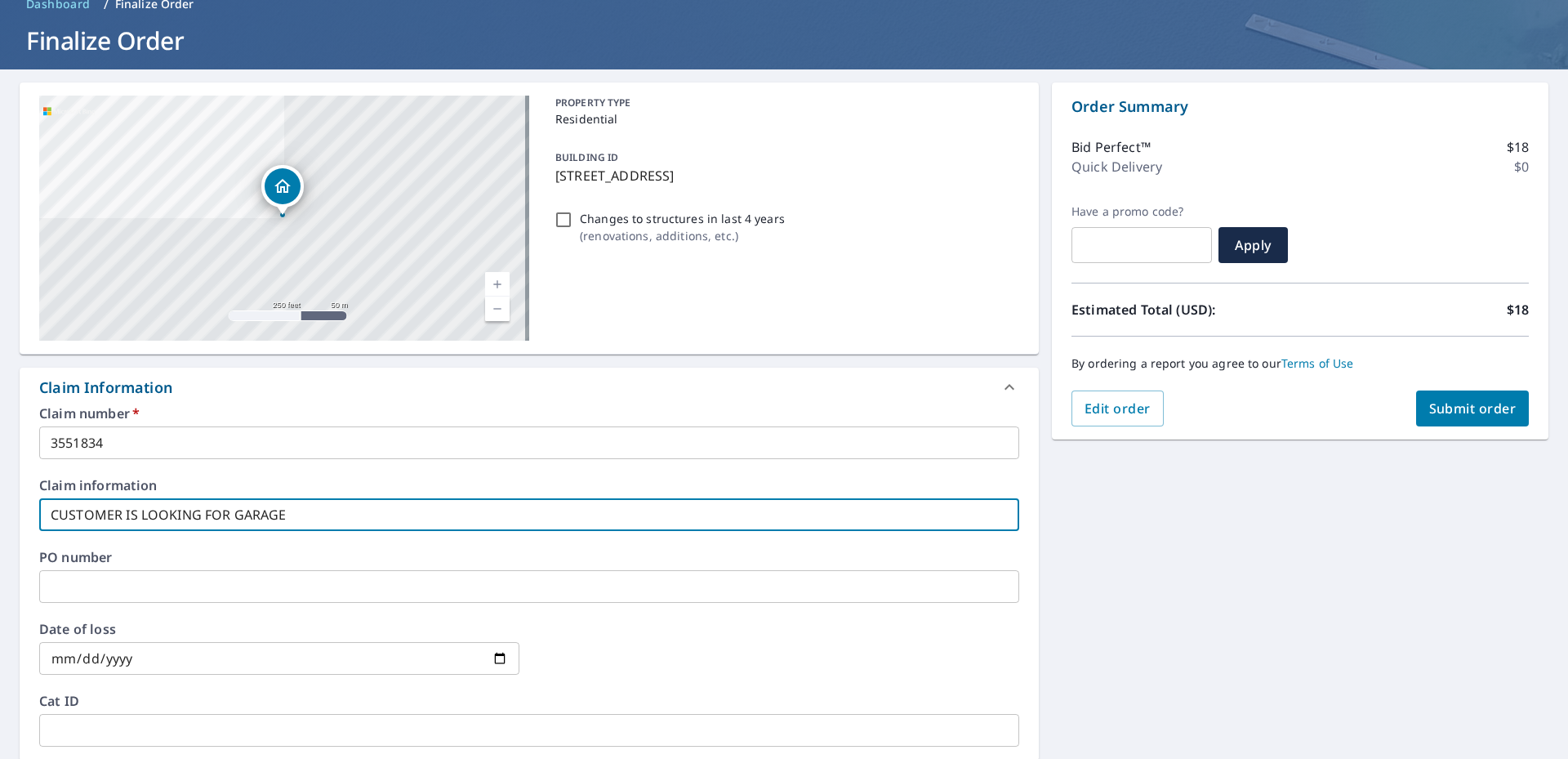
type input "CUSTOMER IS LOOKING FOR GARAGE"
checkbox input "true"
type input "CUSTOMER IS LOOKING FOR GARAGE O"
checkbox input "true"
type input "CUSTOMER IS LOOKING FOR GARAGE ON"
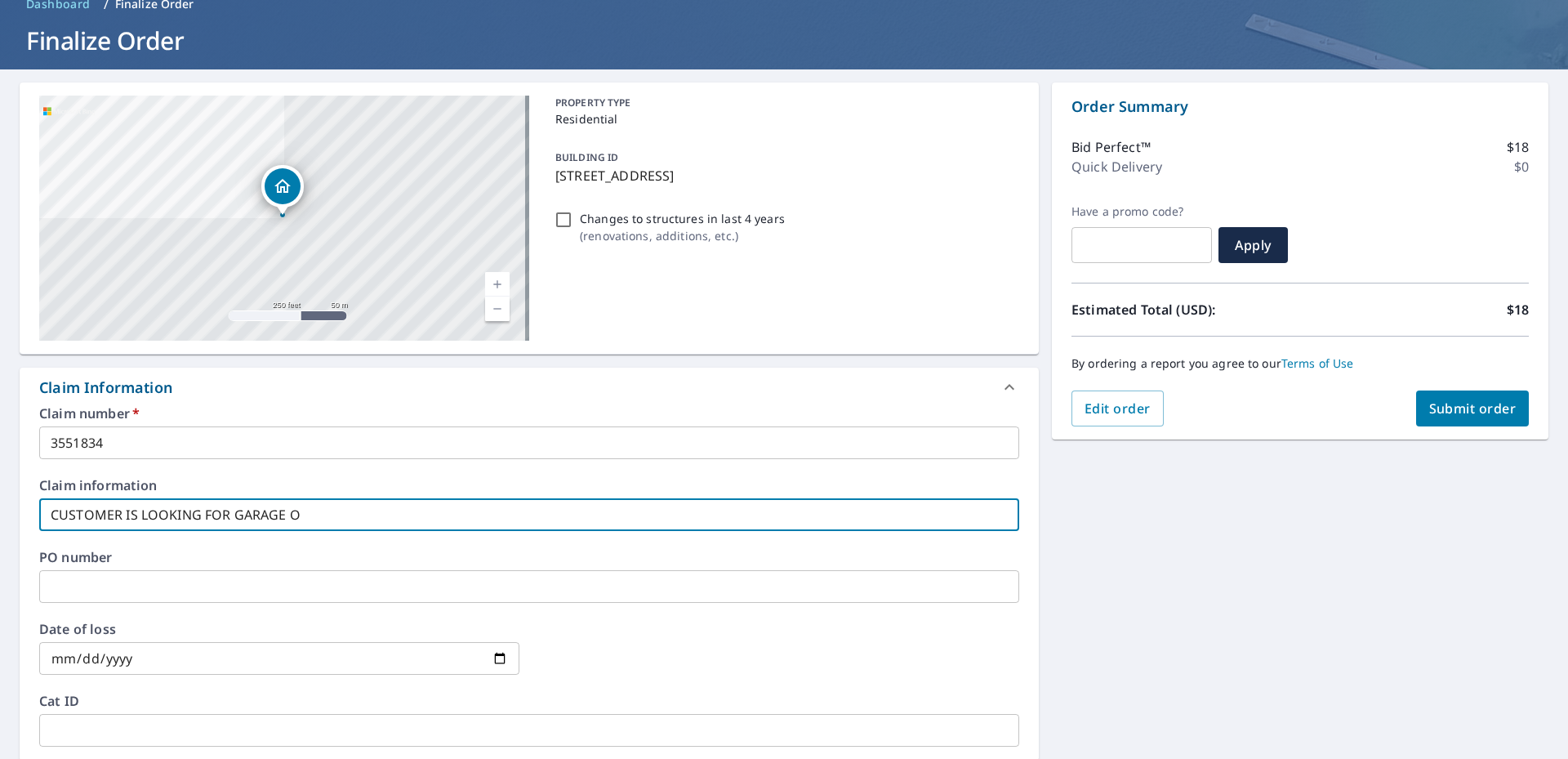
checkbox input "true"
type input "CUSTOMER IS LOOKING FOR GARAGE ONL"
checkbox input "true"
type input "CUSTOMER IS LOOKING FOR GARAGE ONLY"
checkbox input "true"
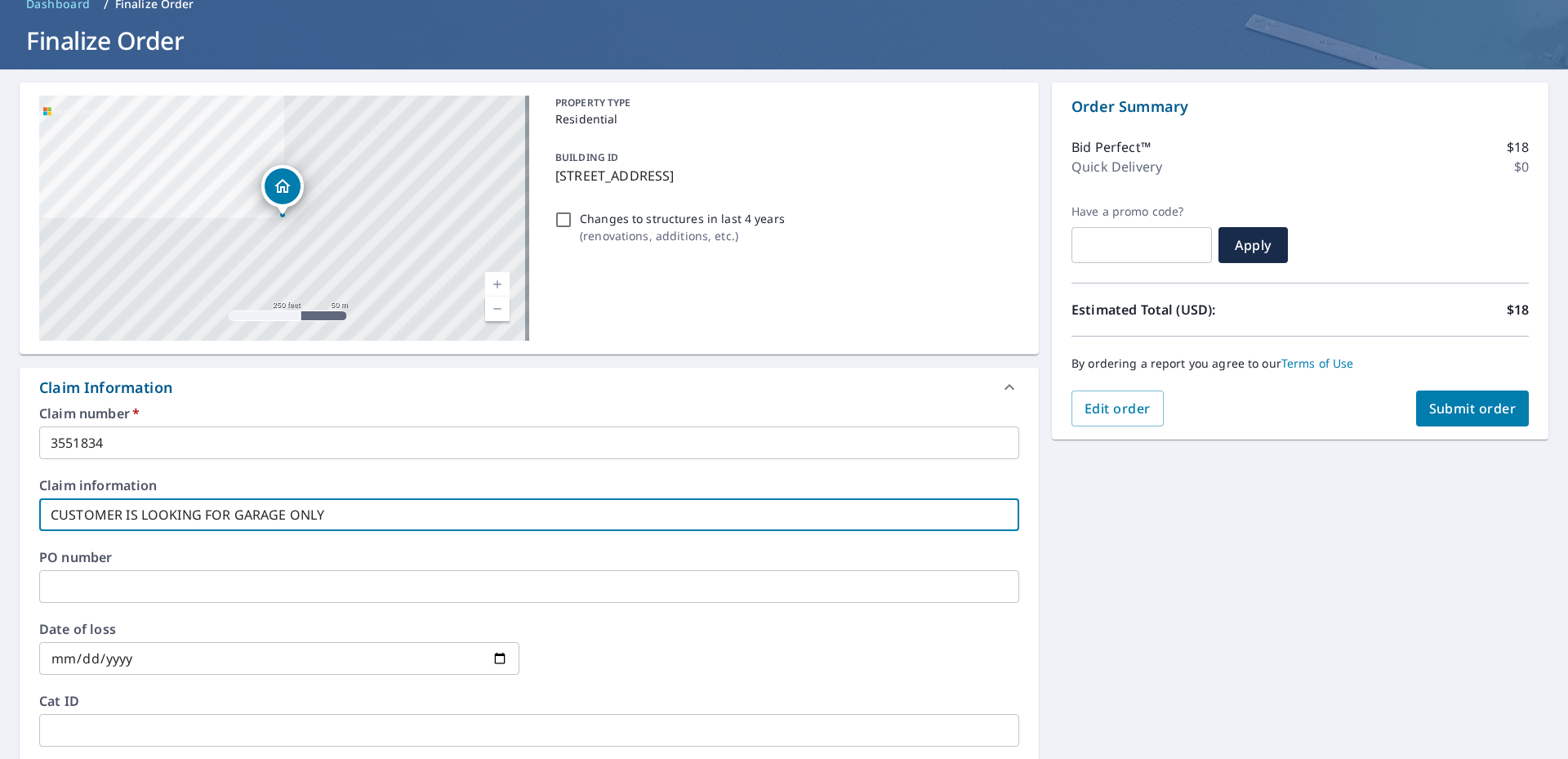
type input "CUSTOMER IS LOOKING FOR GARAGE ONLY*"
checkbox input "true"
type input "CUSTOMER IS LOOKING FOR GARAGE ONLY**"
checkbox input "true"
type input "CUSTOMER IS LOOKING FOR GARAGE ONLY***"
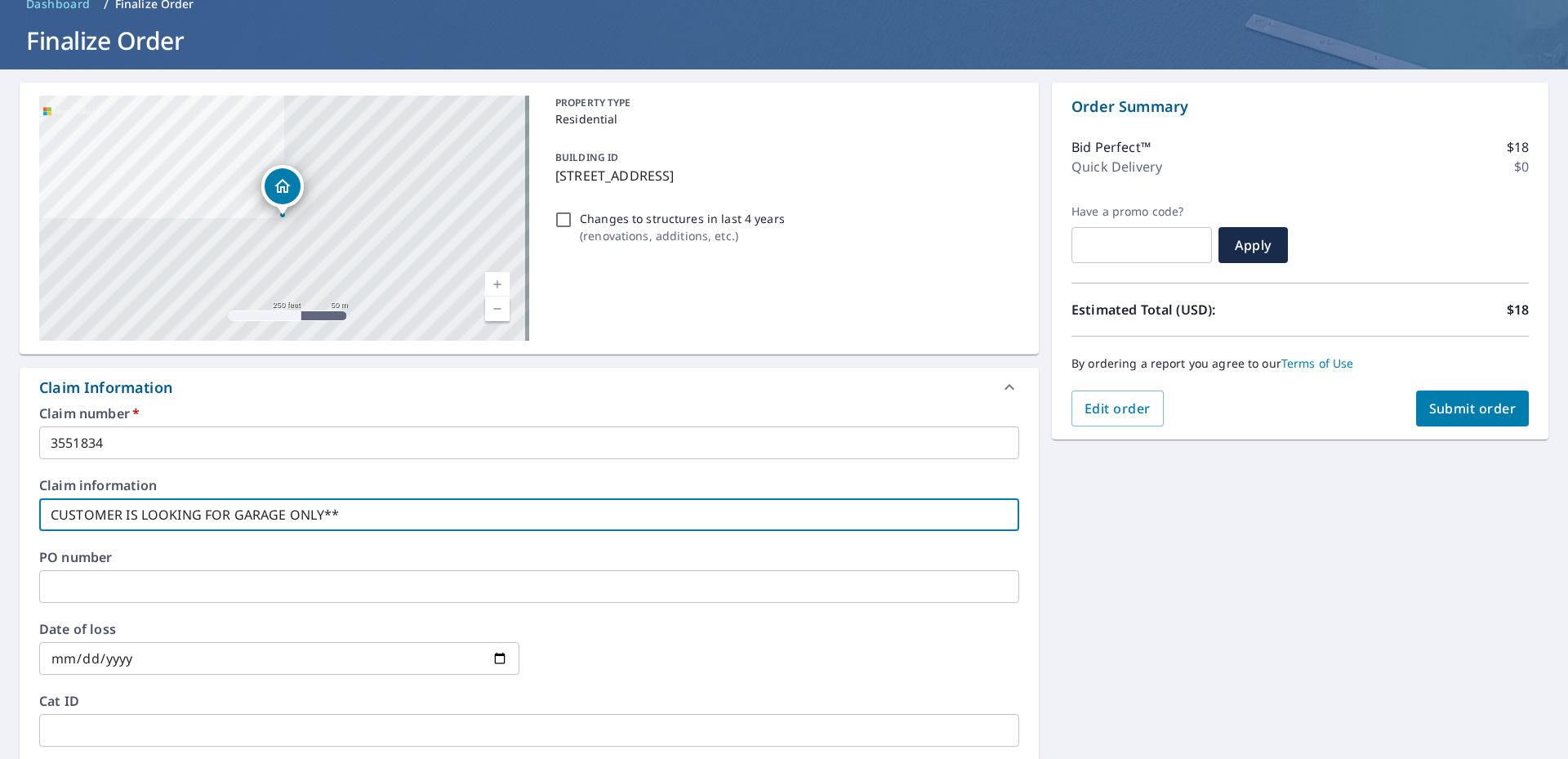
checkbox input "true"
type input "*CUSTOMER IS LOOKING FOR GARAGE ONLY***"
checkbox input "true"
type input "**CUSTOMER IS LOOKING FOR GARAGE ONLY***"
checkbox input "true"
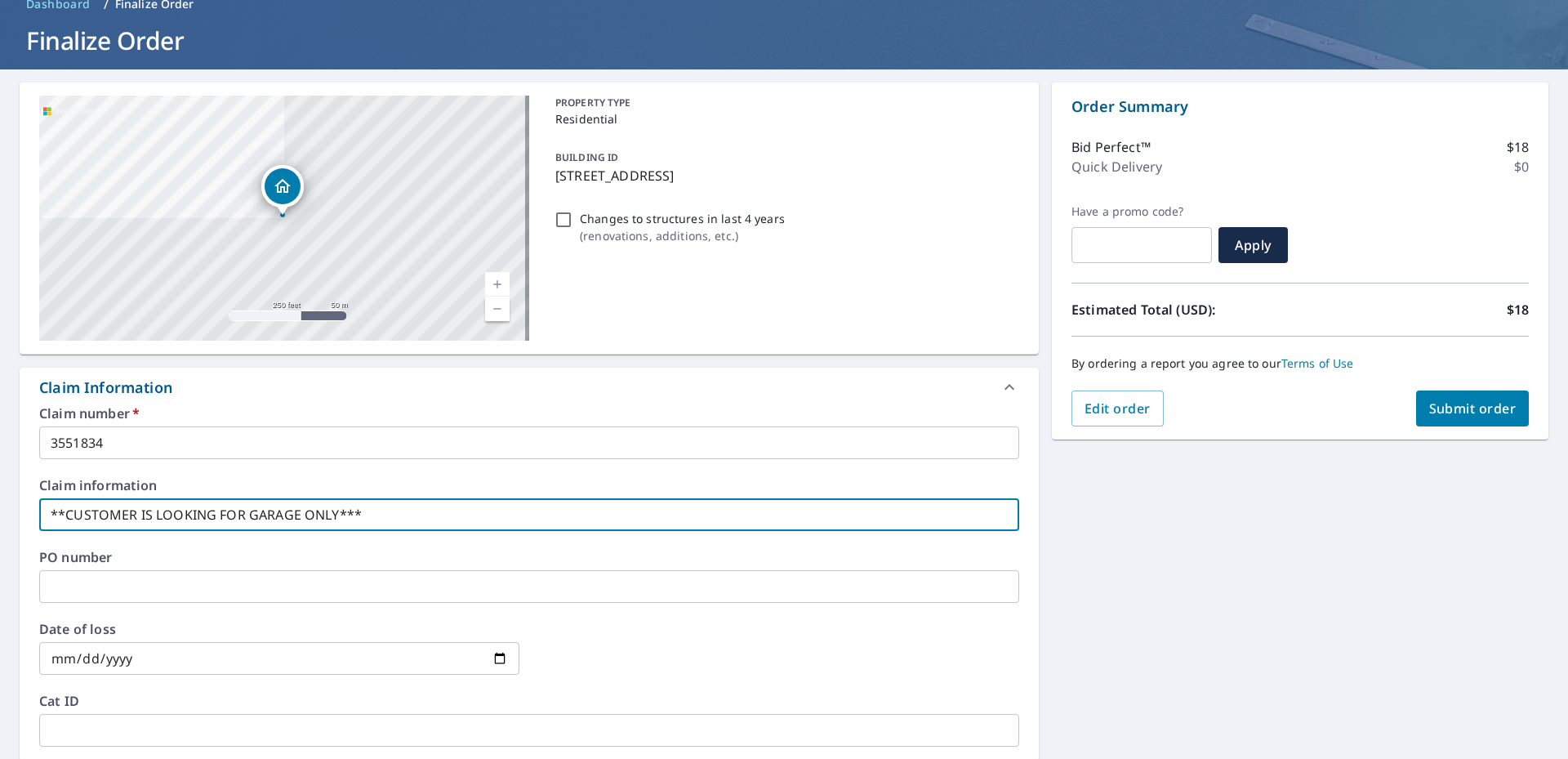
type input "***CUSTOMER IS LOOKING FOR GARAGE ONLY***"
checkbox input "true"
type input "***CUSTOMER IS LOOKING FOR GARAGE ONLY***"
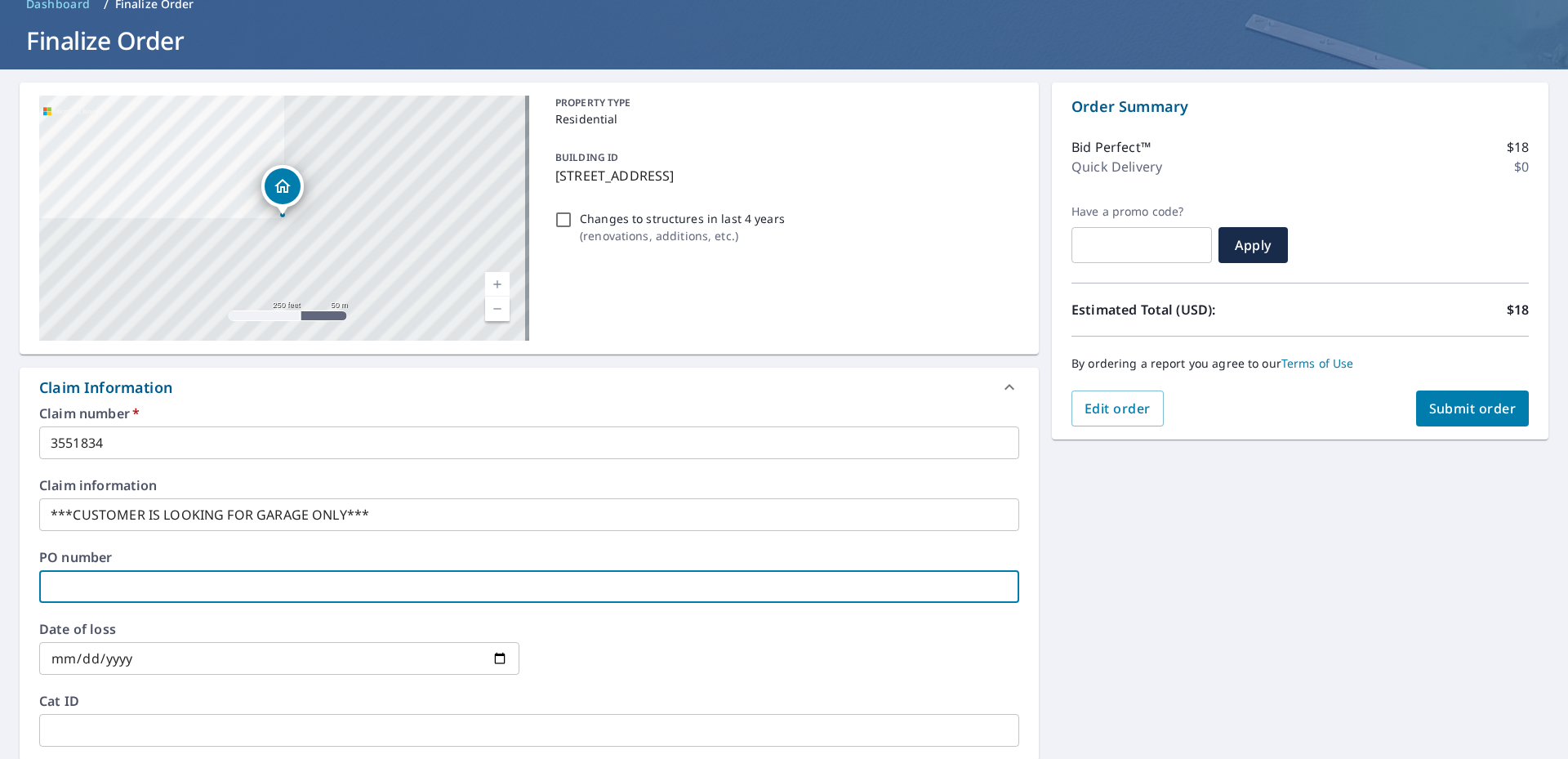
click at [102, 580] on input "text" at bounding box center [529, 586] width 981 height 32
type input "23"
checkbox input "true"
type input "2"
checkbox input "true"
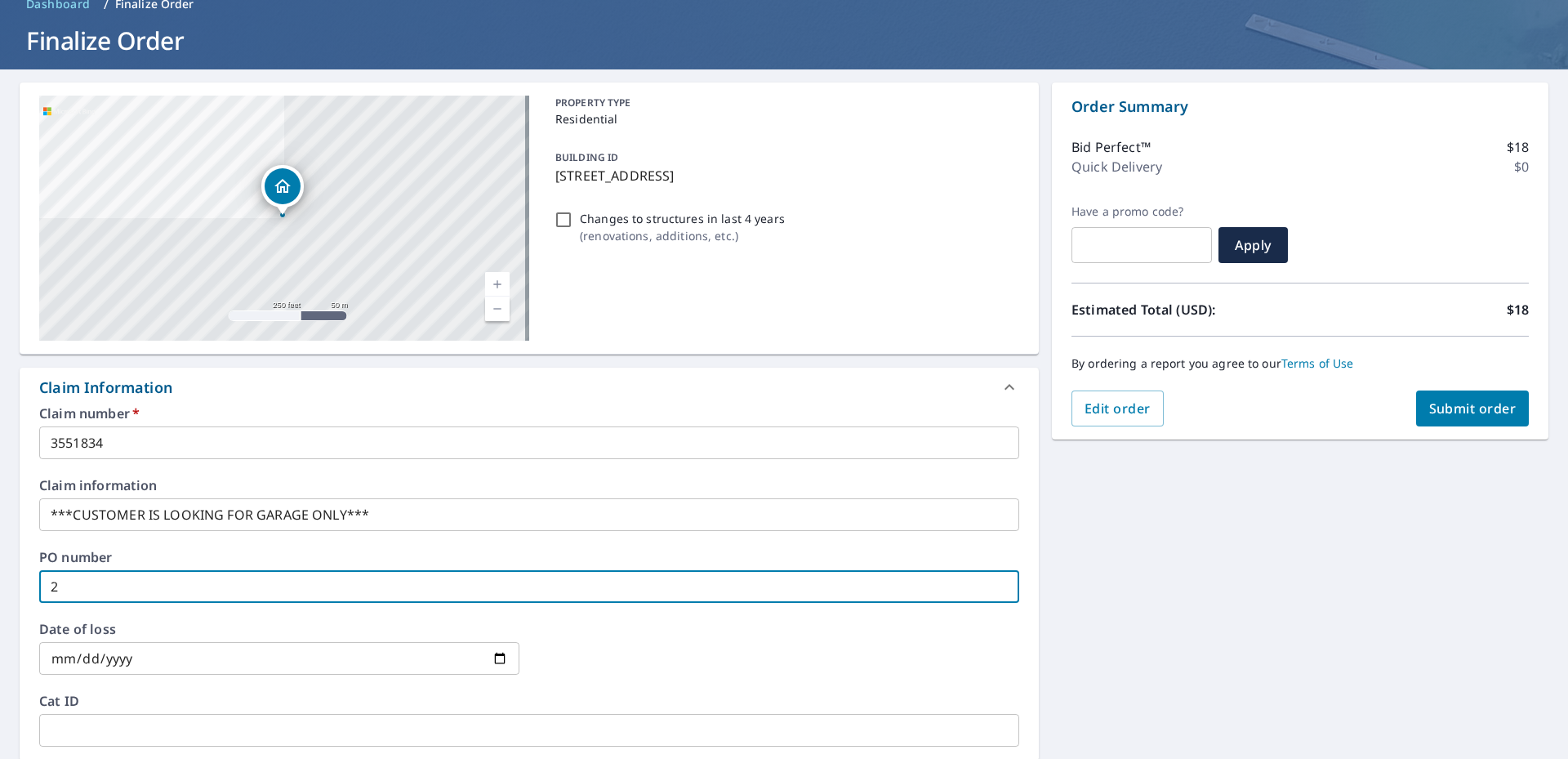
checkbox input "true"
type input "3"
checkbox input "true"
type input "35"
checkbox input "true"
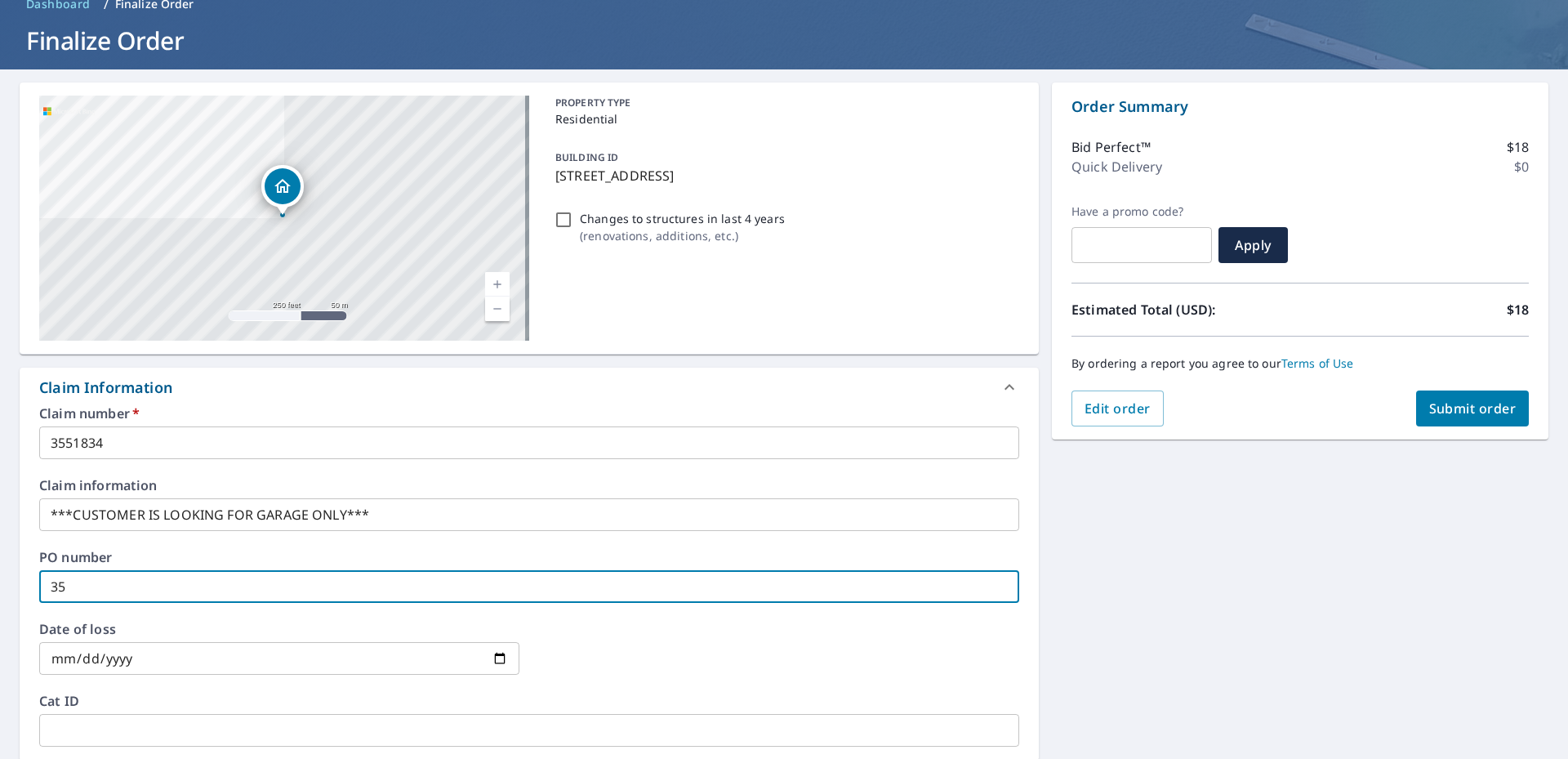
type input "355"
checkbox input "true"
type input "3551"
checkbox input "true"
type input "35518"
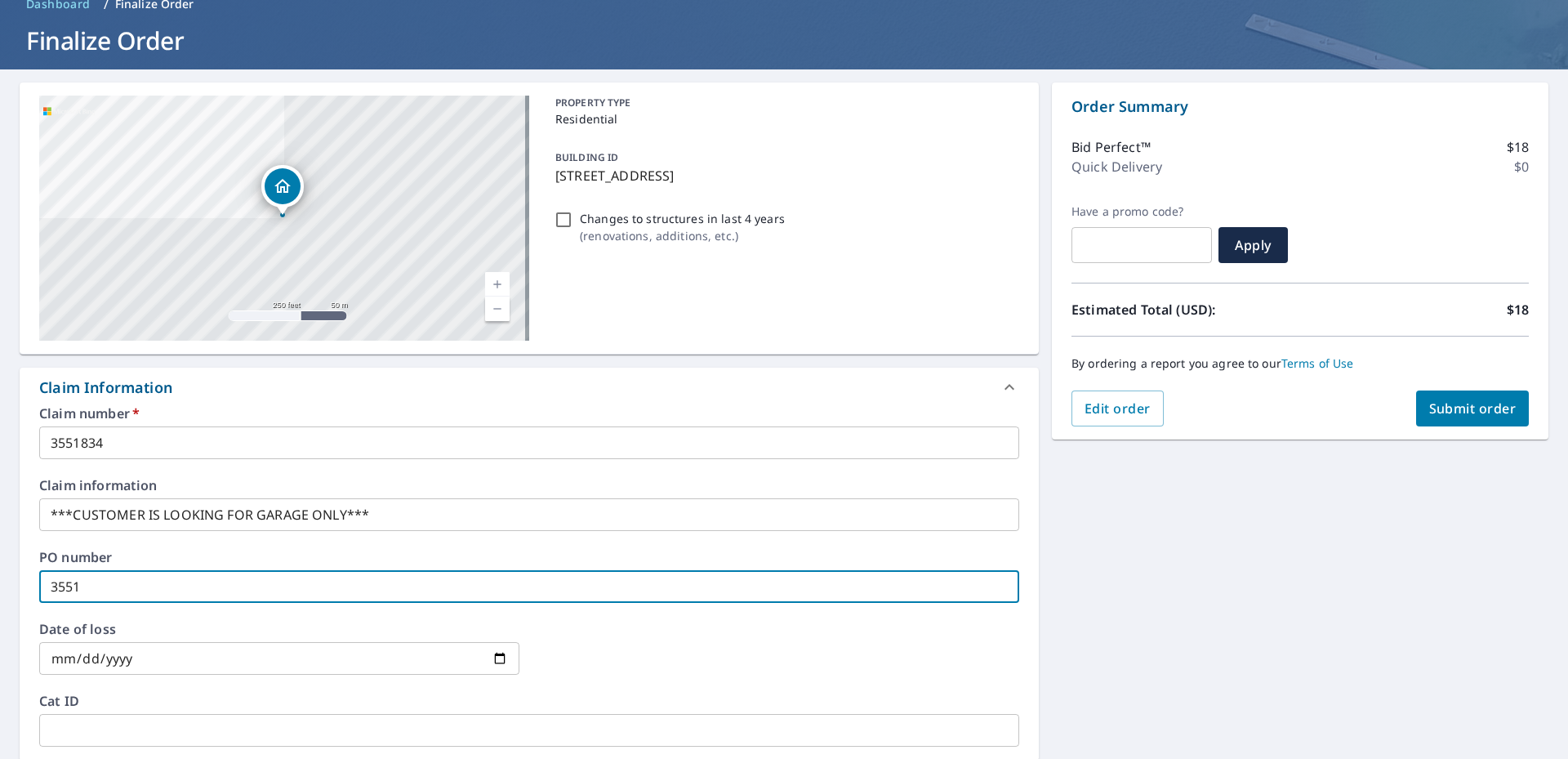
checkbox input "true"
type input "355183"
checkbox input "true"
type input "3551834"
checkbox input "true"
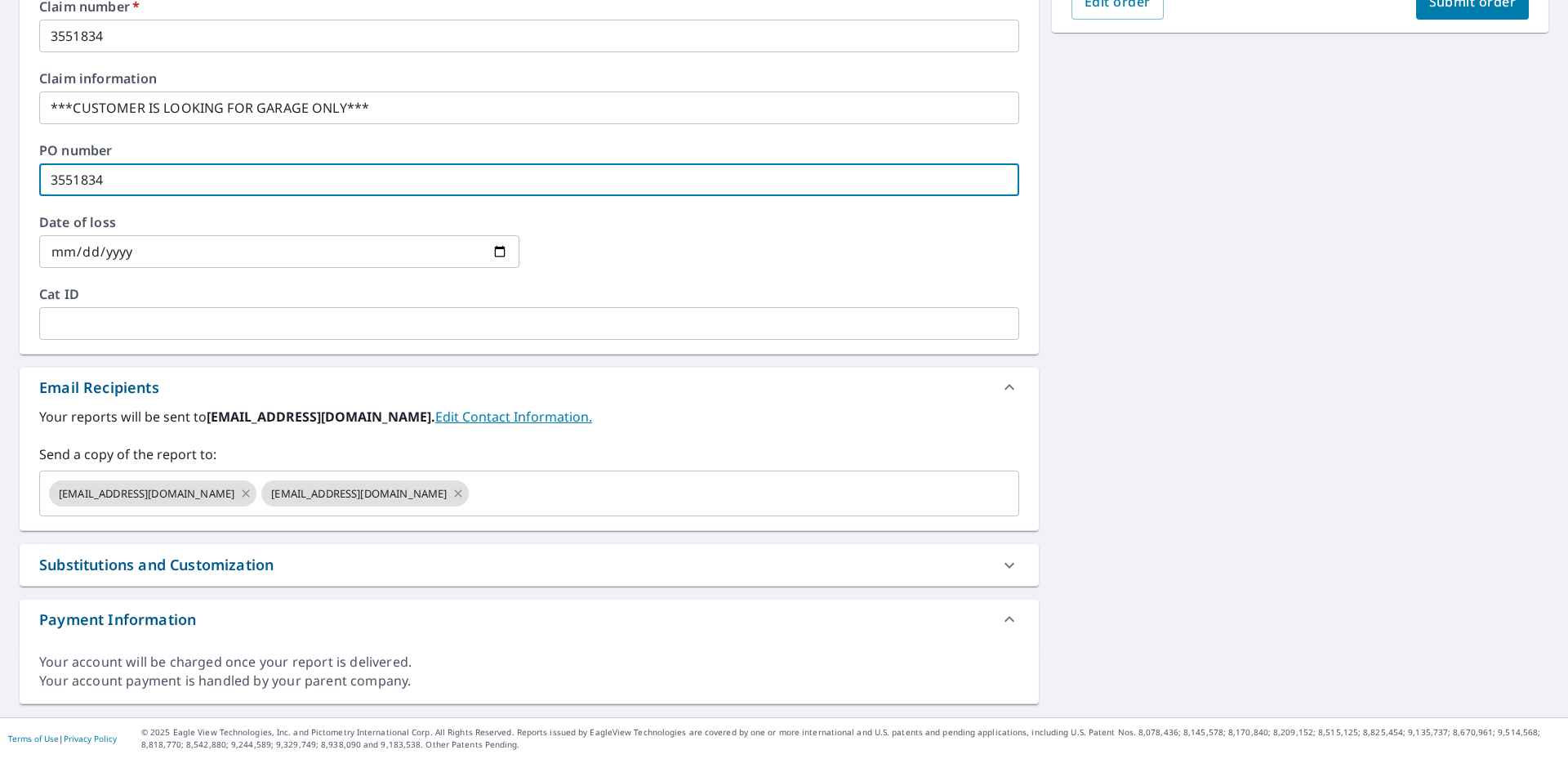
scroll to position [80, 0]
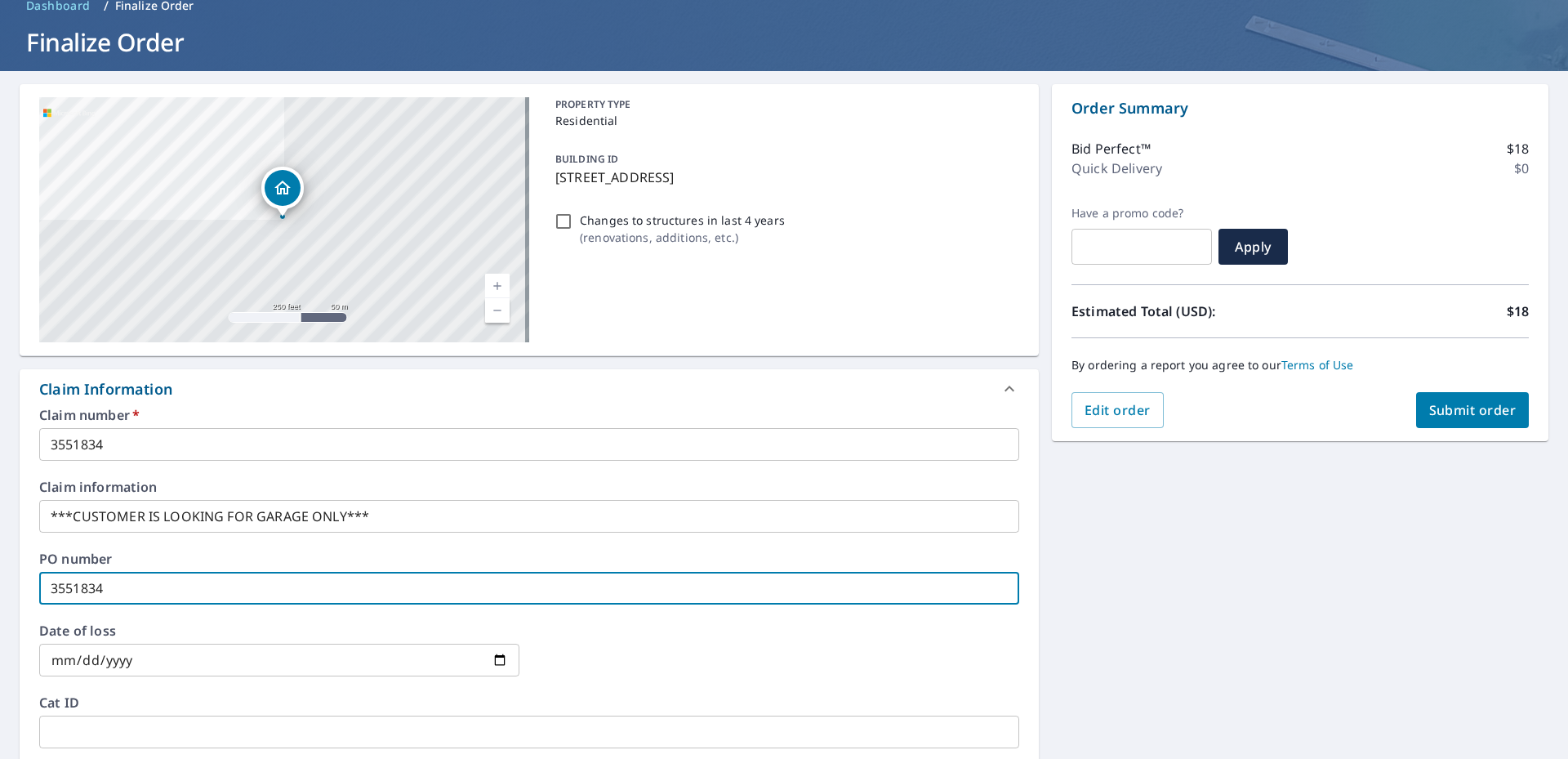
type input "3551834"
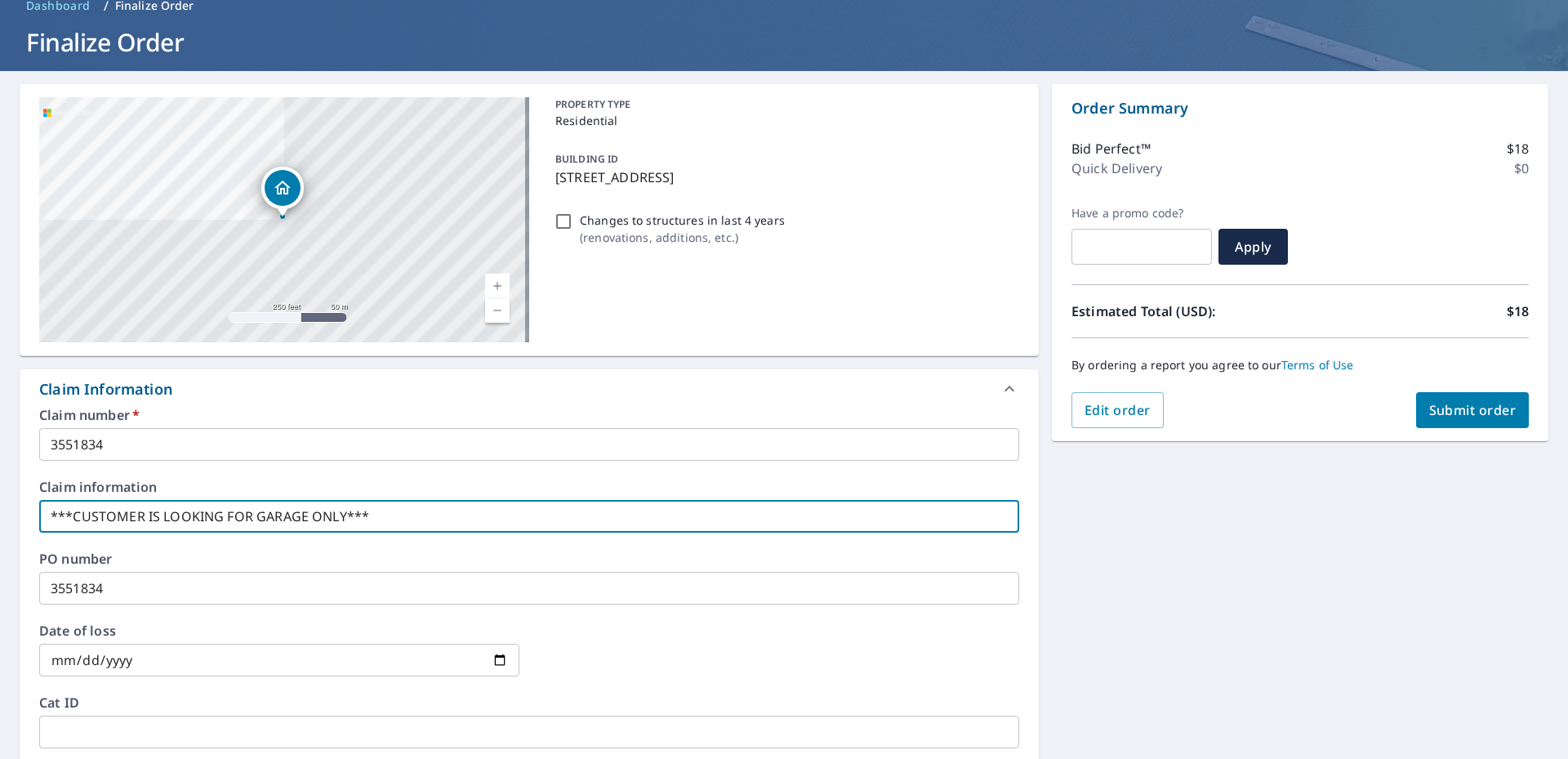
click at [426, 520] on input "***CUSTOMER IS LOOKING FOR GARAGE ONLY***" at bounding box center [529, 516] width 981 height 32
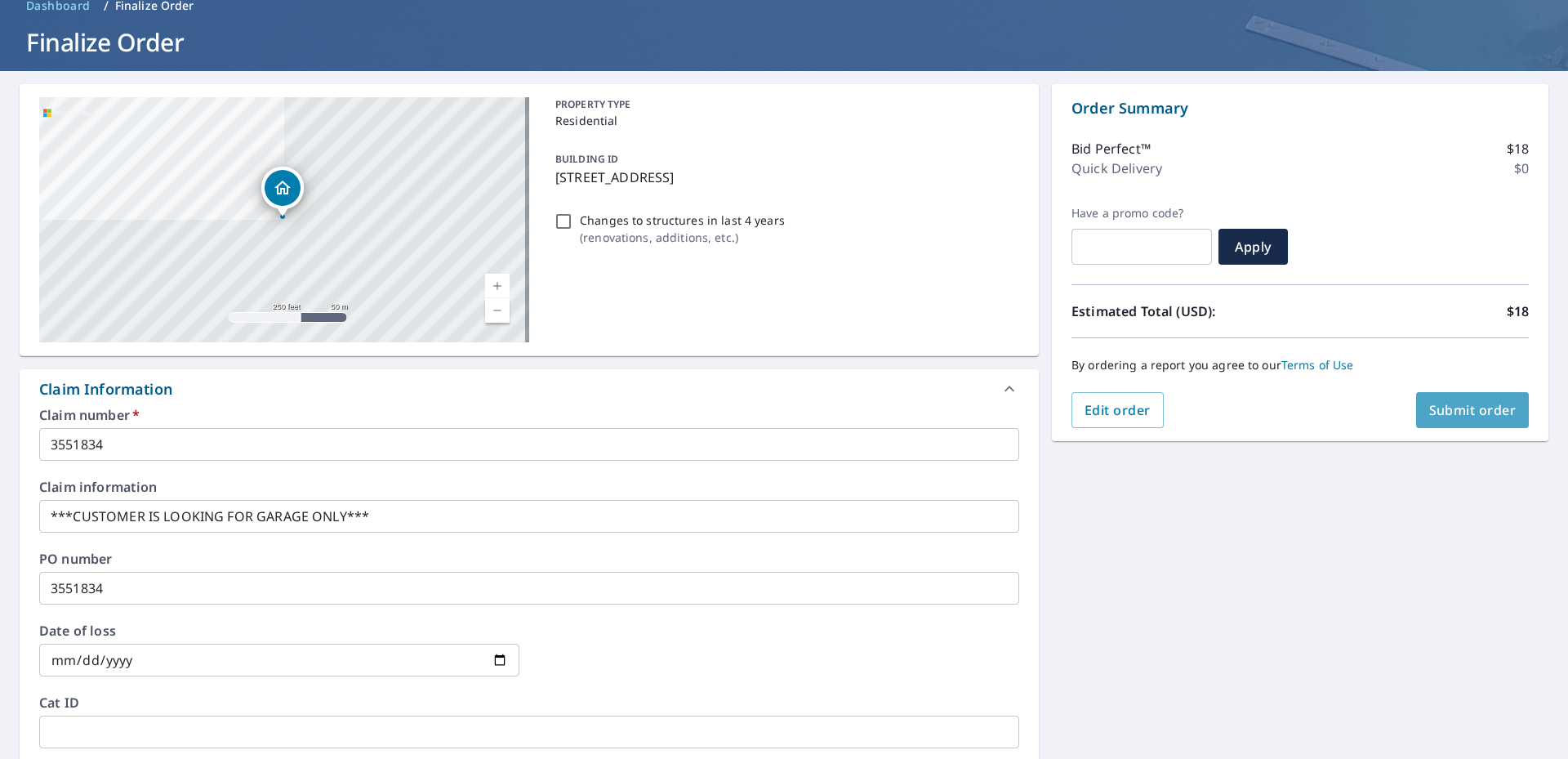
click at [1463, 407] on span "Submit order" at bounding box center [1473, 410] width 87 height 18
checkbox input "true"
